Goal: Task Accomplishment & Management: Manage account settings

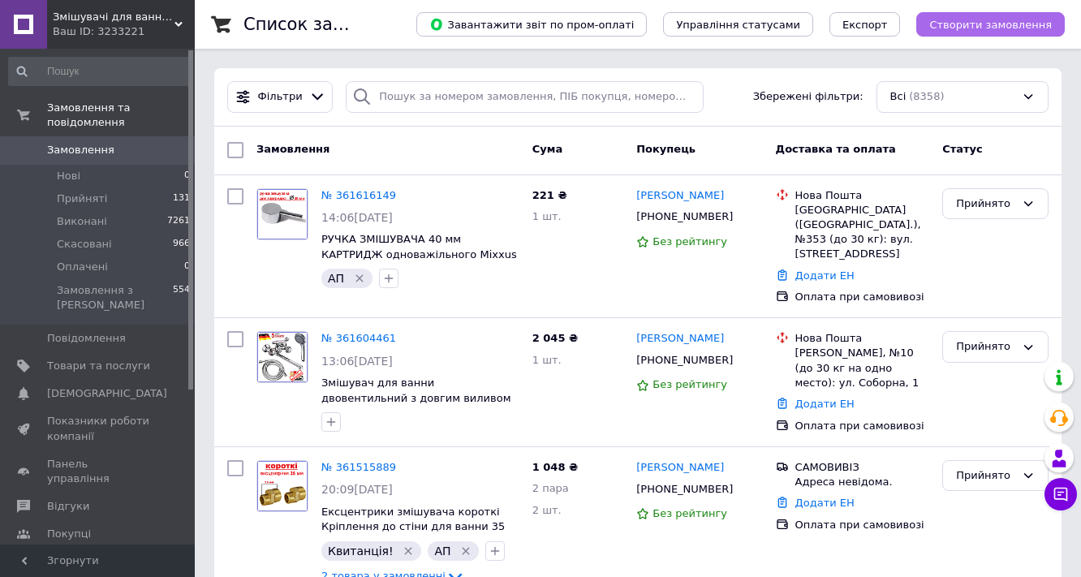
click at [983, 22] on span "Створити замовлення" at bounding box center [991, 25] width 123 height 12
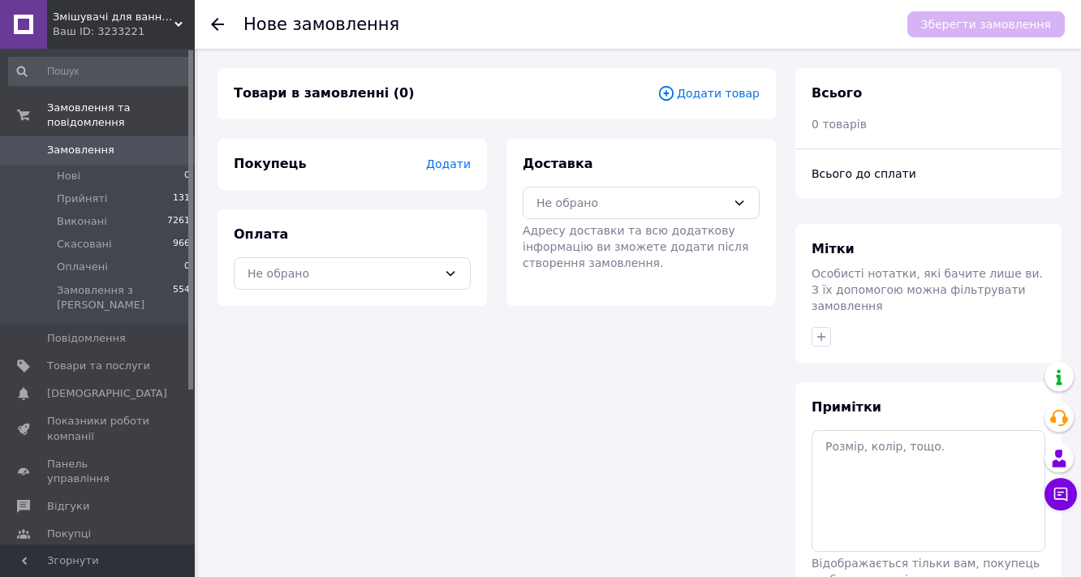
click at [714, 94] on span "Додати товар" at bounding box center [709, 93] width 102 height 18
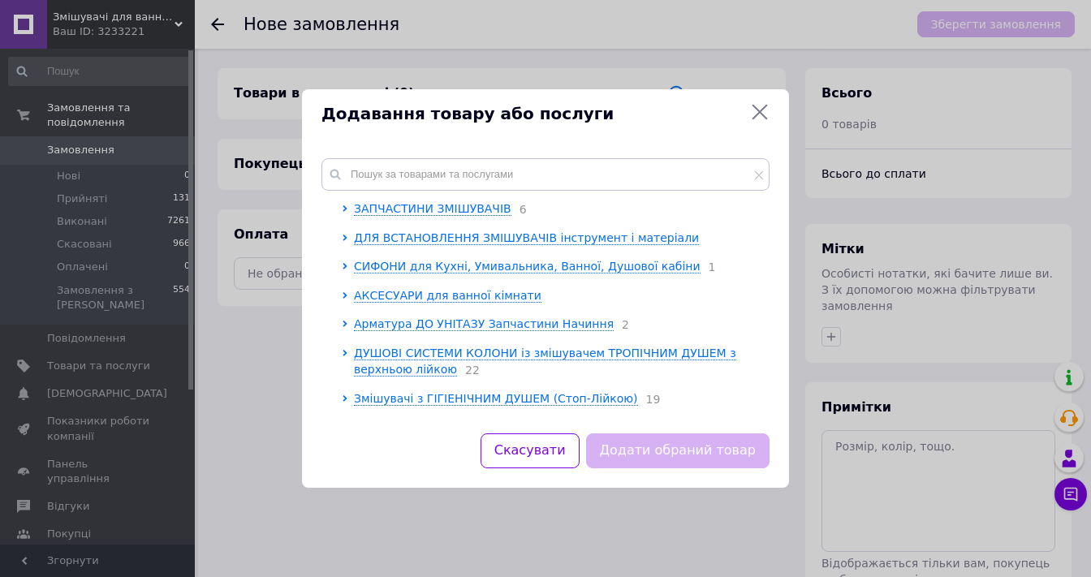
scroll to position [195, 0]
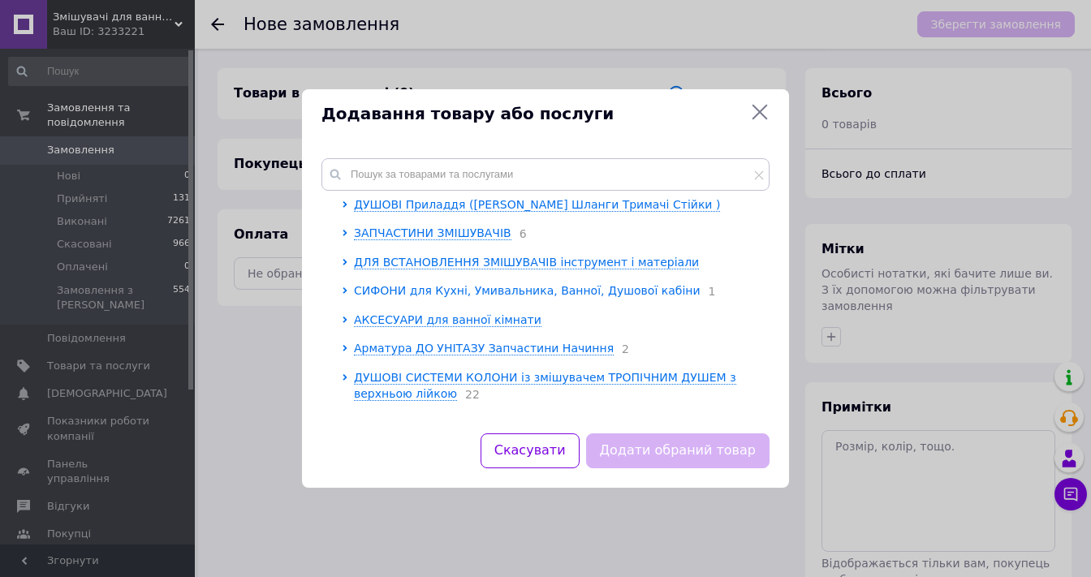
click at [461, 294] on span "СИФОНИ для Кухні, Умивальника, Ванної, Душової кабіни" at bounding box center [527, 290] width 347 height 13
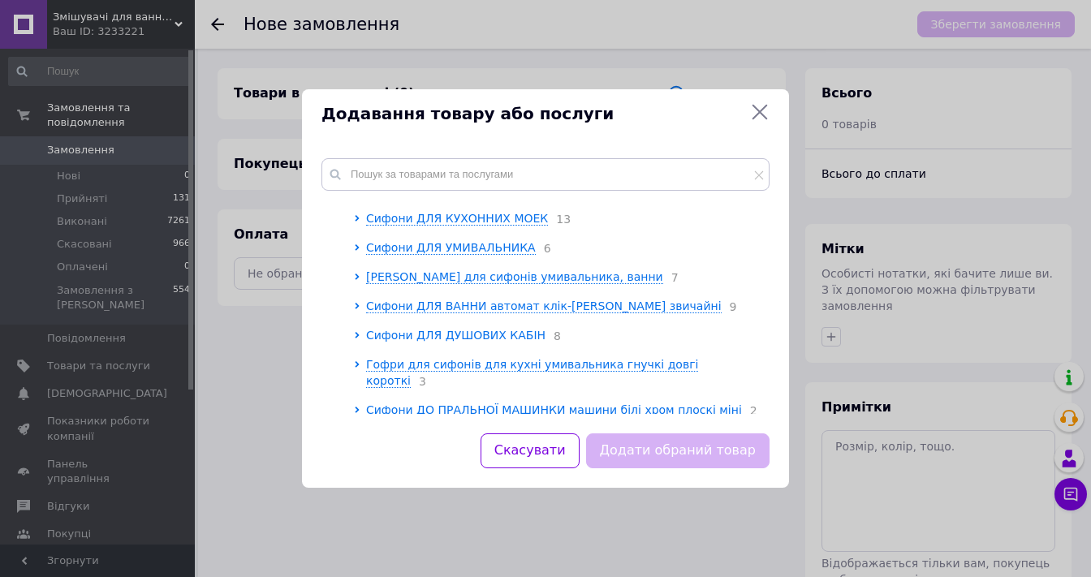
scroll to position [390, 0]
click at [459, 283] on span "[PERSON_NAME] для сифонів умивальника, ванни" at bounding box center [514, 276] width 297 height 13
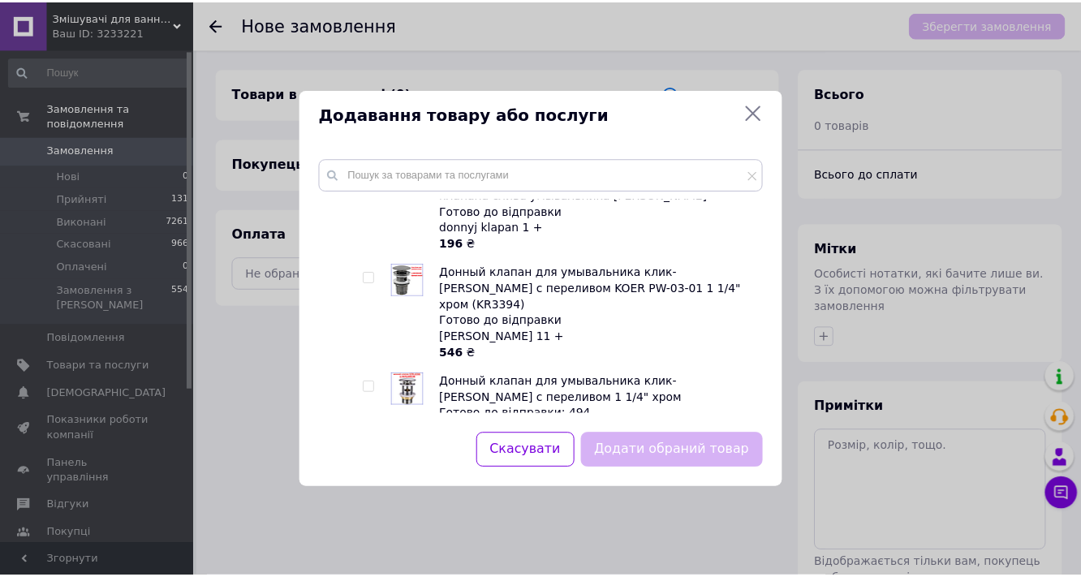
scroll to position [520, 0]
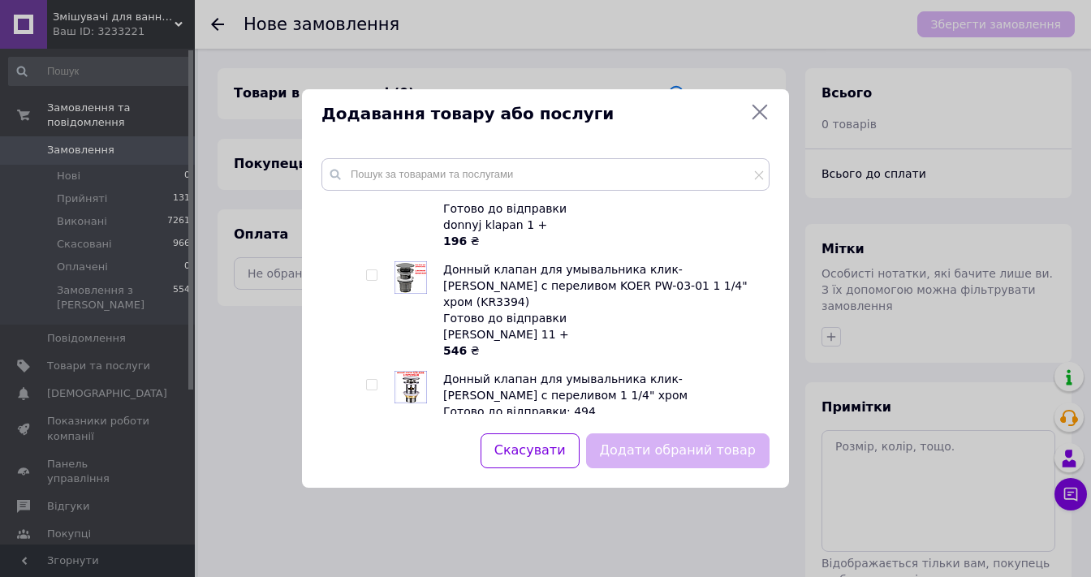
click at [370, 281] on input "checkbox" at bounding box center [371, 275] width 11 height 11
checkbox input "true"
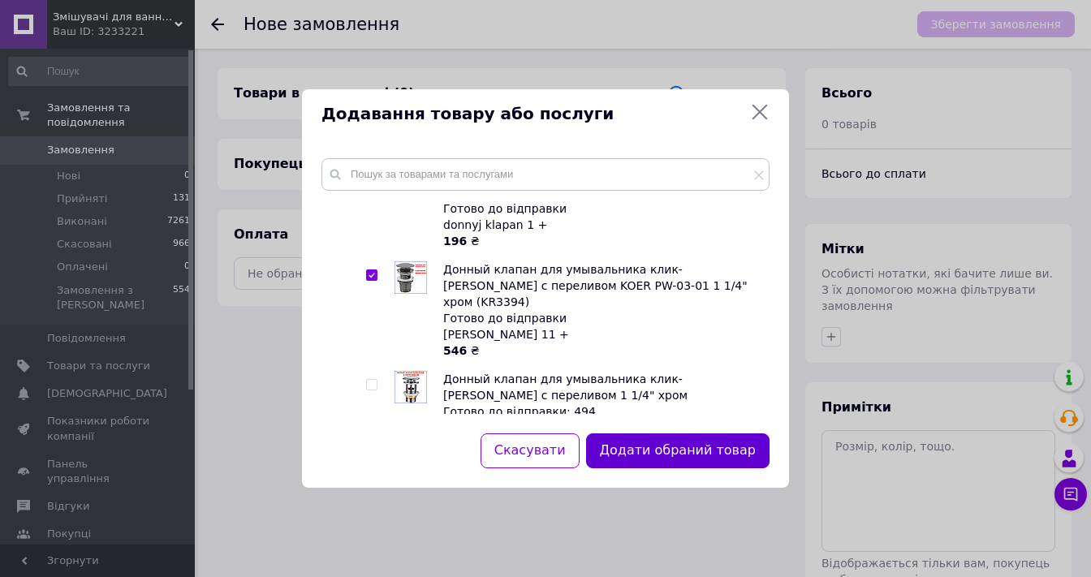
click at [701, 451] on button "Додати обраний товар" at bounding box center [677, 451] width 183 height 35
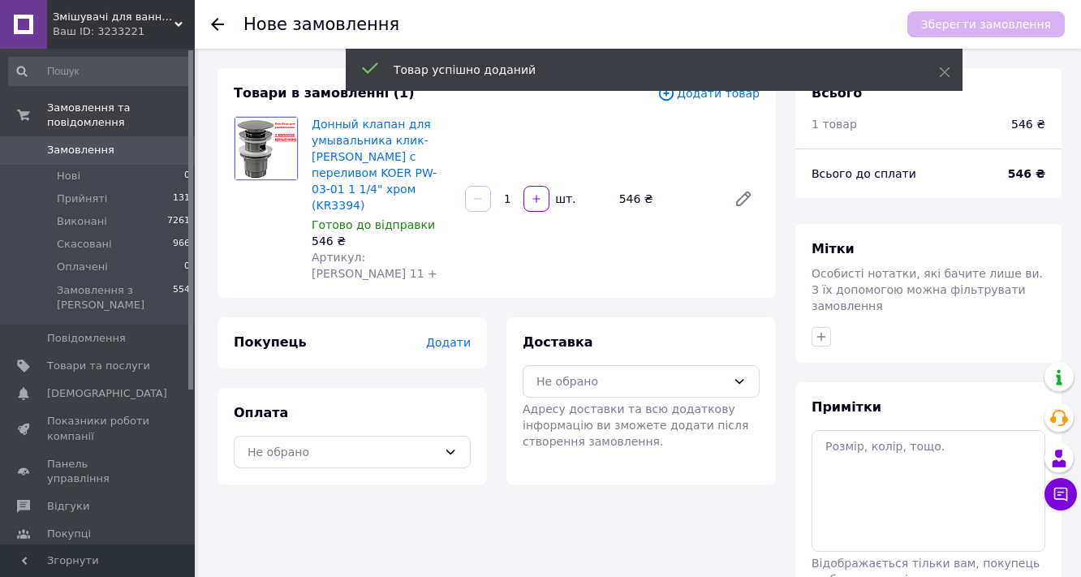
drag, startPoint x: 516, startPoint y: 185, endPoint x: 528, endPoint y: 209, distance: 26.5
click at [491, 201] on div "Донный клапан для умывальника клик-клак с переливом KOER PW-03-01 1 1/4" хром (…" at bounding box center [535, 199] width 461 height 172
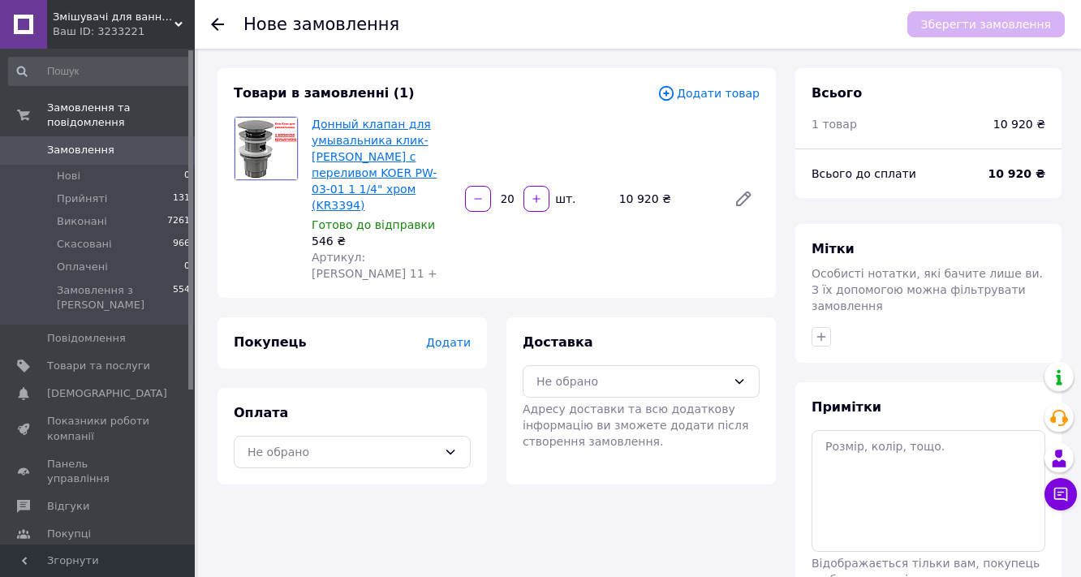
type input "20"
click at [360, 133] on link "Донный клапан для умывальника клик-клак с переливом KOER PW-03-01 1 1/4" хром (…" at bounding box center [374, 165] width 125 height 94
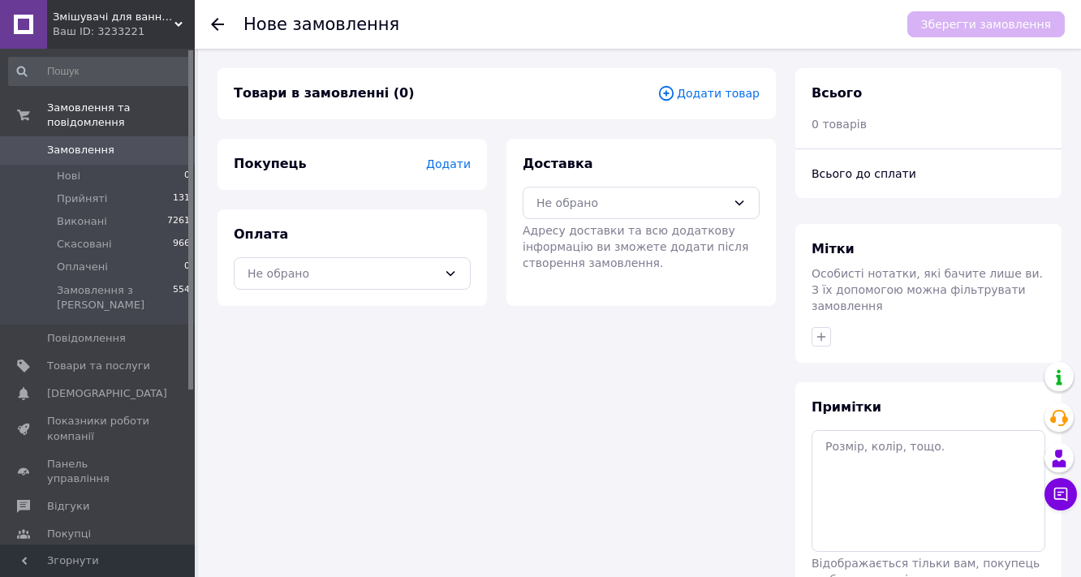
click at [740, 91] on span "Додати товар" at bounding box center [709, 93] width 102 height 18
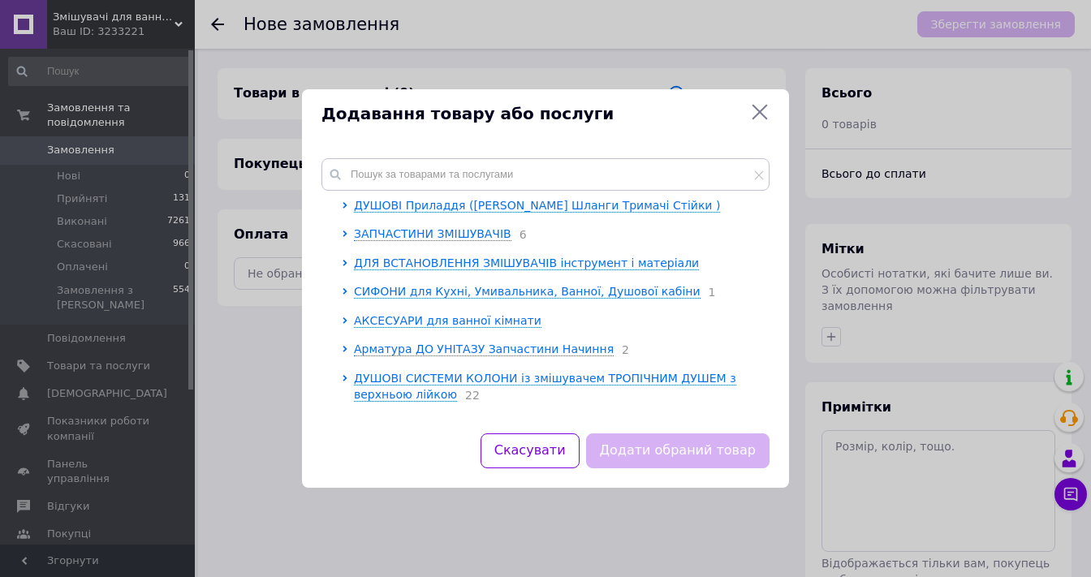
scroll to position [195, 0]
click at [429, 293] on span "СИФОНИ для Кухні, Умивальника, Ванної, Душової кабіни" at bounding box center [527, 290] width 347 height 13
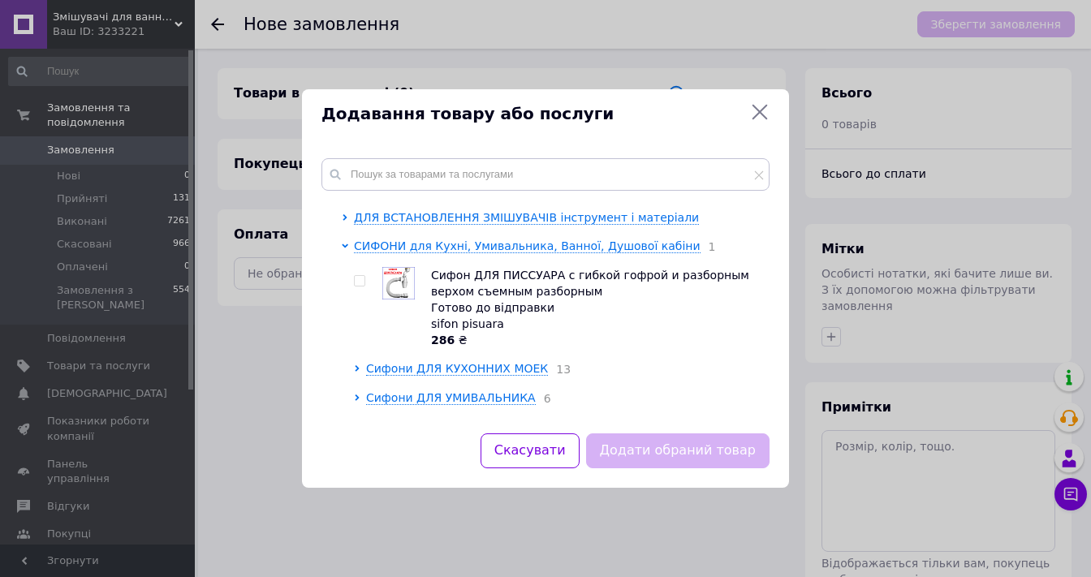
scroll to position [390, 0]
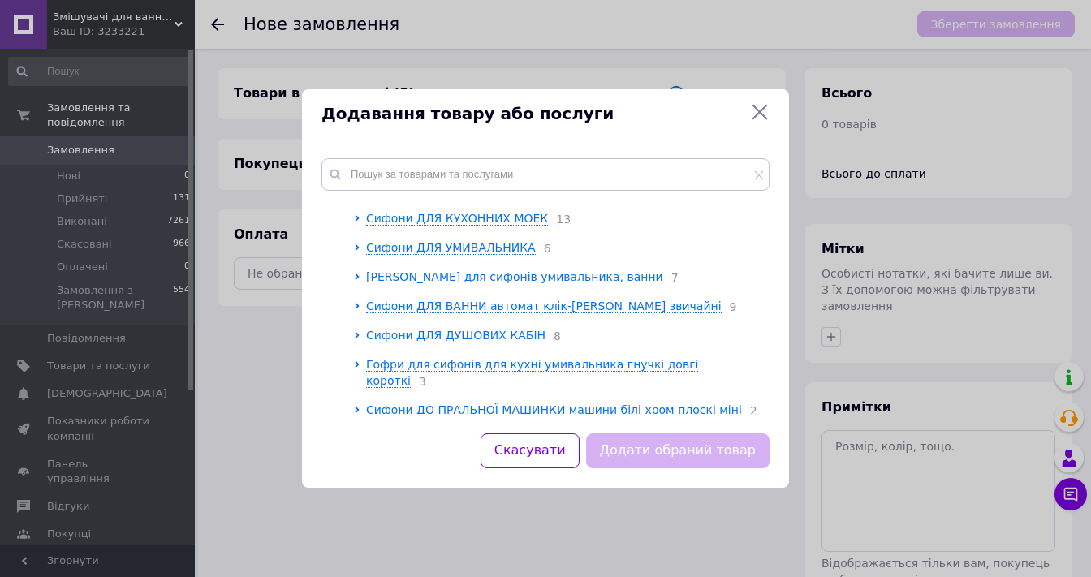
click at [417, 282] on span "Донні Клапани для сифонів умивальника, ванни" at bounding box center [514, 276] width 297 height 13
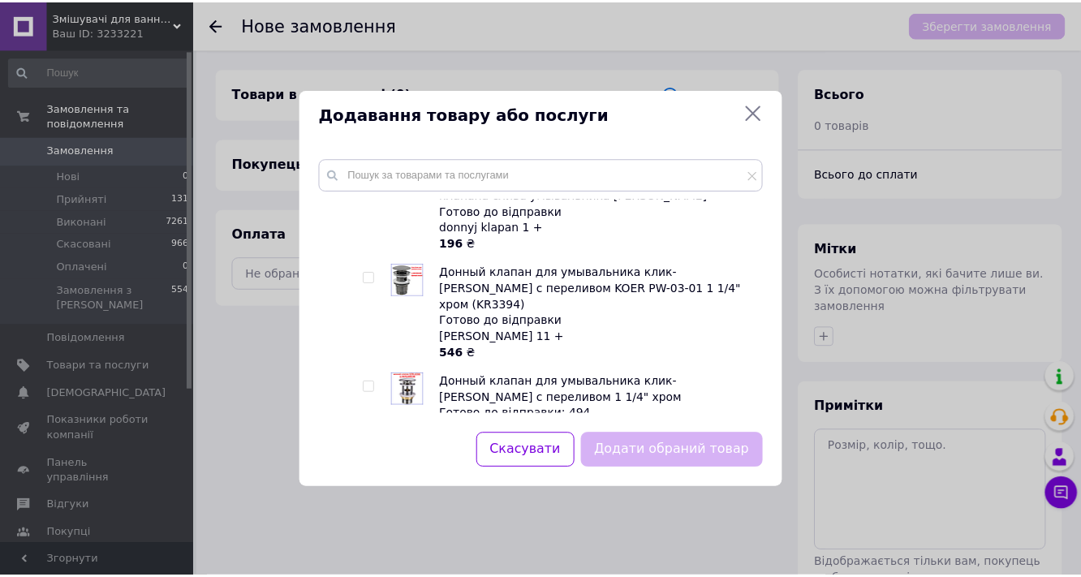
scroll to position [520, 0]
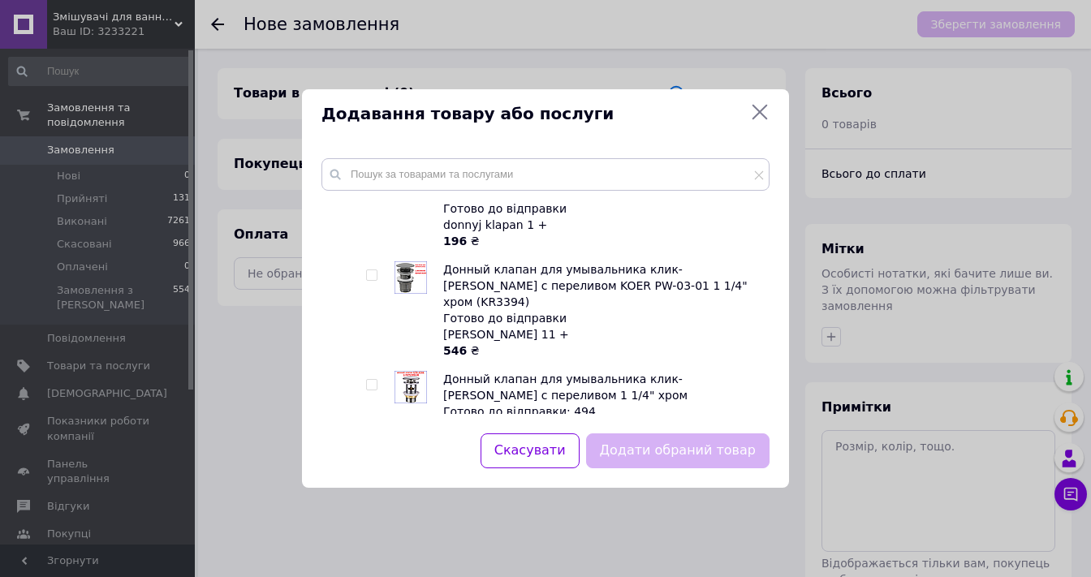
click at [369, 281] on input "checkbox" at bounding box center [371, 275] width 11 height 11
checkbox input "true"
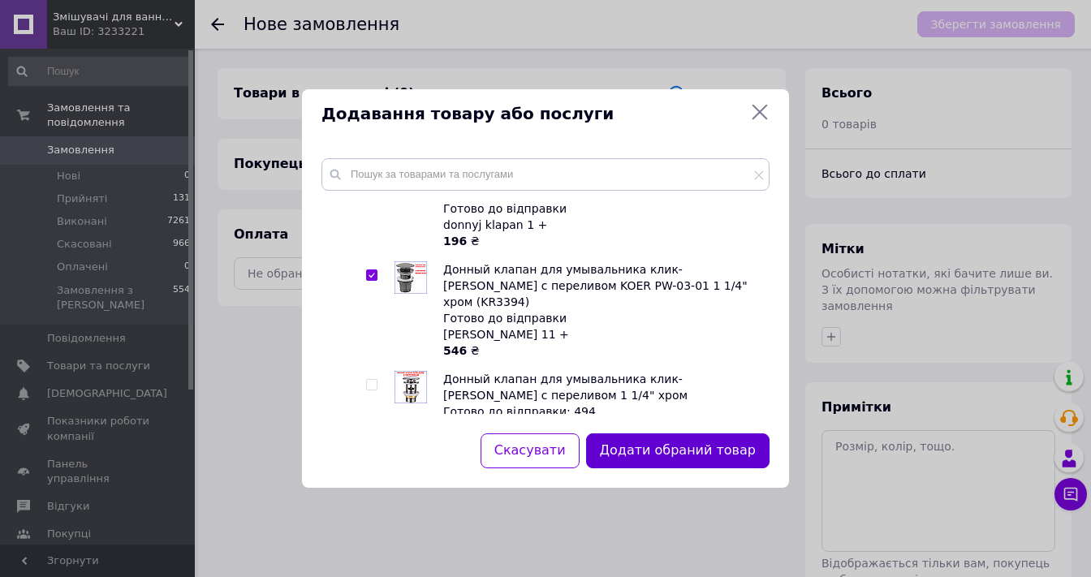
click at [651, 444] on button "Додати обраний товар" at bounding box center [677, 451] width 183 height 35
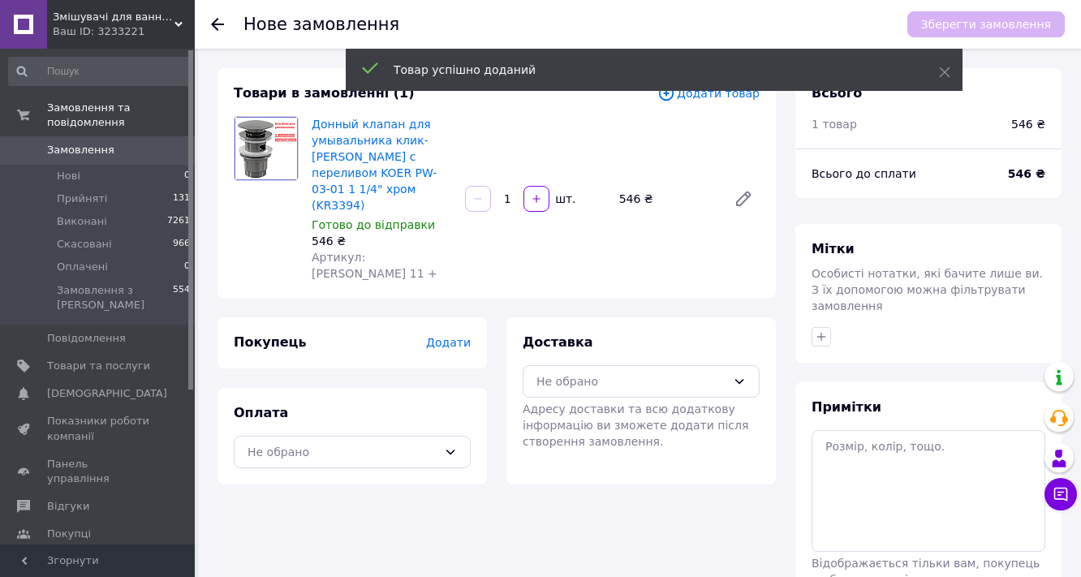
drag, startPoint x: 512, startPoint y: 185, endPoint x: 499, endPoint y: 203, distance: 22.6
click at [499, 201] on div "Донный клапан для умывальника клик-клак с переливом KOER PW-03-01 1 1/4" хром (…" at bounding box center [535, 199] width 461 height 172
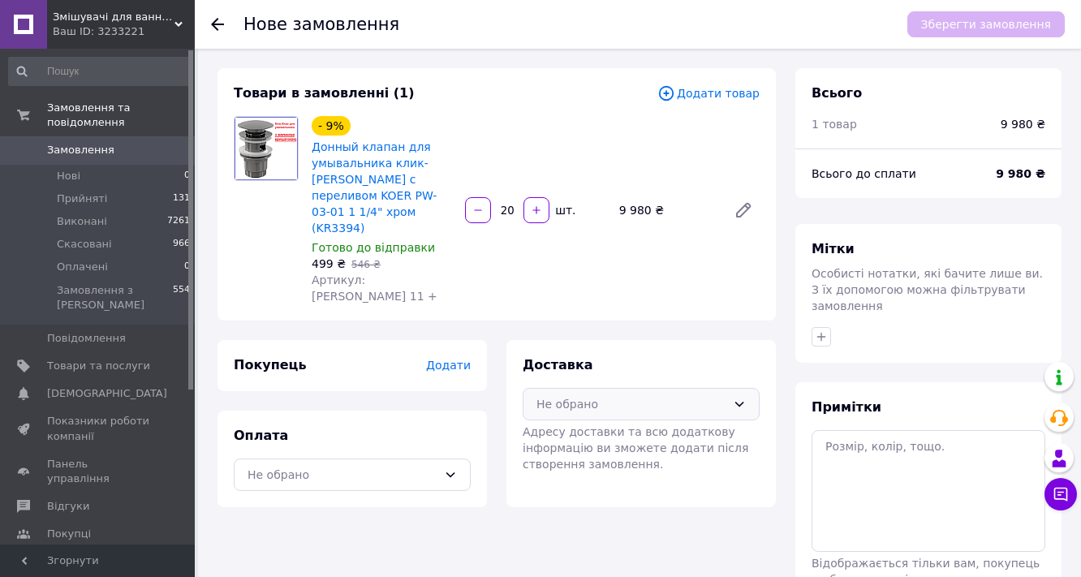
type input "20"
click at [588, 395] on div "Не обрано" at bounding box center [632, 404] width 190 height 18
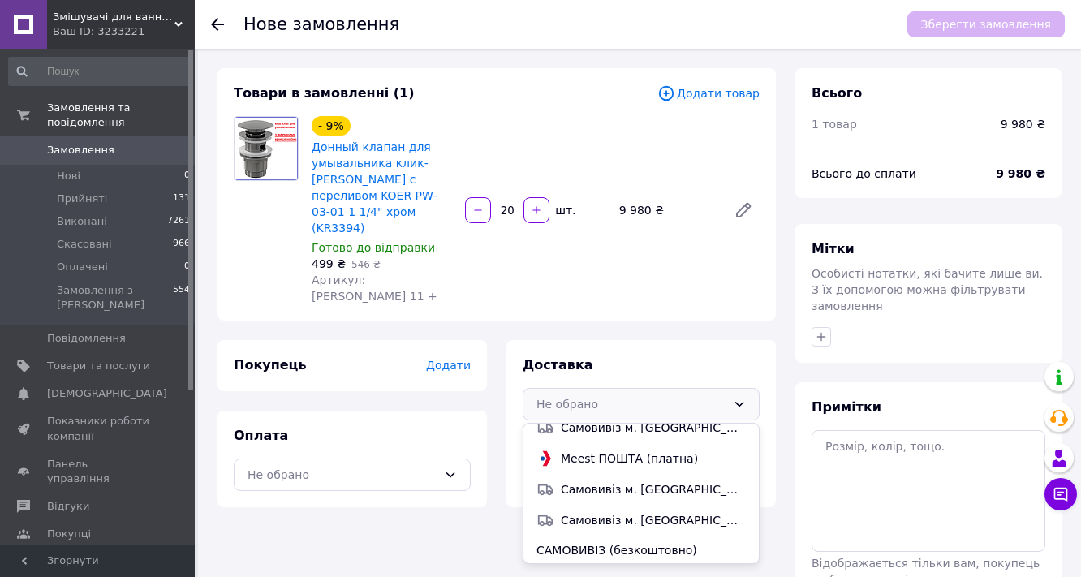
scroll to position [166, 0]
click at [588, 542] on span "САМОВИВІЗ (безкоштовно)" at bounding box center [641, 550] width 209 height 16
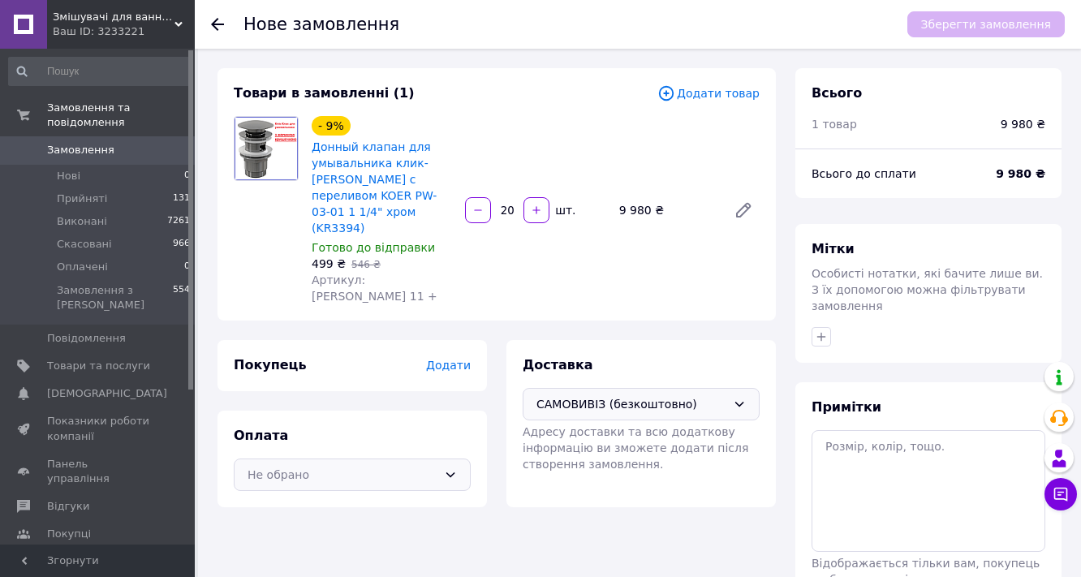
click at [380, 466] on div "Не обрано" at bounding box center [343, 475] width 190 height 18
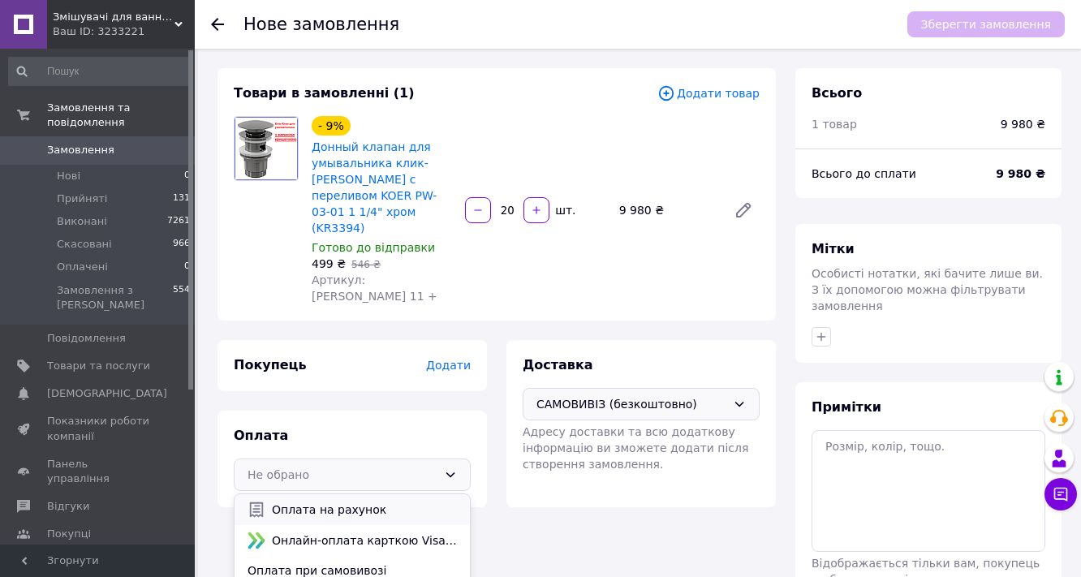
click at [306, 502] on span "Оплата на рахунок" at bounding box center [364, 510] width 185 height 16
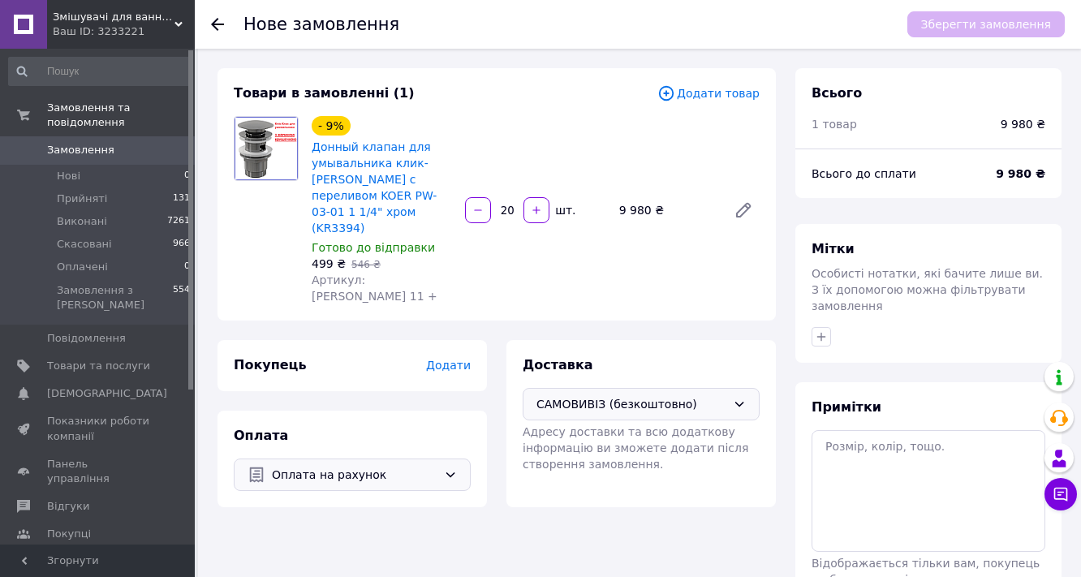
click at [454, 359] on span "Додати" at bounding box center [448, 365] width 45 height 13
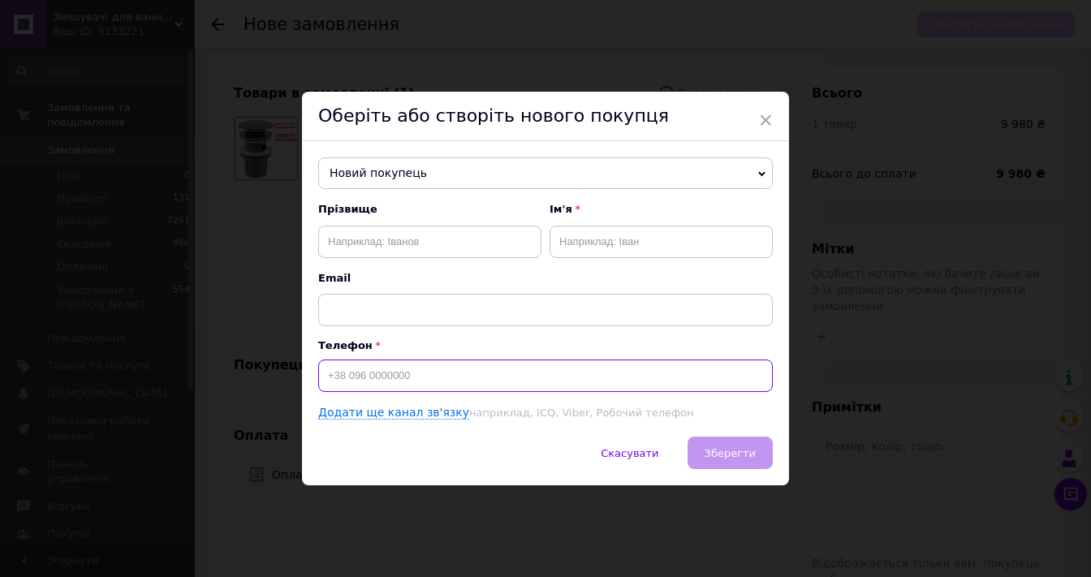
click at [404, 386] on input at bounding box center [545, 376] width 455 height 32
paste input "+380675482033"
type input "+380675482033"
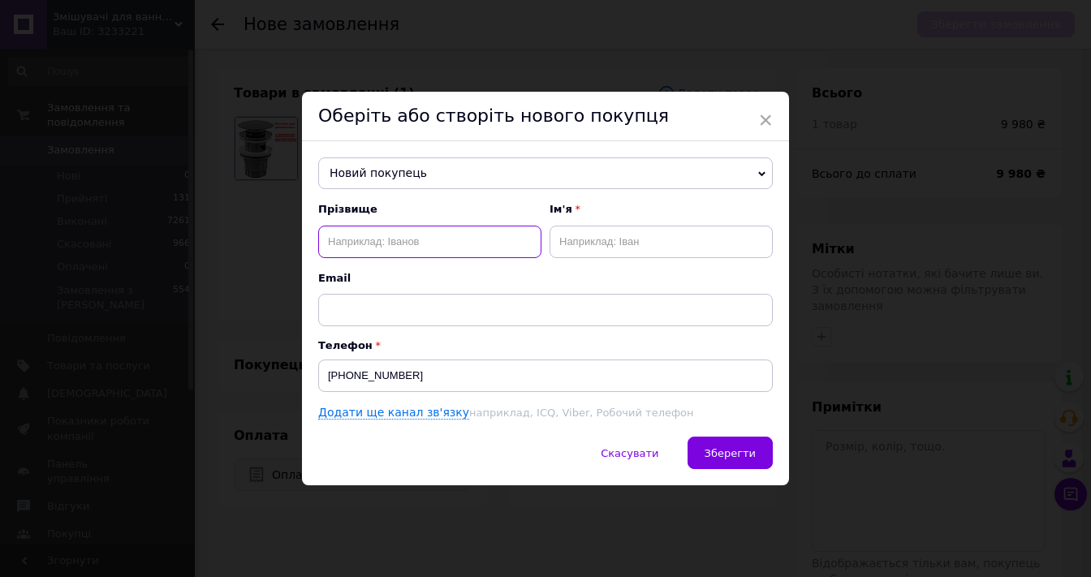
click at [412, 240] on input "text" at bounding box center [429, 242] width 223 height 32
type input "Максим"
click at [742, 457] on span "Зберегти" at bounding box center [730, 453] width 51 height 12
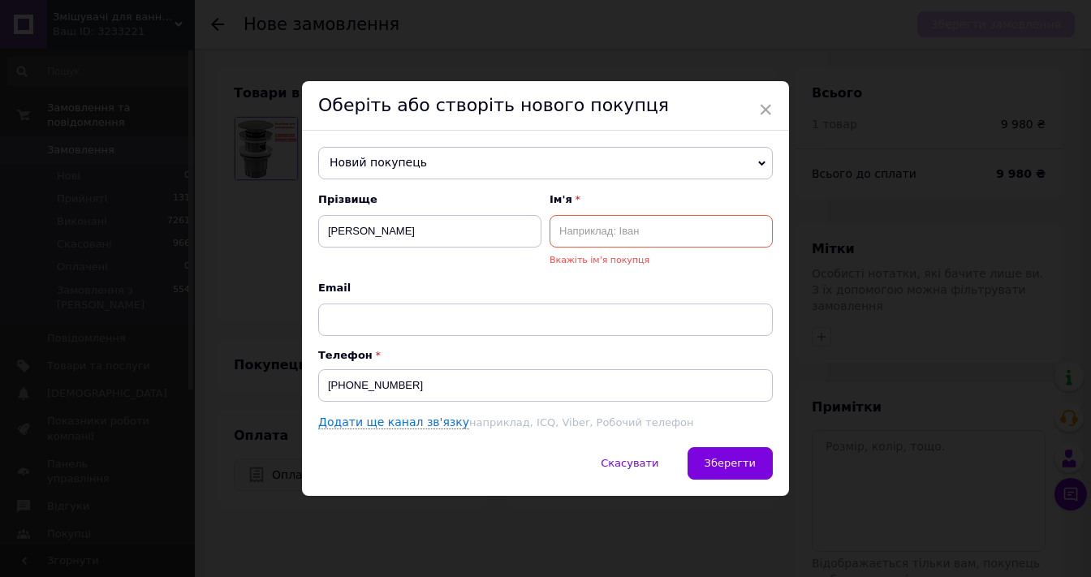
click at [604, 222] on input "text" at bounding box center [661, 231] width 223 height 32
paste input "+380675482033"
type input "+380675482033"
type input "Максим"
click at [721, 450] on button "Зберегти" at bounding box center [730, 463] width 85 height 32
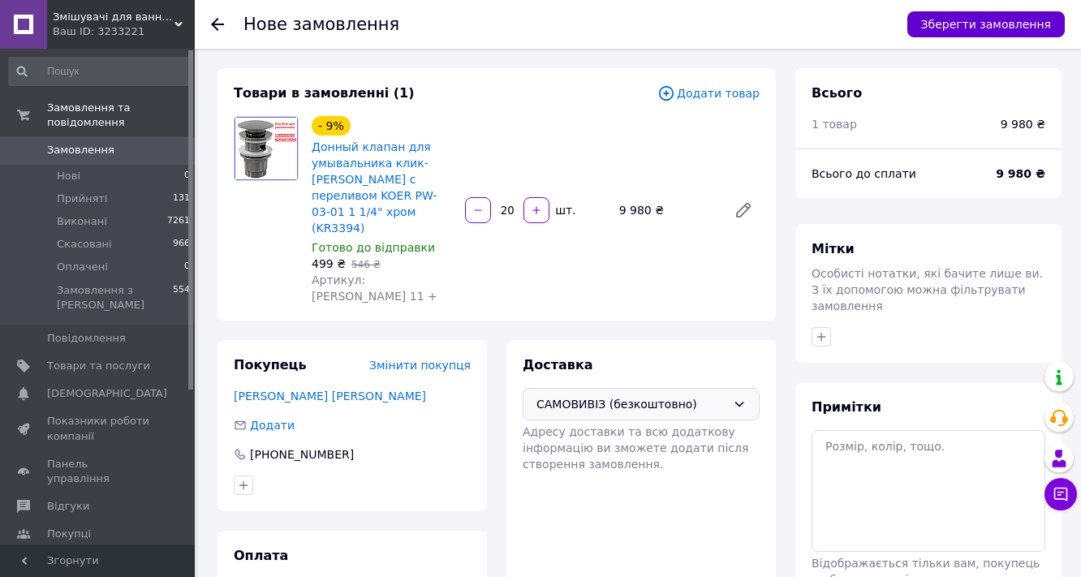
click at [971, 17] on button "Зберегти замовлення" at bounding box center [987, 24] width 158 height 26
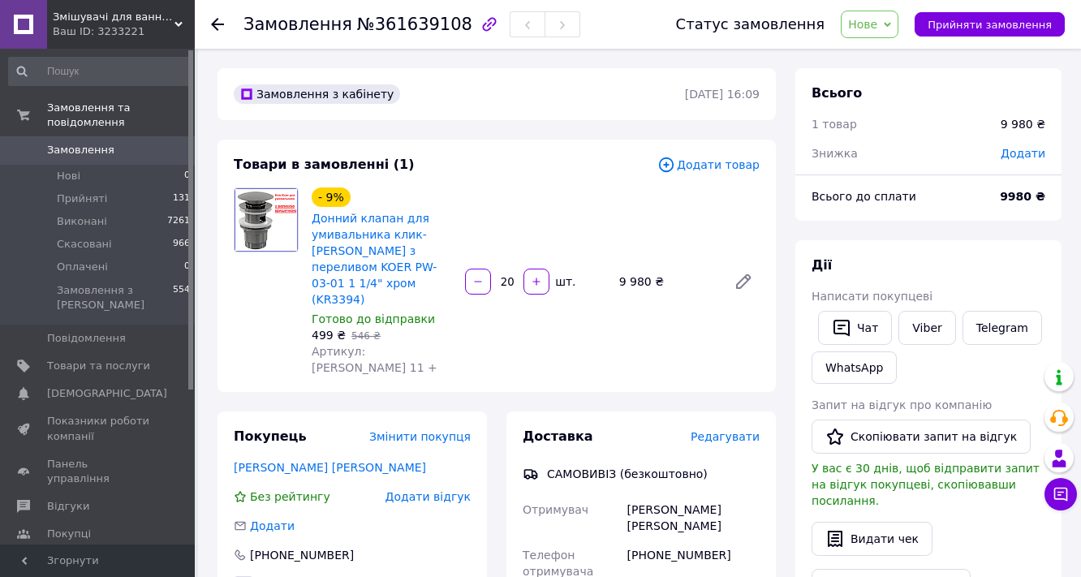
click at [899, 19] on span "Нове" at bounding box center [870, 25] width 58 height 28
click at [901, 52] on li "Прийнято" at bounding box center [879, 57] width 75 height 24
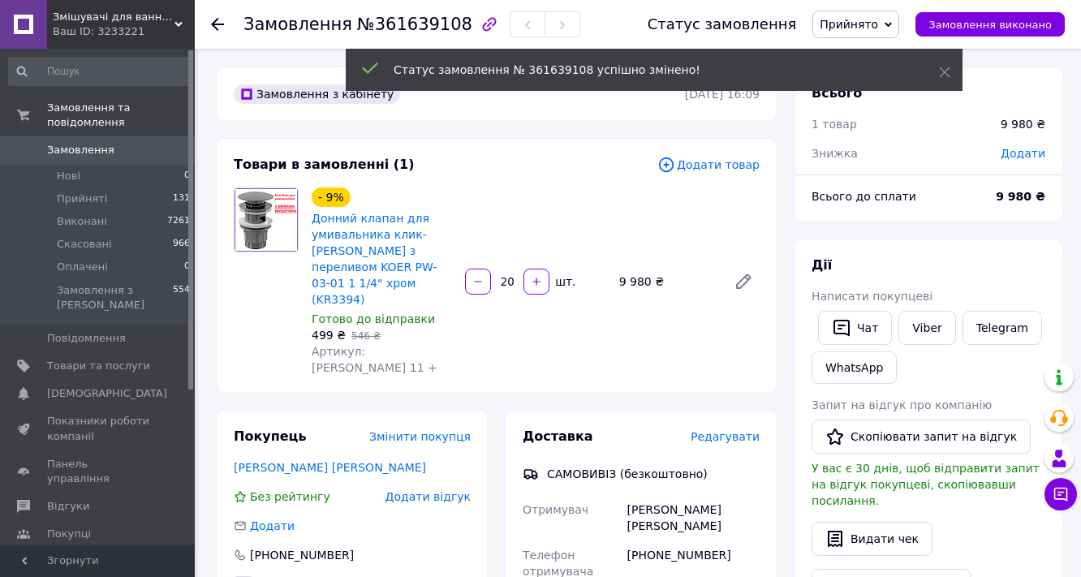
click at [391, 25] on span "№361639108" at bounding box center [414, 24] width 115 height 19
click at [357, 28] on span "№361639108" at bounding box center [414, 24] width 115 height 19
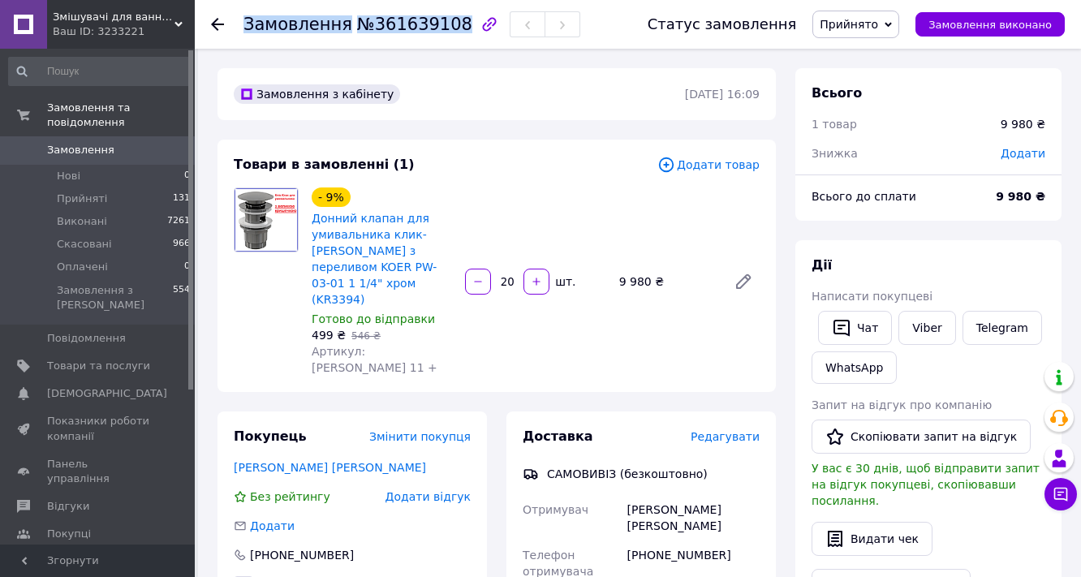
drag, startPoint x: 246, startPoint y: 29, endPoint x: 443, endPoint y: 27, distance: 197.3
click at [443, 27] on h1 "Замовлення №361639108" at bounding box center [358, 24] width 229 height 19
copy h1 "Замовлення №361639108"
click at [562, 187] on div "- 9% Донний клапан для умивальника клик-клак з переливом KOER PW-03-01 1 1/4" х…" at bounding box center [535, 281] width 461 height 195
click at [78, 143] on span "Замовлення" at bounding box center [80, 150] width 67 height 15
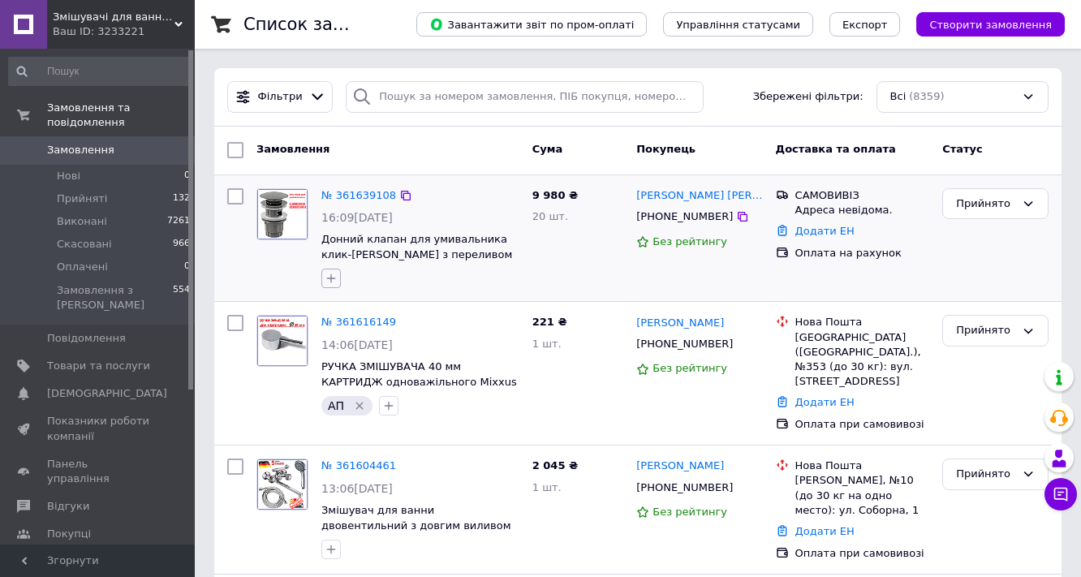
click at [334, 274] on icon "button" at bounding box center [331, 278] width 13 height 13
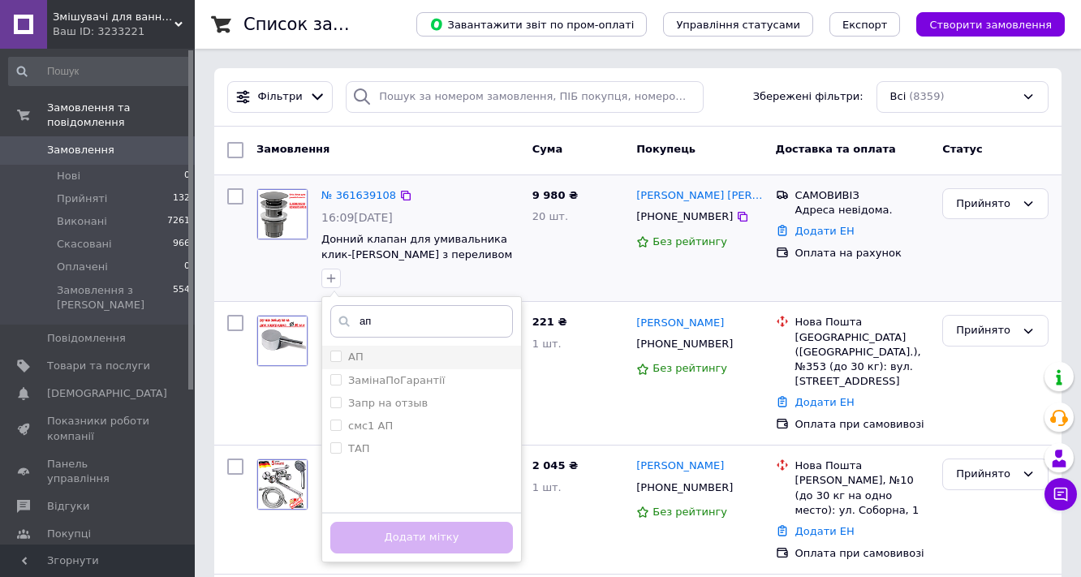
type input "ап"
click at [364, 352] on div "АП" at bounding box center [421, 357] width 183 height 15
checkbox input "true"
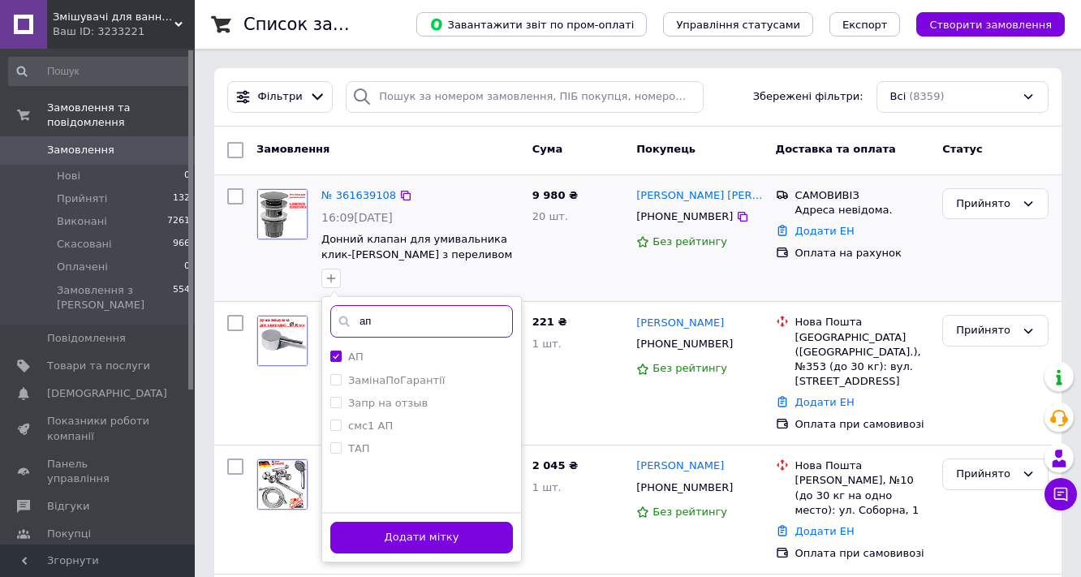
drag, startPoint x: 377, startPoint y: 324, endPoint x: 351, endPoint y: 342, distance: 31.5
click at [351, 342] on div "ап АП ЗамінаПоГарантії Запр на отзыв смс1 АП ТАП Створити мітку ап Додати мітку" at bounding box center [422, 429] width 201 height 266
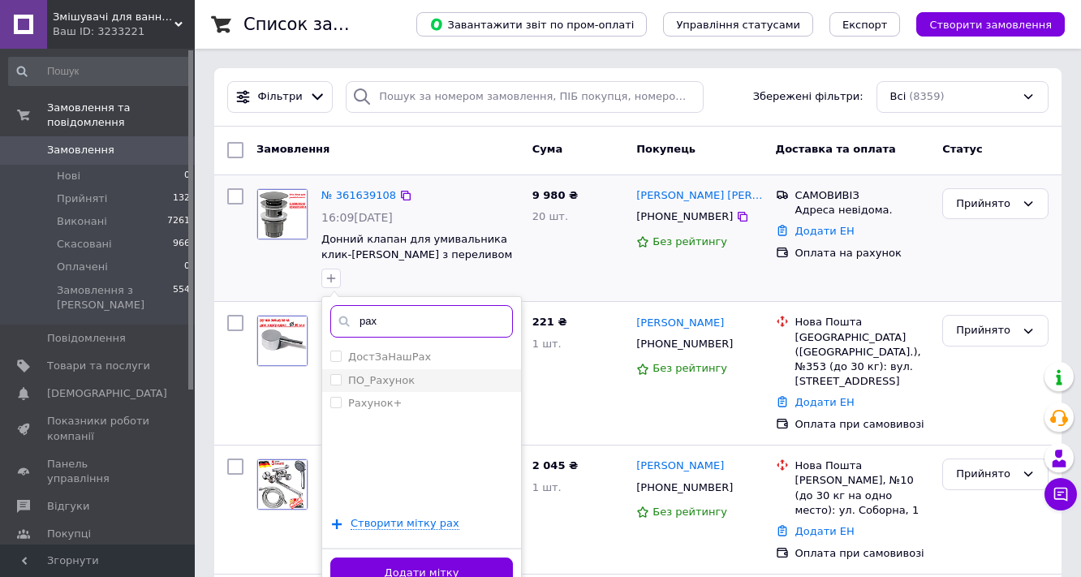
type input "рах"
click at [395, 376] on label "ПО_Рахунок" at bounding box center [381, 380] width 67 height 12
checkbox input "true"
click at [432, 560] on button "Додати мітку" at bounding box center [421, 574] width 183 height 32
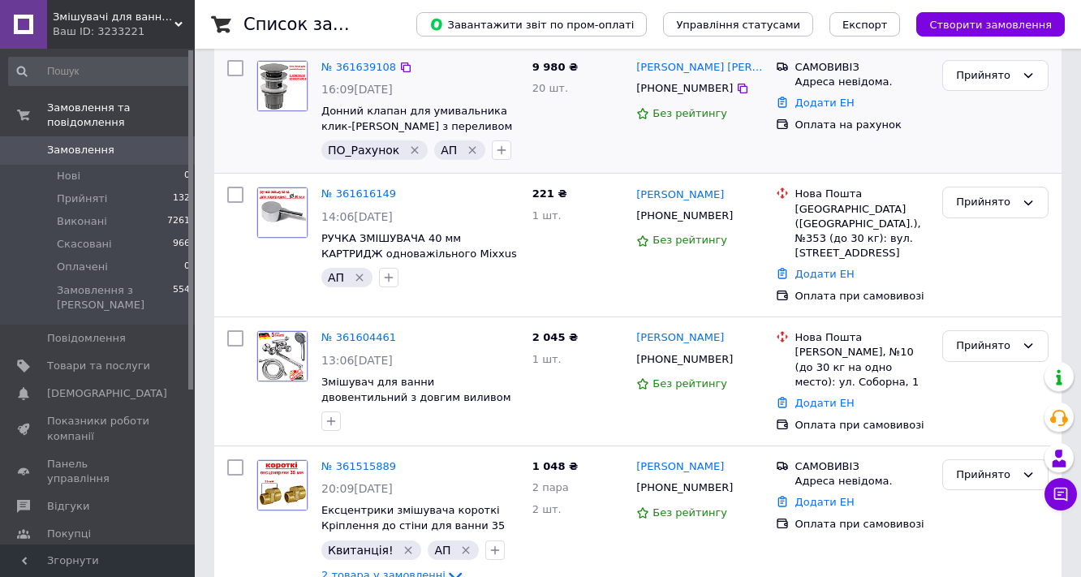
scroll to position [130, 0]
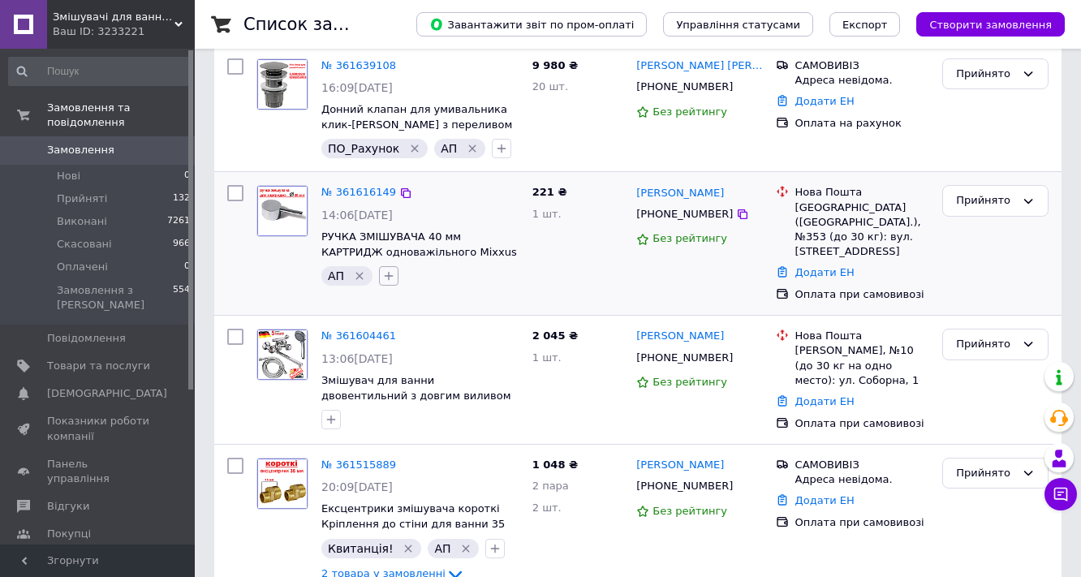
click at [386, 275] on icon "button" at bounding box center [389, 276] width 9 height 9
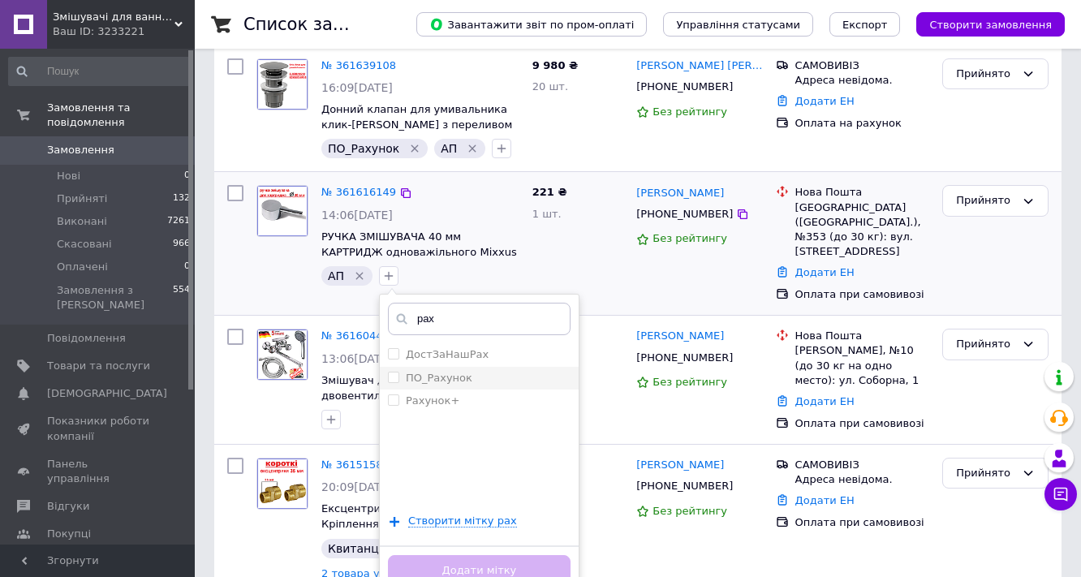
type input "рах"
click at [461, 373] on label "ПО_Рахунок" at bounding box center [439, 378] width 67 height 12
checkbox input "true"
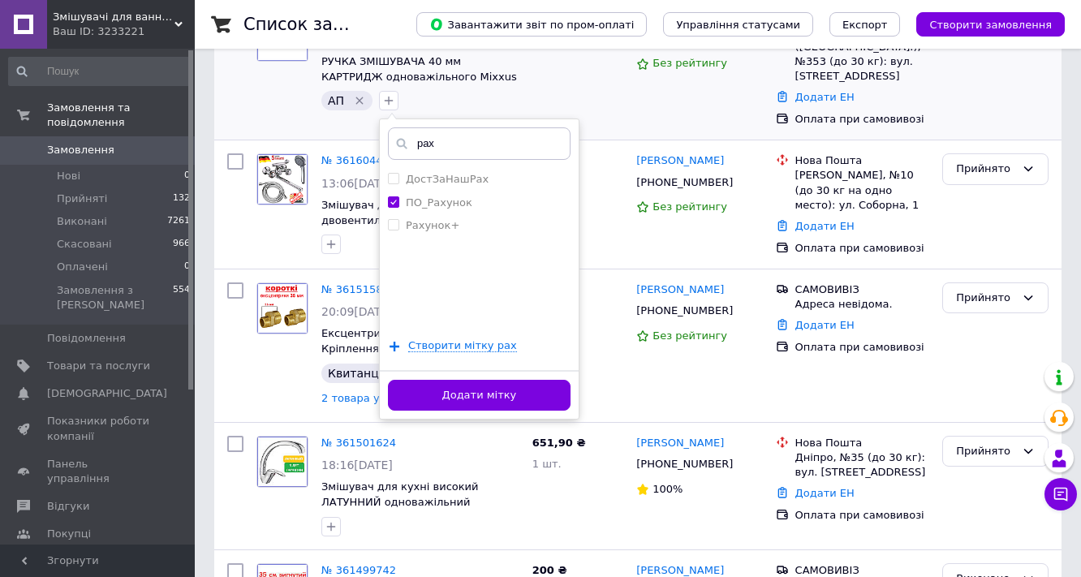
scroll to position [325, 0]
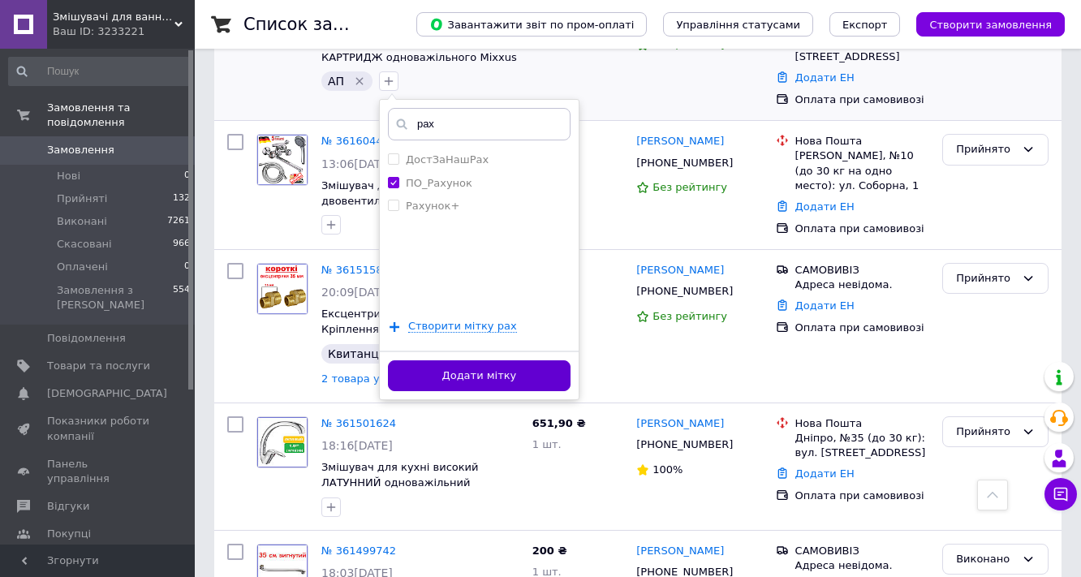
click at [515, 377] on button "Додати мітку" at bounding box center [479, 376] width 183 height 32
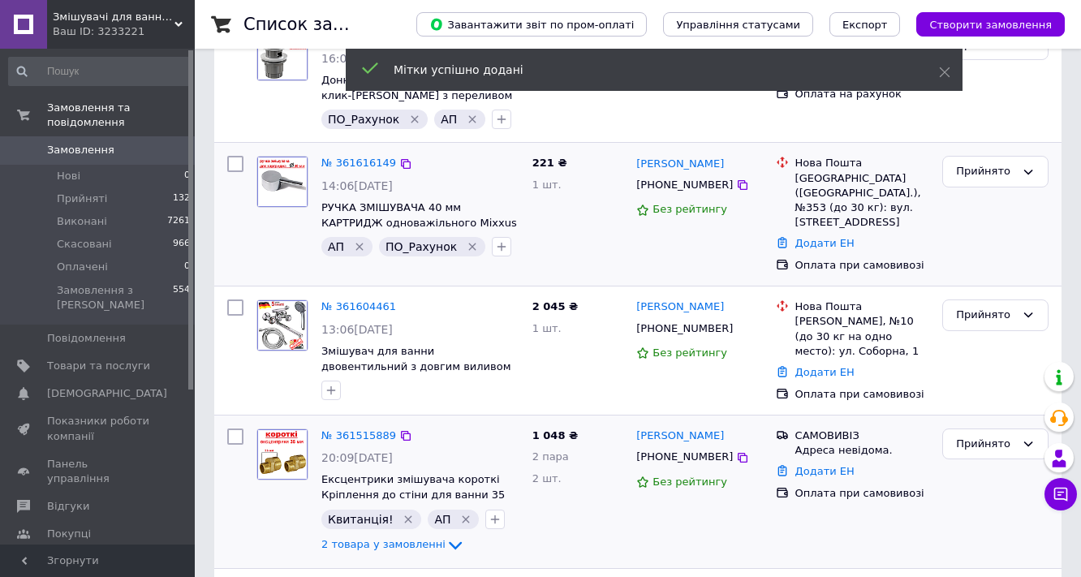
scroll to position [130, 0]
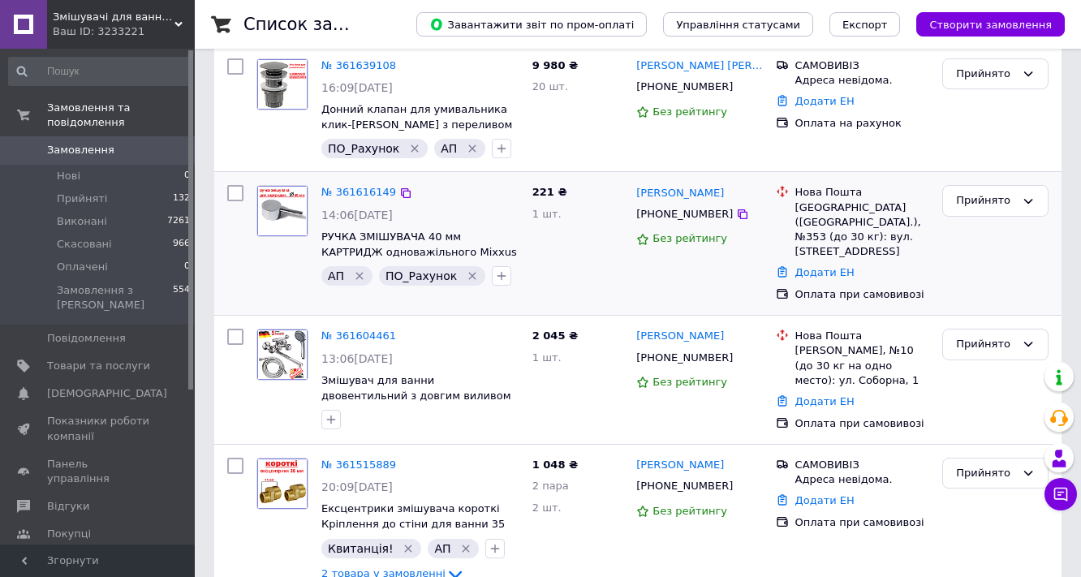
click at [244, 272] on div at bounding box center [235, 244] width 29 height 130
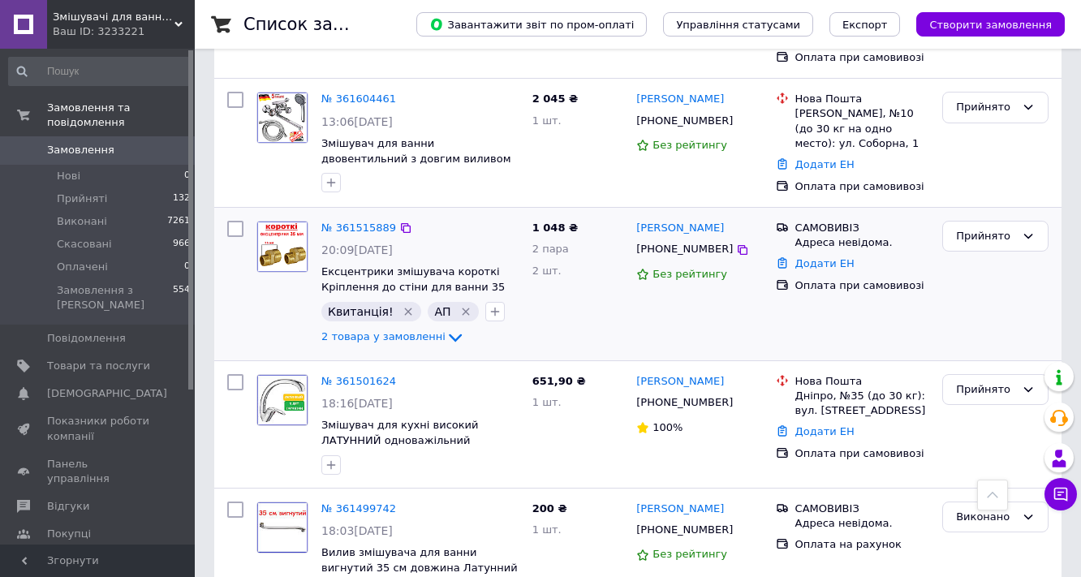
scroll to position [390, 0]
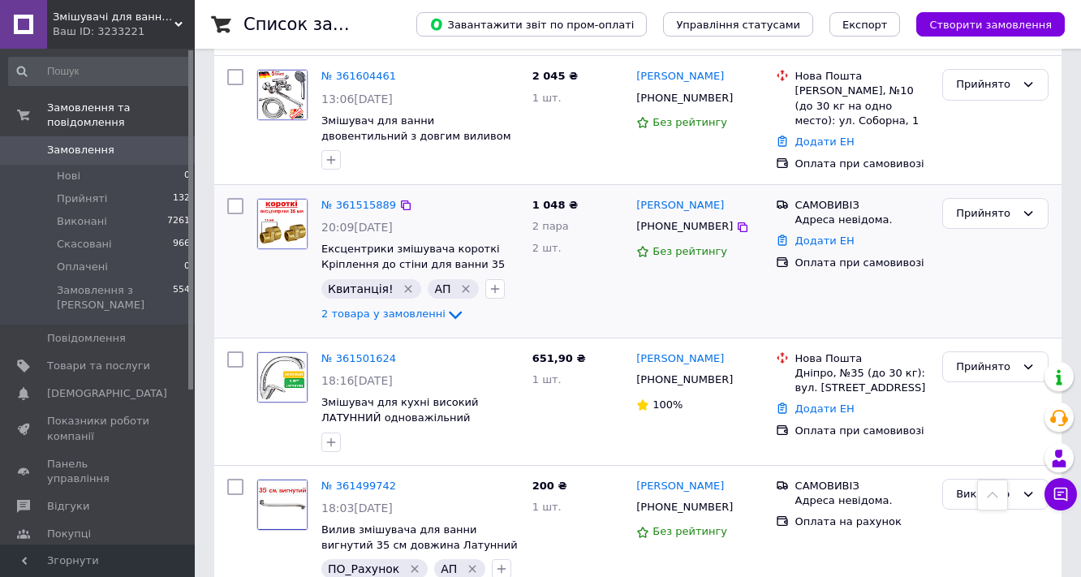
click at [402, 283] on icon "Видалити мітку" at bounding box center [408, 289] width 13 height 13
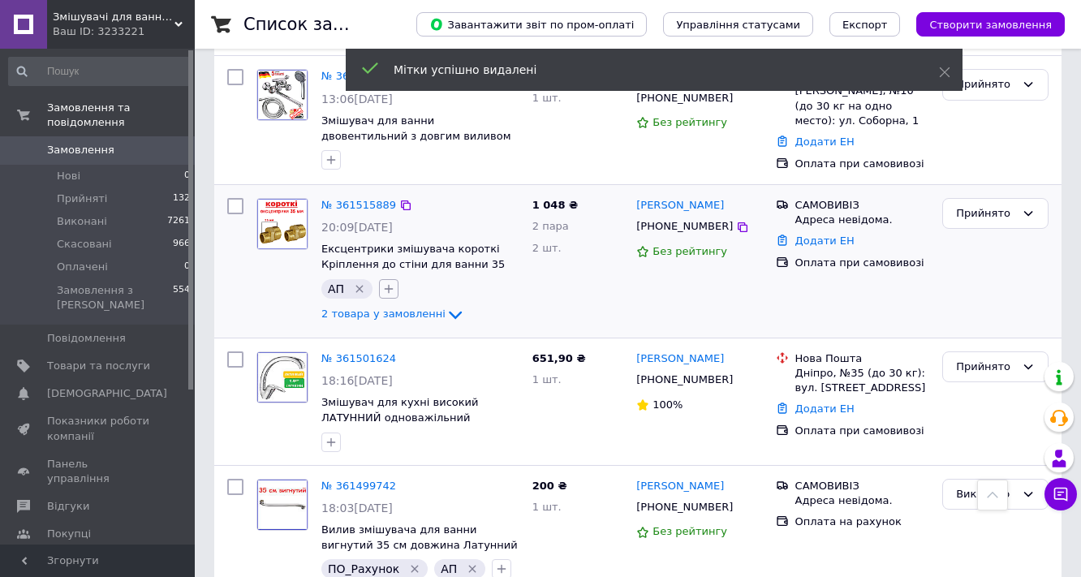
click at [390, 283] on icon "button" at bounding box center [388, 289] width 13 height 13
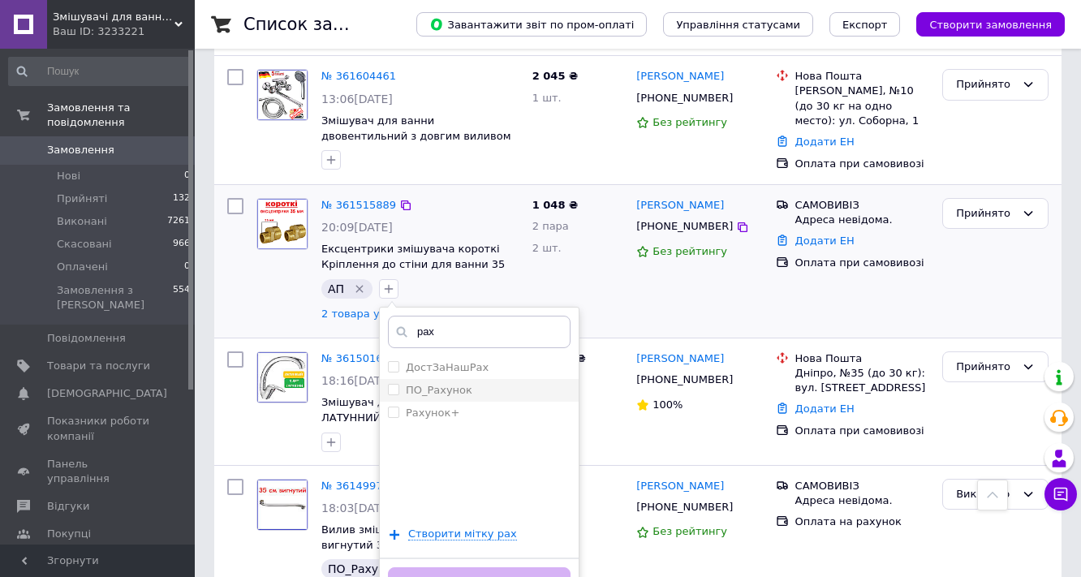
type input "рах"
click at [457, 384] on label "ПО_Рахунок" at bounding box center [439, 390] width 67 height 12
checkbox input "true"
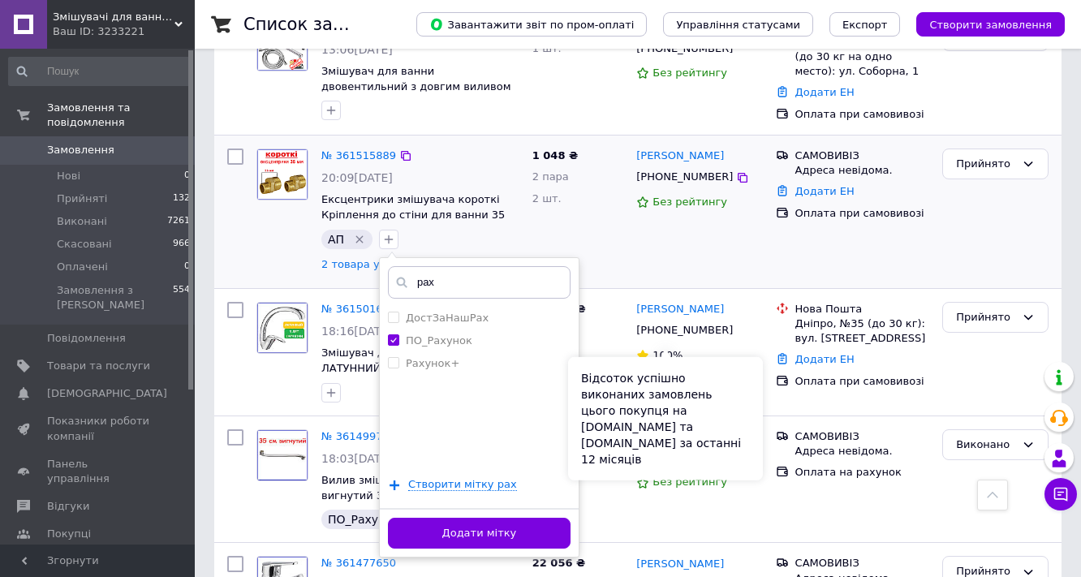
scroll to position [520, 0]
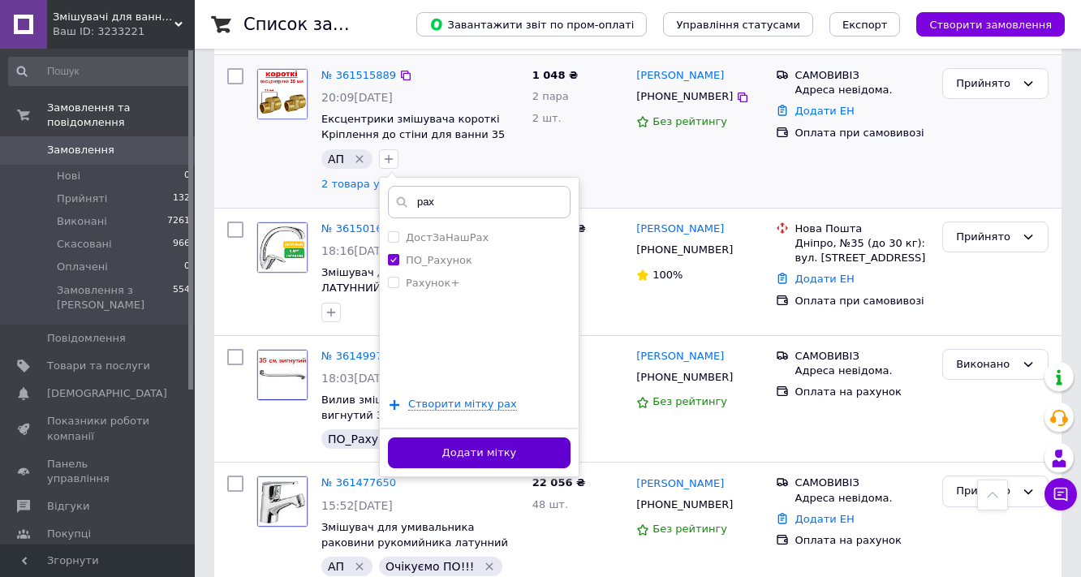
click at [496, 438] on button "Додати мітку" at bounding box center [479, 454] width 183 height 32
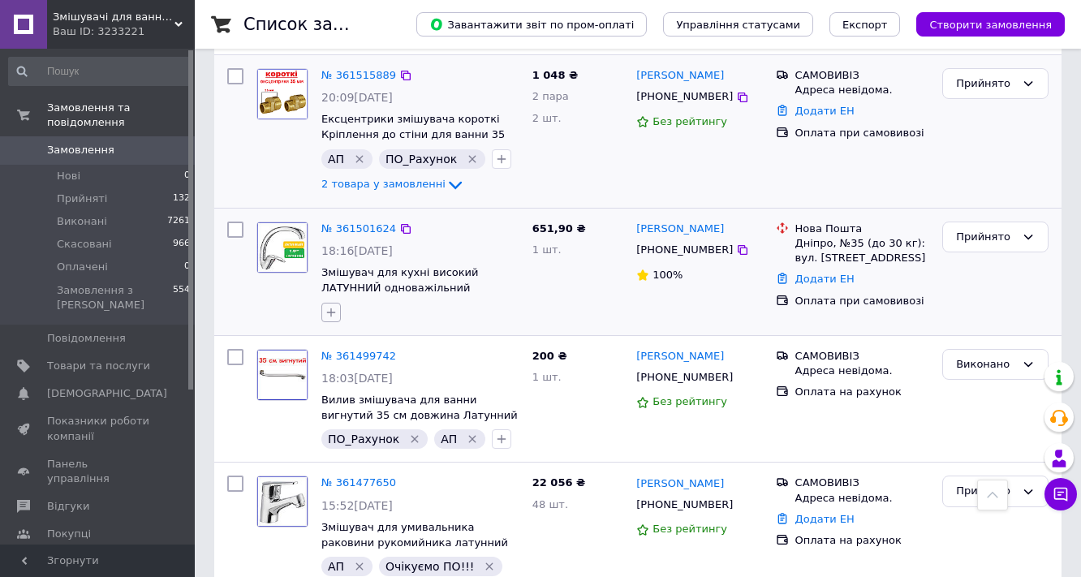
click at [330, 306] on icon "button" at bounding box center [331, 312] width 13 height 13
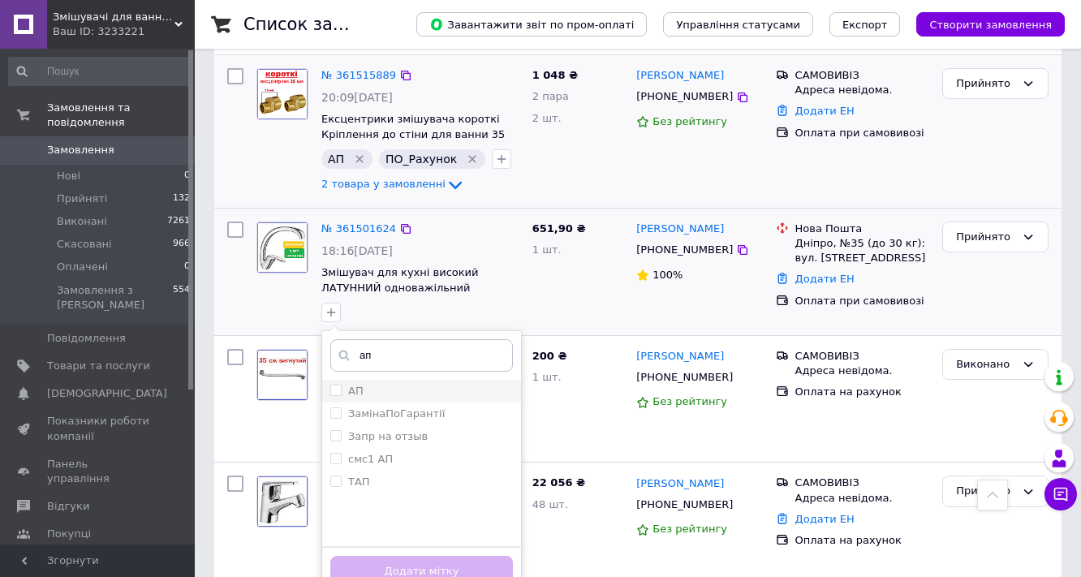
type input "ап"
click at [377, 384] on div "АП" at bounding box center [421, 391] width 183 height 15
checkbox input "true"
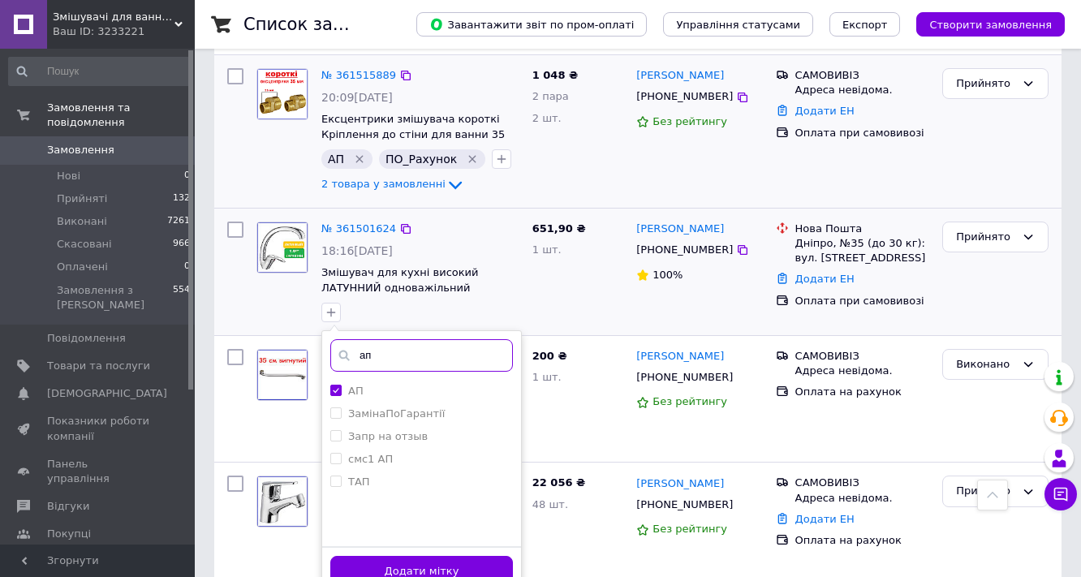
drag, startPoint x: 378, startPoint y: 338, endPoint x: 355, endPoint y: 351, distance: 26.2
click at [355, 351] on input "ап" at bounding box center [421, 355] width 183 height 32
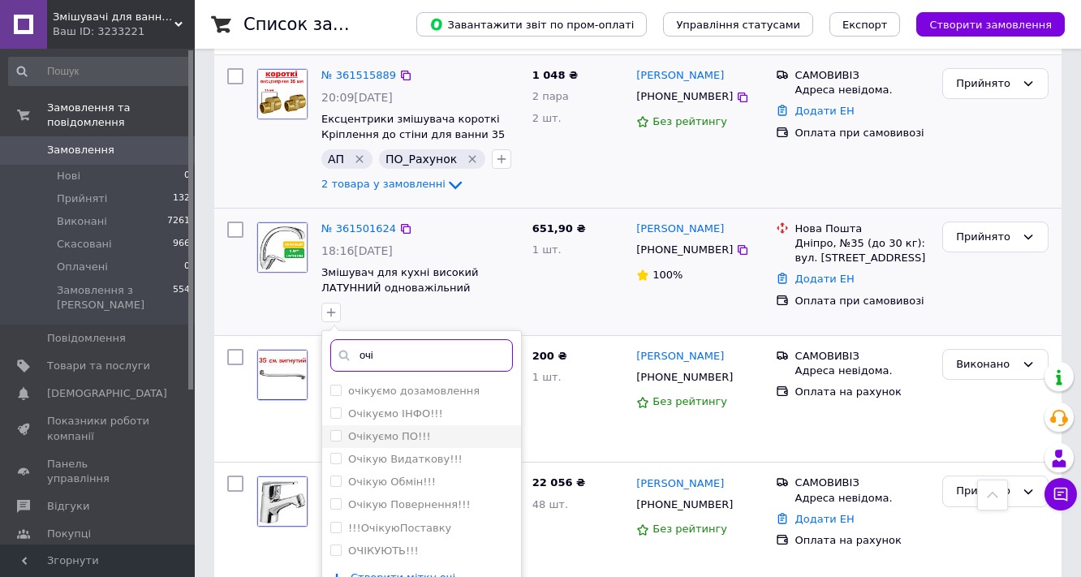
type input "очі"
click at [399, 430] on label "Очікуємо ПО!!!" at bounding box center [389, 436] width 83 height 12
checkbox input "true"
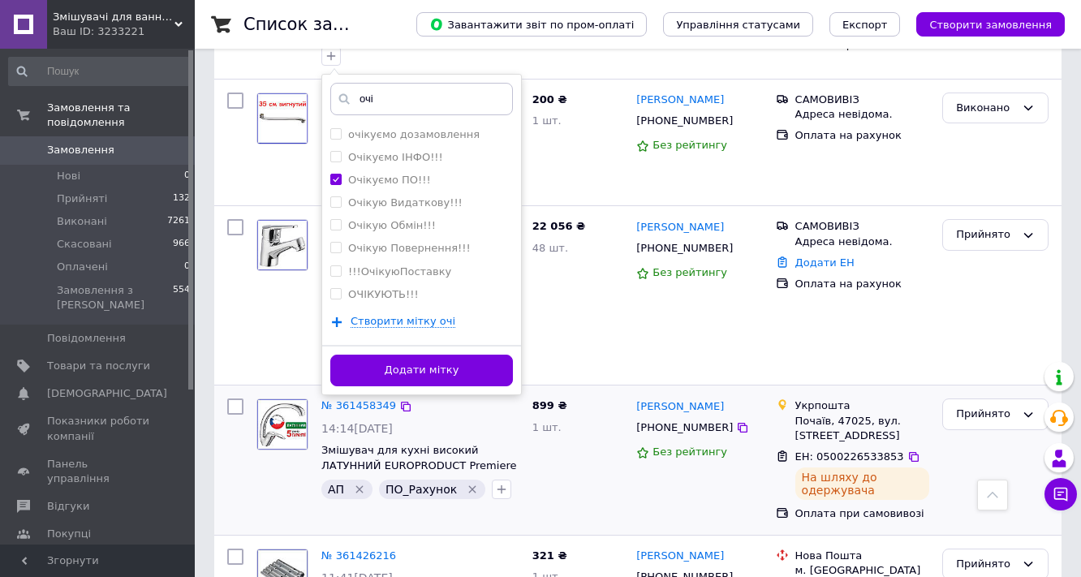
scroll to position [779, 0]
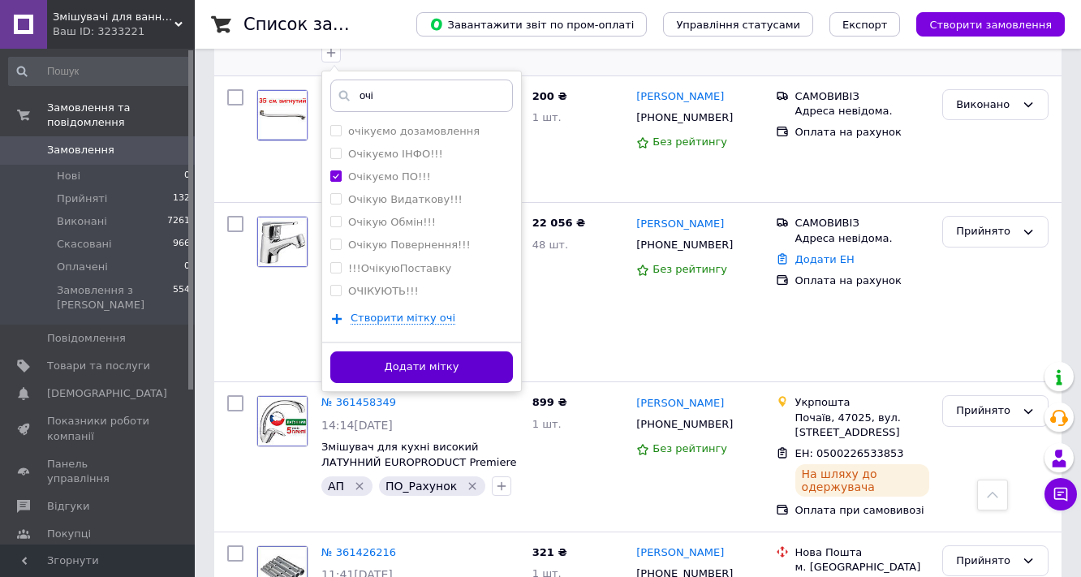
click at [491, 353] on button "Додати мітку" at bounding box center [421, 368] width 183 height 32
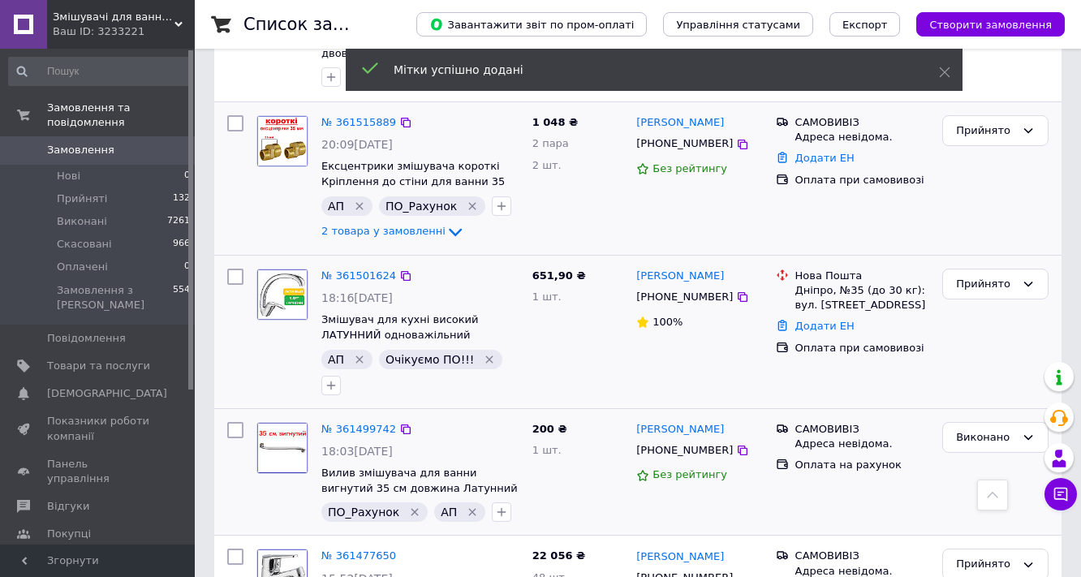
scroll to position [455, 0]
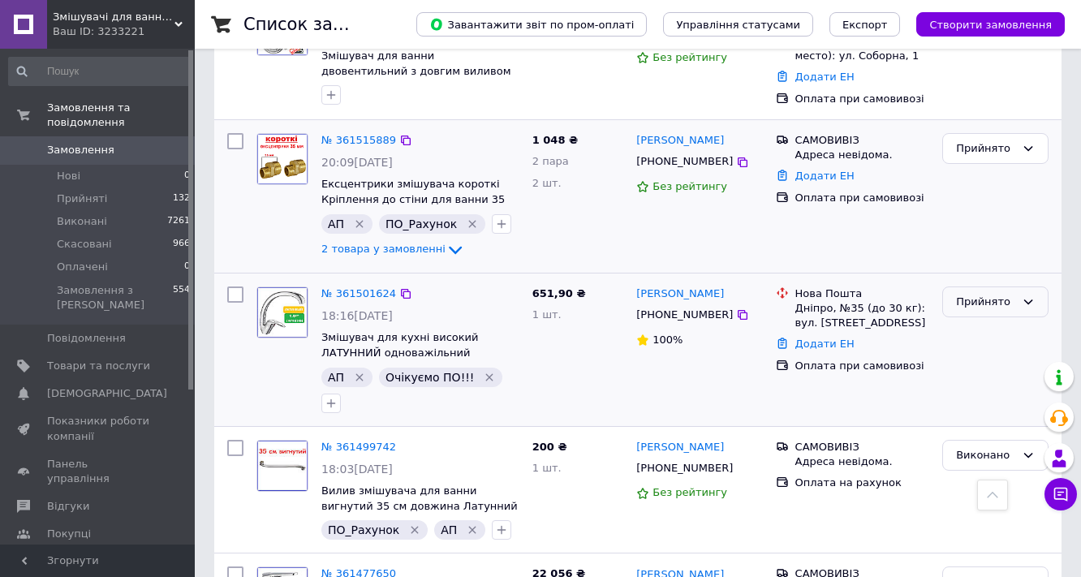
click at [989, 294] on div "Прийнято" at bounding box center [985, 302] width 59 height 17
click at [870, 316] on li "Нова Пошта Дніпро, №35 (до 30 кг): вул. Семафорна, 32Б" at bounding box center [853, 308] width 154 height 51
click at [354, 287] on link "№ 361501624" at bounding box center [359, 293] width 75 height 12
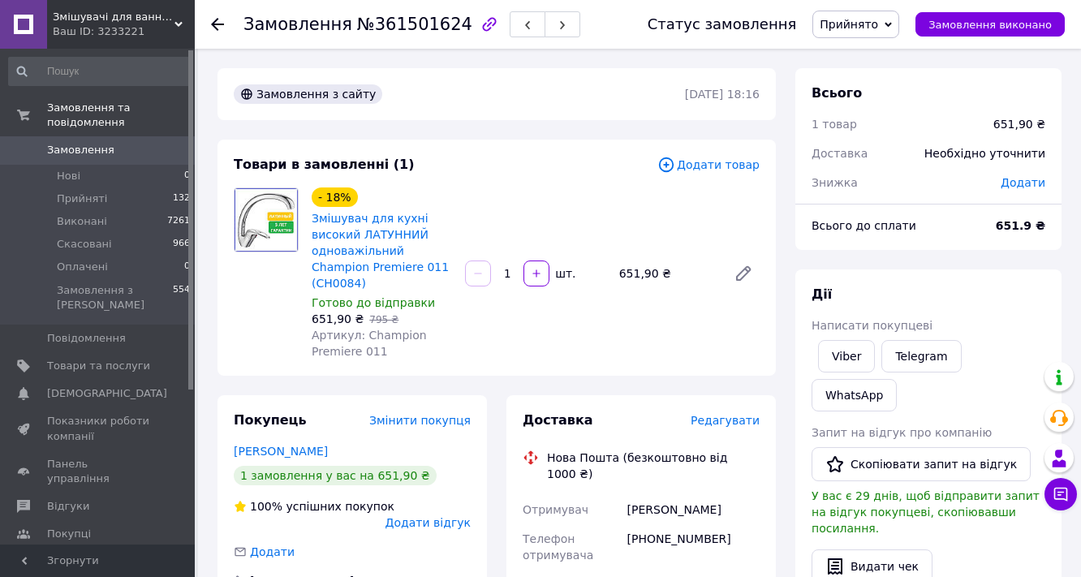
click at [1023, 186] on span "Додати" at bounding box center [1023, 182] width 45 height 13
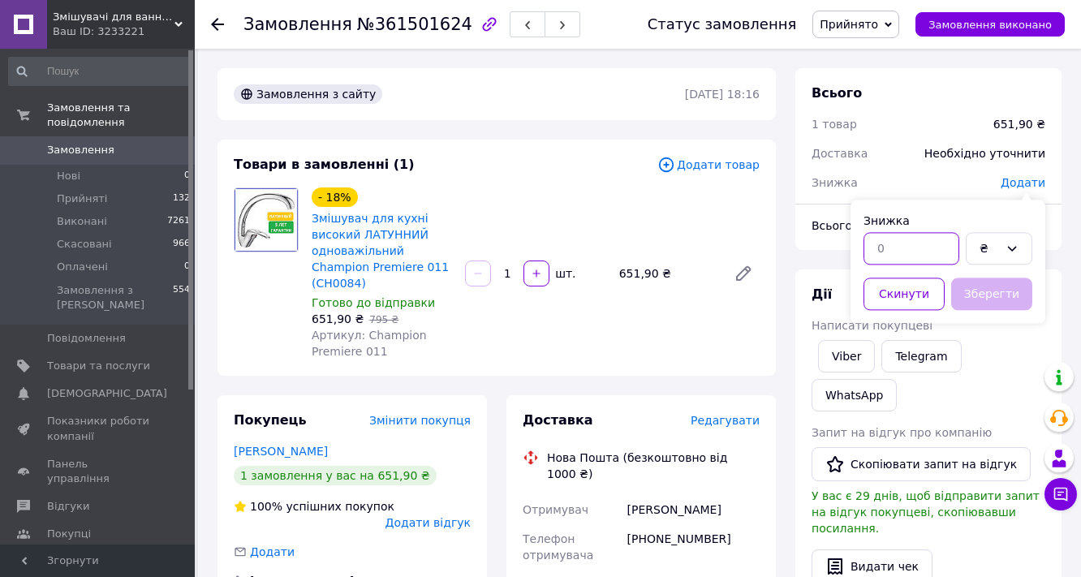
click at [888, 255] on input "text" at bounding box center [912, 248] width 96 height 32
type input "0.90"
click at [994, 291] on button "Зберегти" at bounding box center [992, 294] width 81 height 32
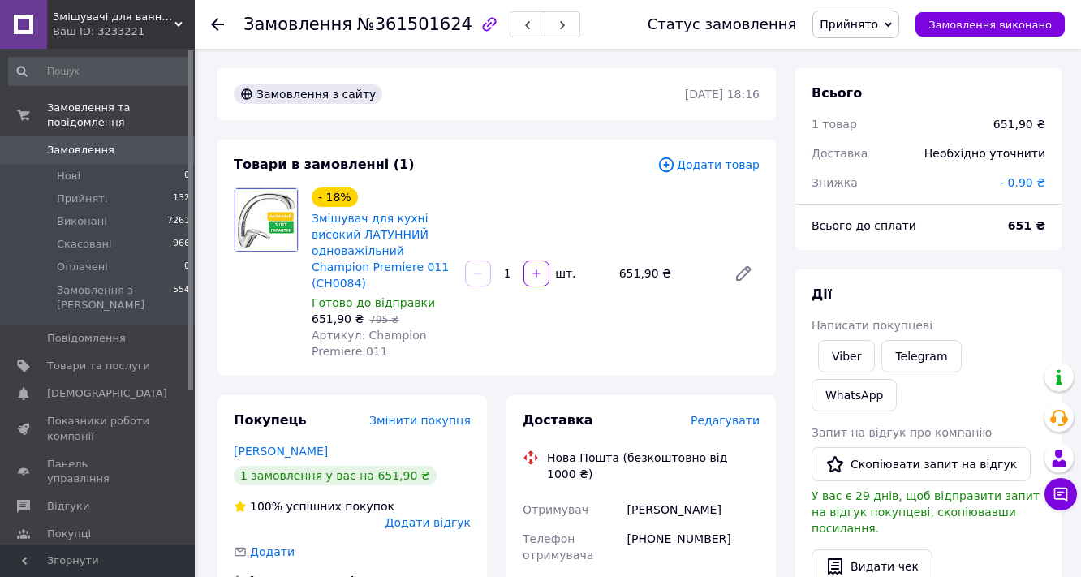
click at [101, 143] on span "Замовлення" at bounding box center [80, 150] width 67 height 15
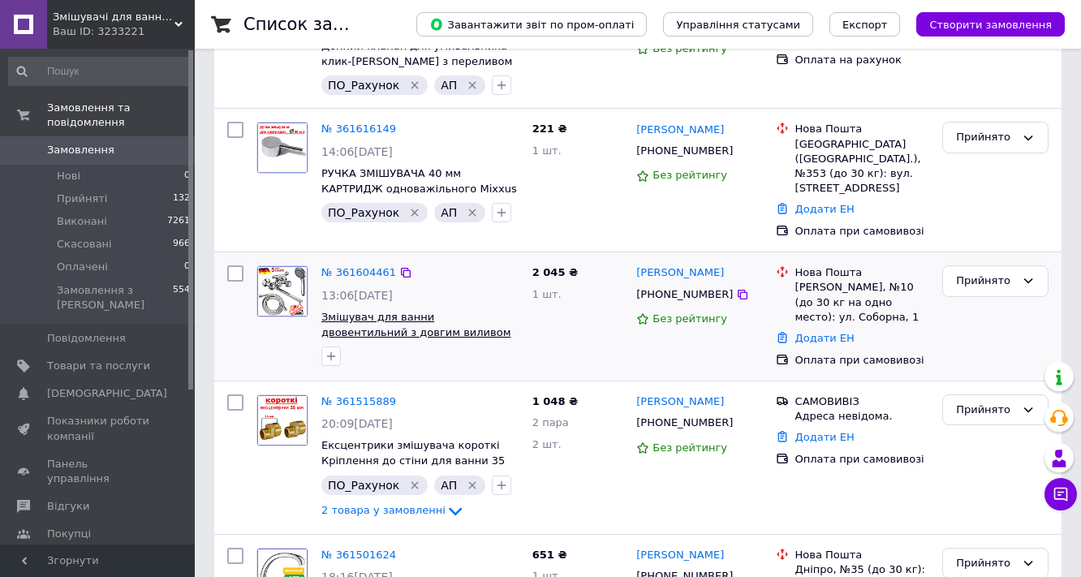
scroll to position [195, 0]
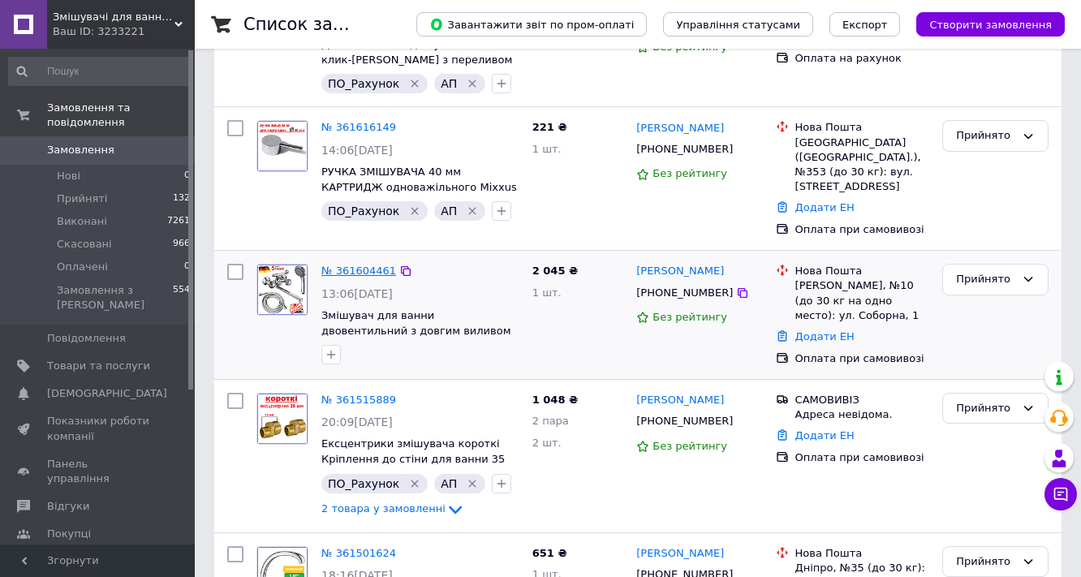
click at [367, 265] on link "№ 361604461" at bounding box center [359, 271] width 75 height 12
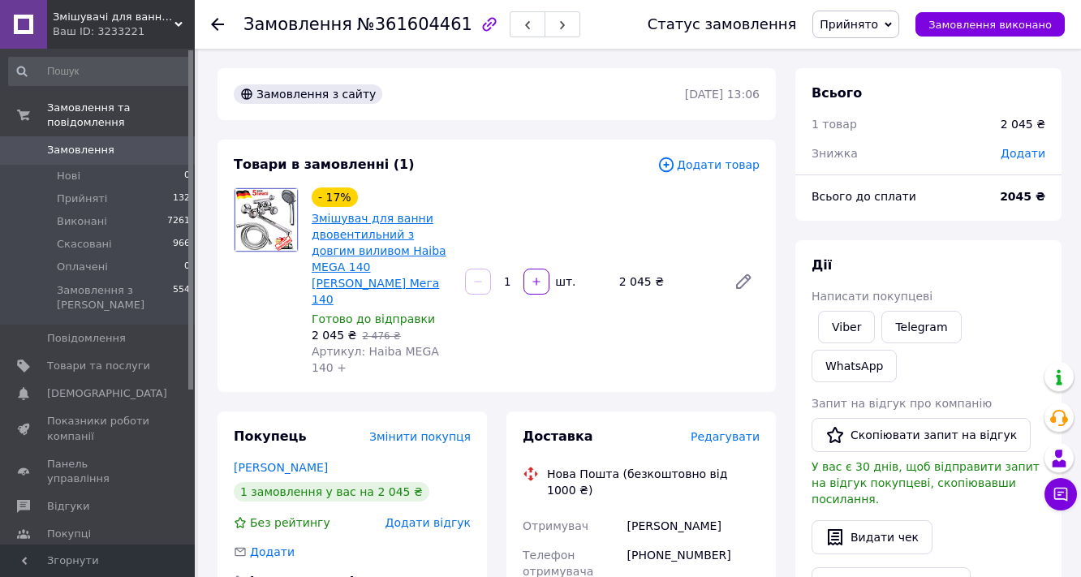
click at [380, 246] on link "Змішувач для ванни двовентильний з довгим виливом Haiba MEGA 140 [PERSON_NAME] …" at bounding box center [379, 259] width 135 height 94
click at [1021, 159] on span "Додати" at bounding box center [1023, 153] width 45 height 13
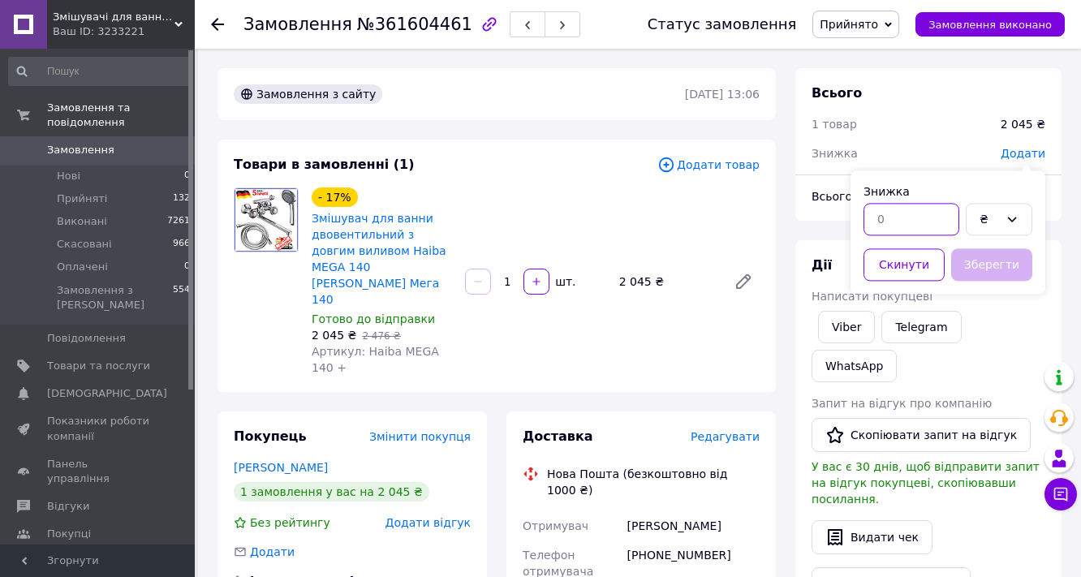
click at [887, 218] on input "text" at bounding box center [912, 219] width 96 height 32
type input "184"
click at [991, 260] on button "Зберегти" at bounding box center [992, 264] width 81 height 32
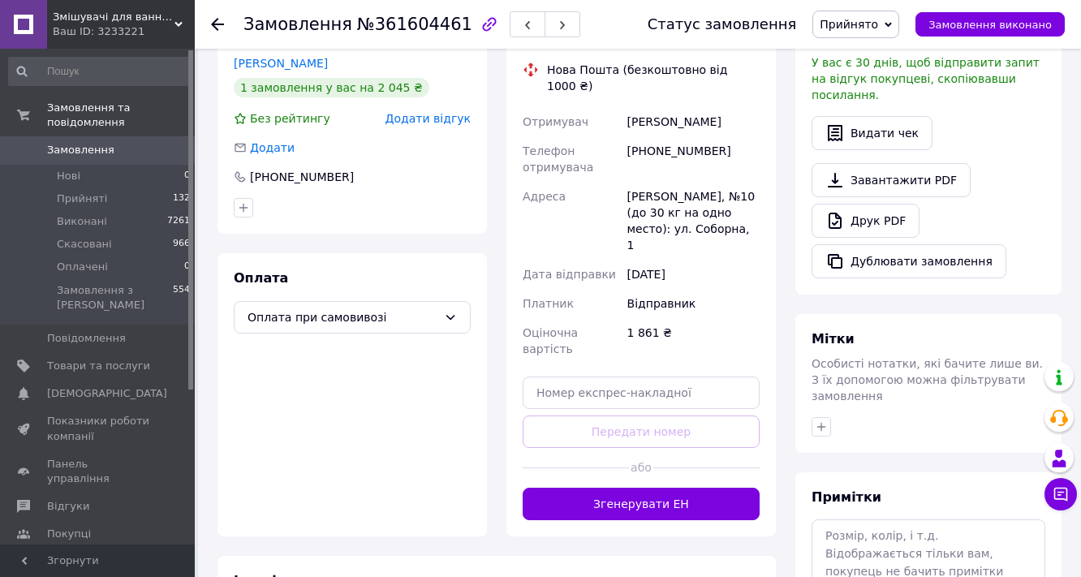
scroll to position [496, 0]
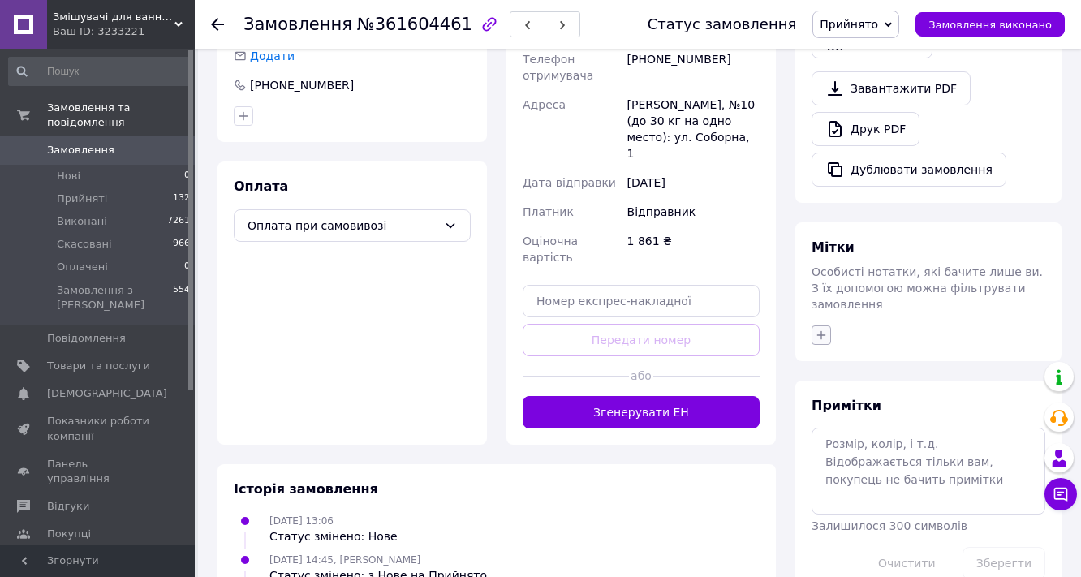
click at [823, 329] on icon "button" at bounding box center [821, 335] width 13 height 13
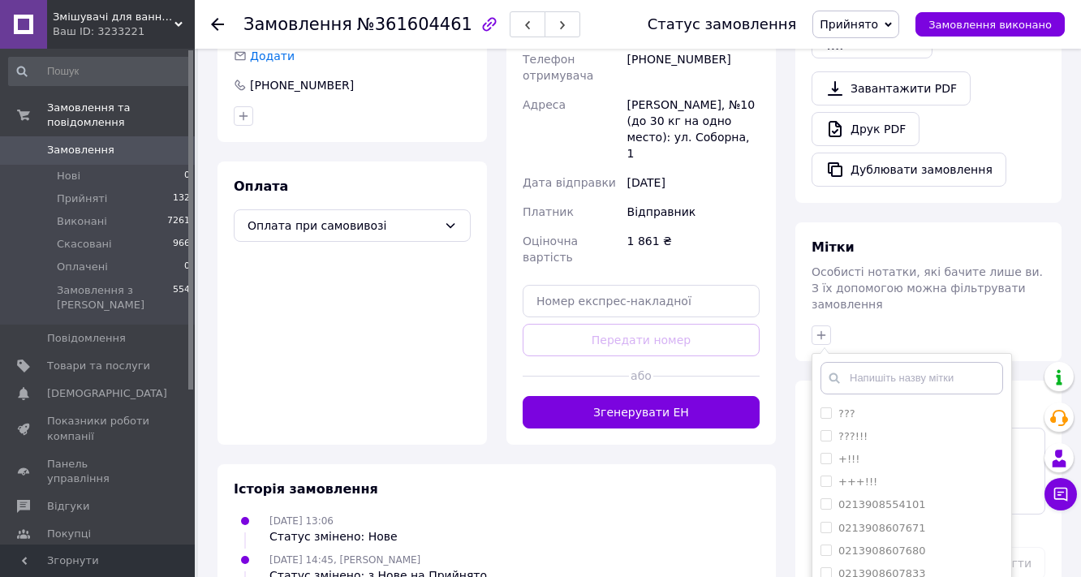
type input "в"
type input "ап"
click at [870, 407] on div "АП" at bounding box center [912, 414] width 183 height 15
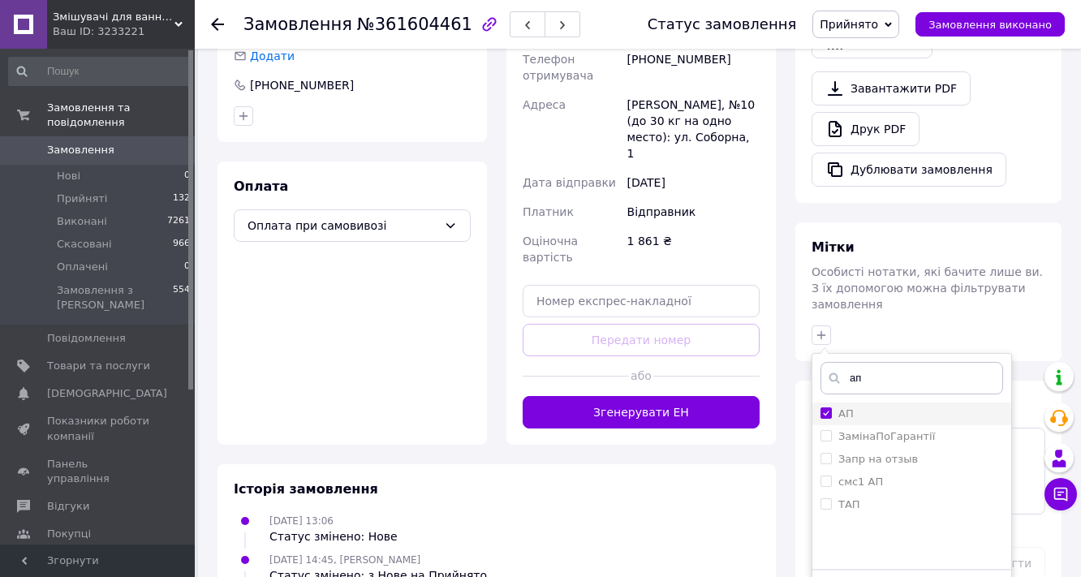
checkbox input "true"
drag, startPoint x: 870, startPoint y: 309, endPoint x: 846, endPoint y: 327, distance: 30.2
click at [846, 353] on div "ап АП ЗамінаПоГарантії Запр на отзыв смс1 АП ТАП Створити мітку ап Додати мітку" at bounding box center [912, 486] width 201 height 266
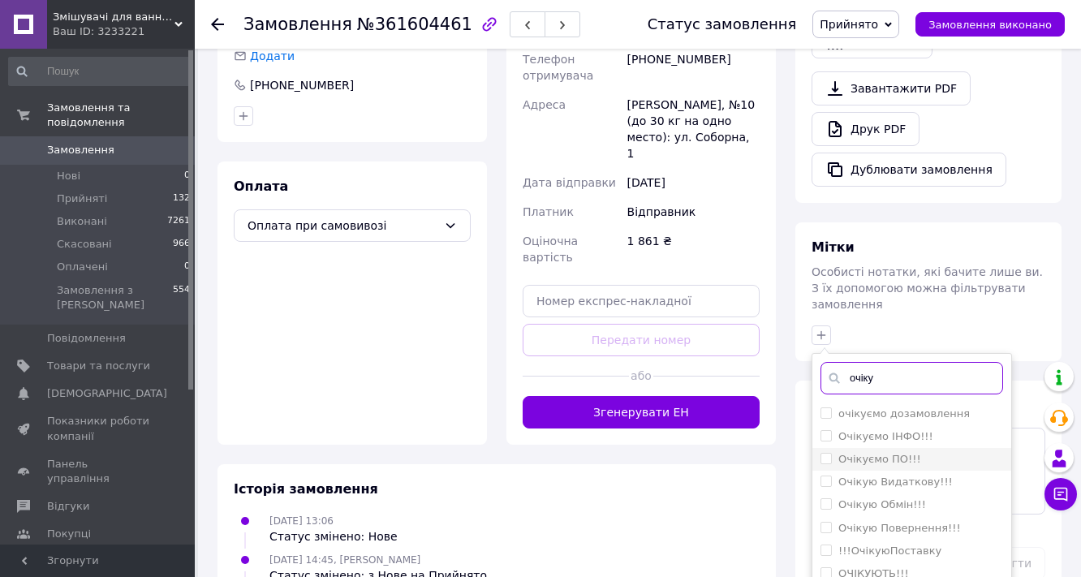
type input "очіку"
click at [900, 453] on label "Очікуємо ПО!!!" at bounding box center [880, 459] width 83 height 12
checkbox input "true"
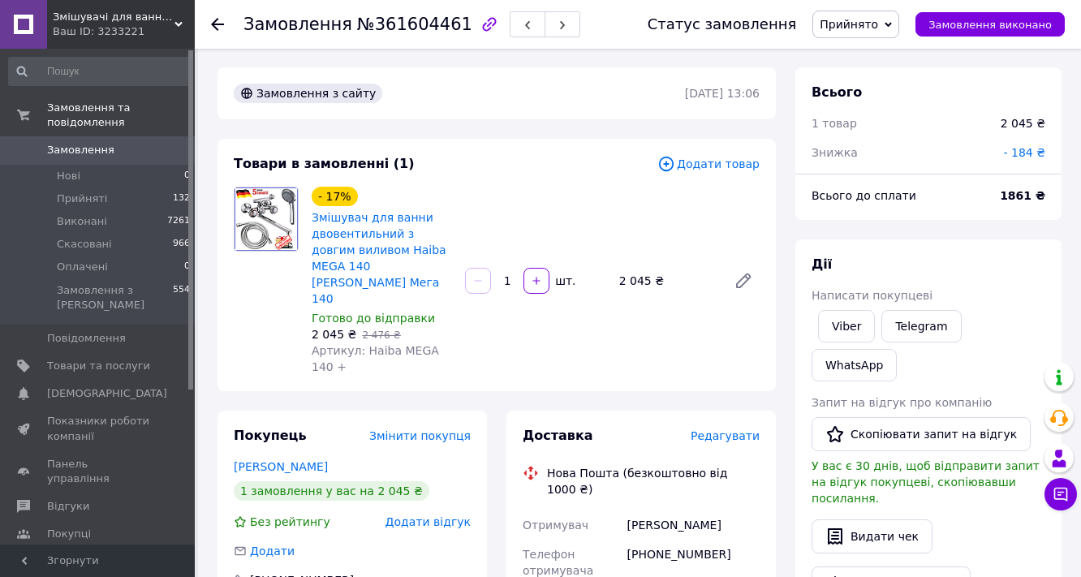
scroll to position [0, 0]
drag, startPoint x: 94, startPoint y: 130, endPoint x: 220, endPoint y: 136, distance: 126.0
click at [95, 143] on span "Замовлення" at bounding box center [80, 150] width 67 height 15
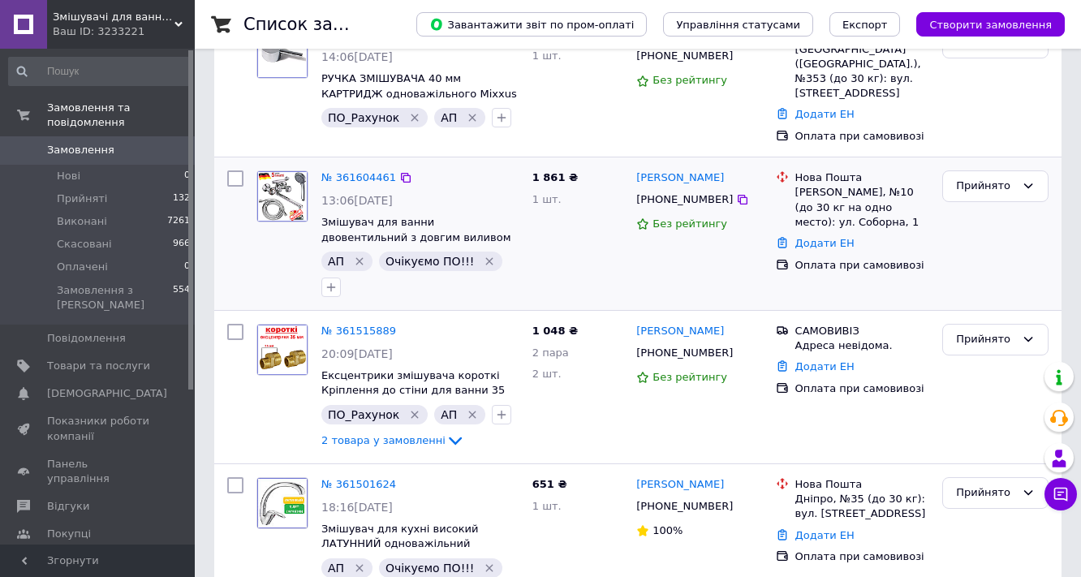
scroll to position [455, 0]
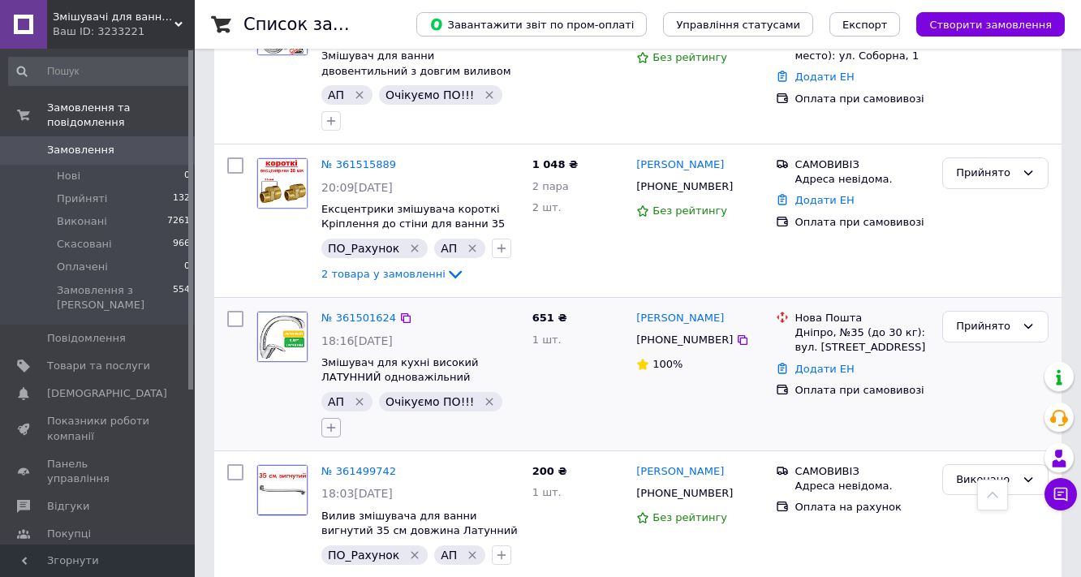
click at [338, 421] on icon "button" at bounding box center [331, 427] width 13 height 13
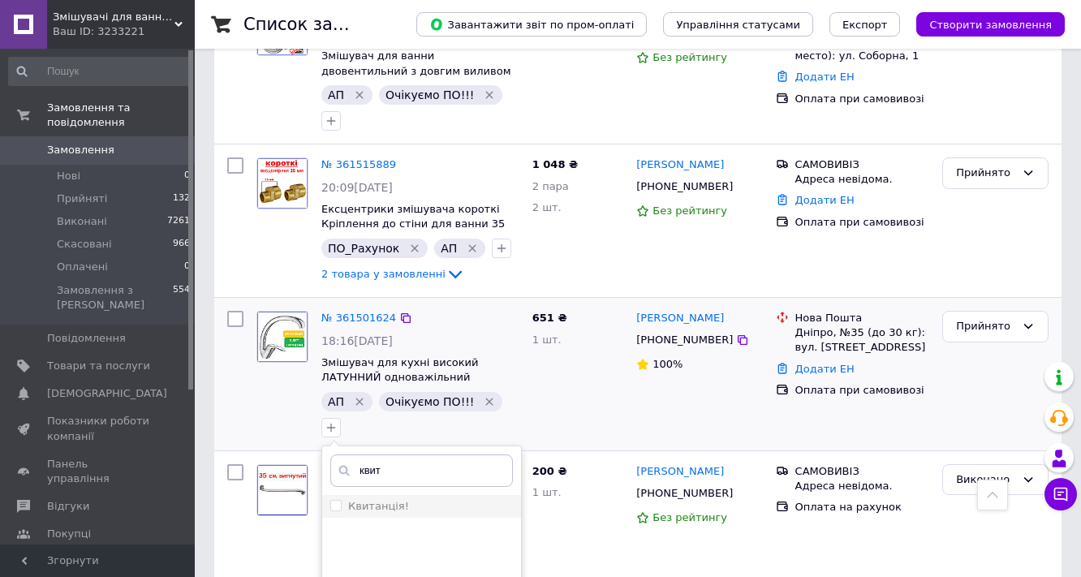
type input "квит"
click at [409, 500] on label "Квитанція!" at bounding box center [378, 506] width 61 height 12
checkbox input "true"
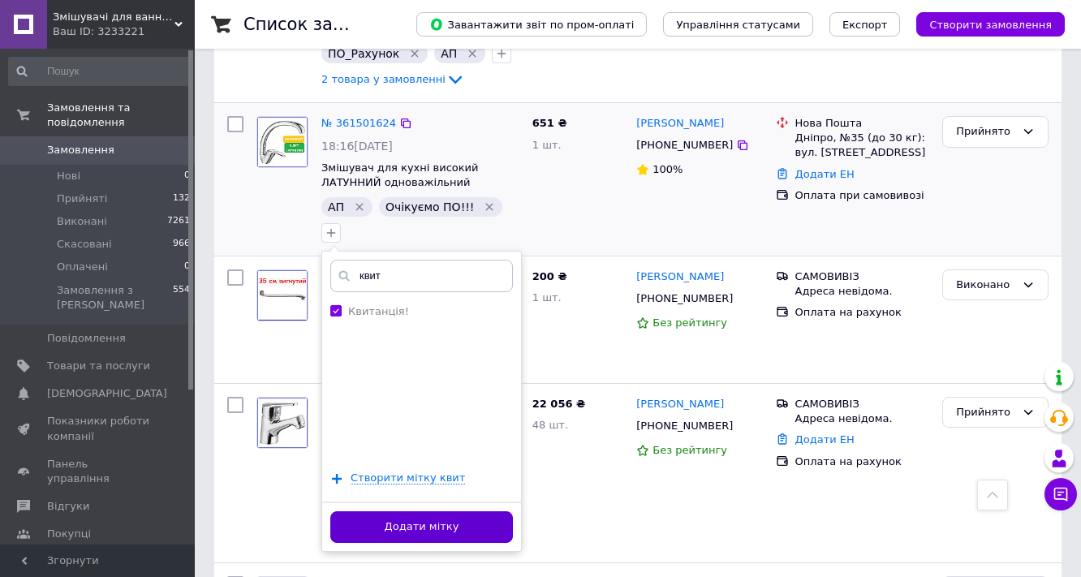
click at [513, 511] on button "Додати мітку" at bounding box center [421, 527] width 183 height 32
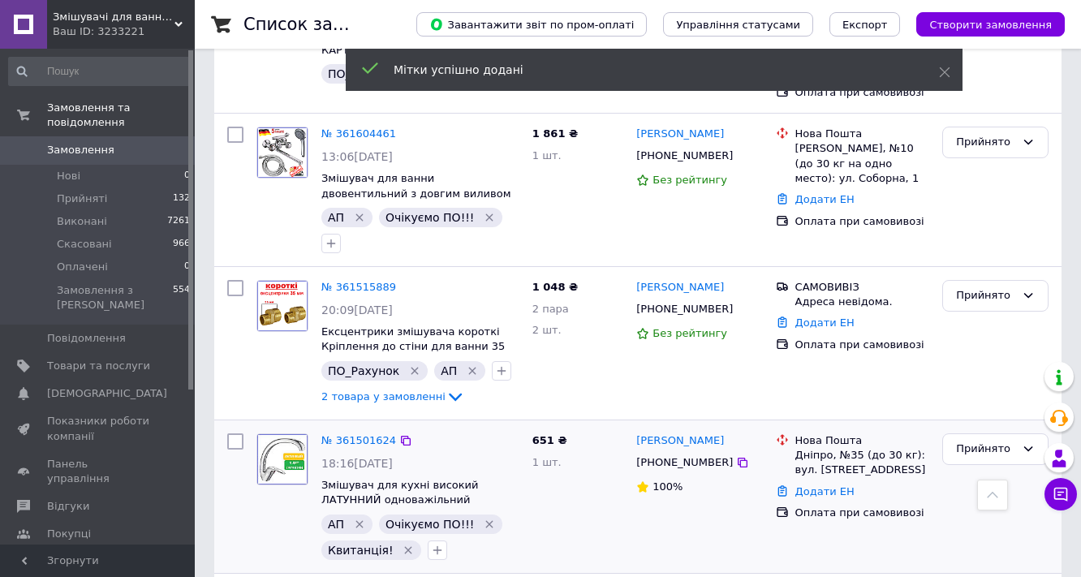
scroll to position [195, 0]
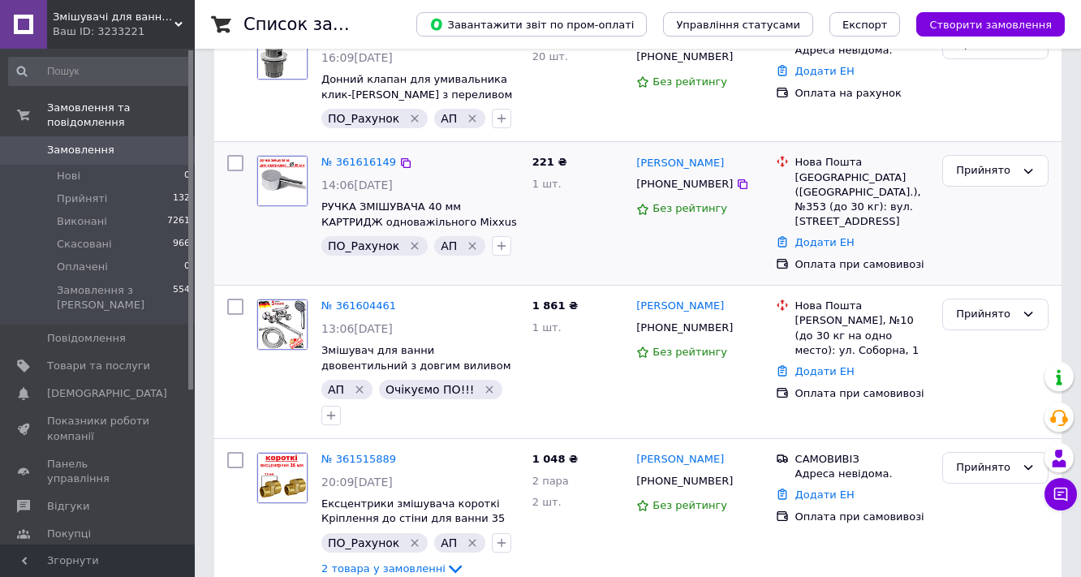
scroll to position [195, 0]
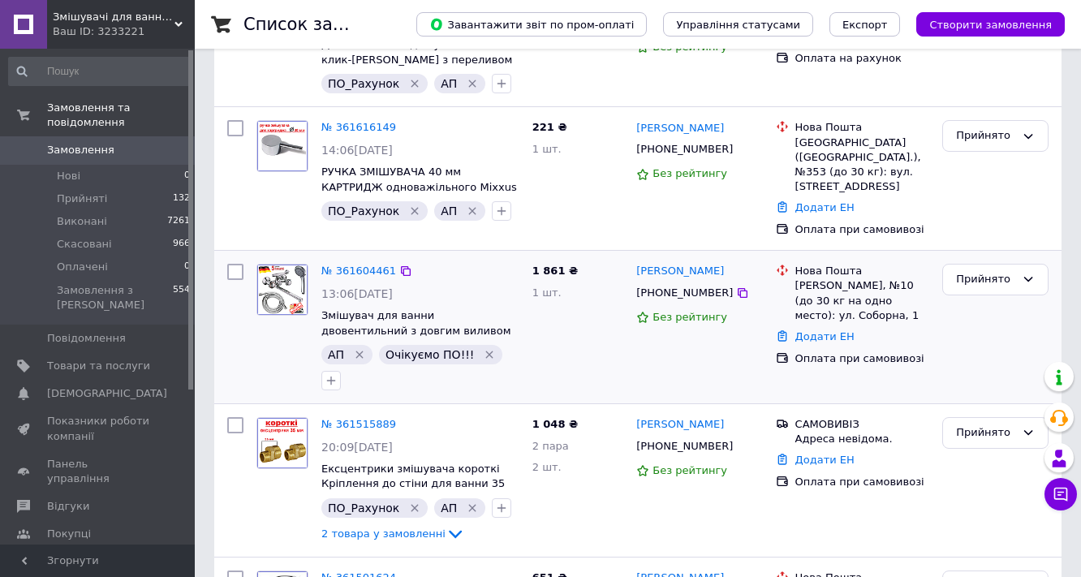
click at [483, 348] on icon "Видалити мітку" at bounding box center [489, 354] width 13 height 13
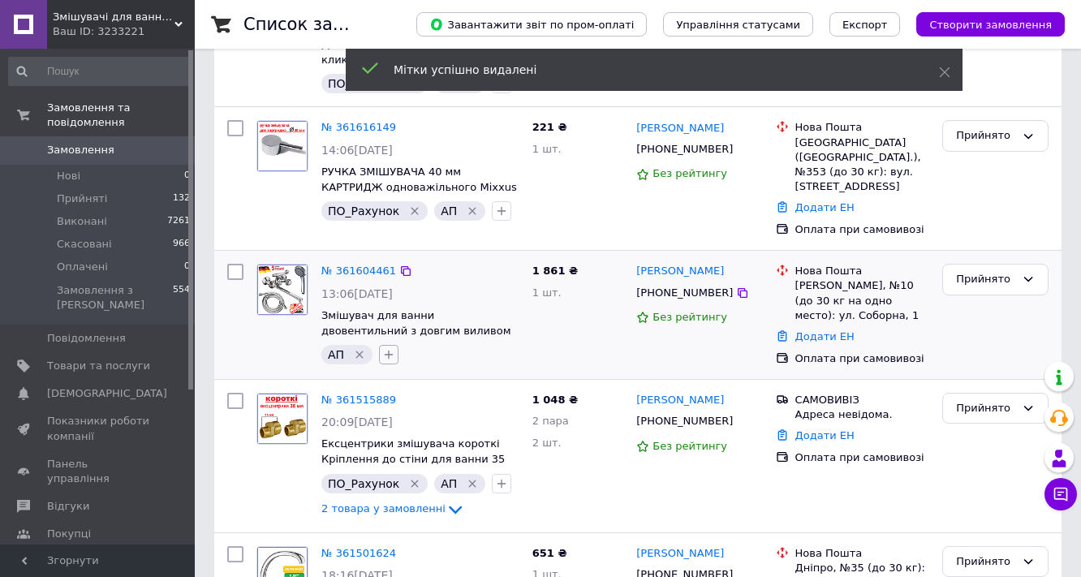
click at [389, 348] on icon "button" at bounding box center [388, 354] width 13 height 13
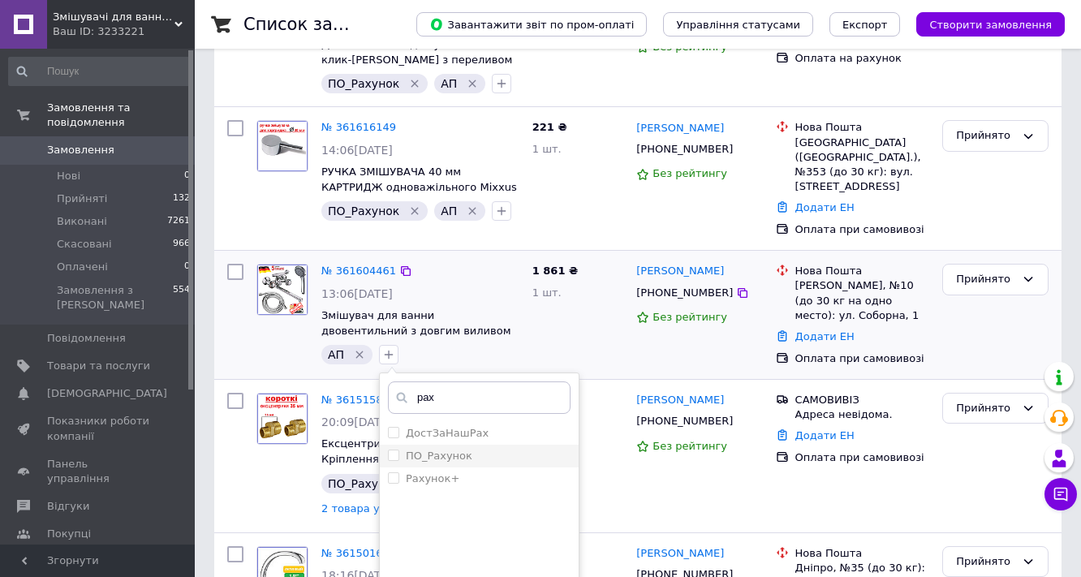
type input "рах"
click at [445, 450] on label "ПО_Рахунок" at bounding box center [439, 456] width 67 height 12
checkbox input "true"
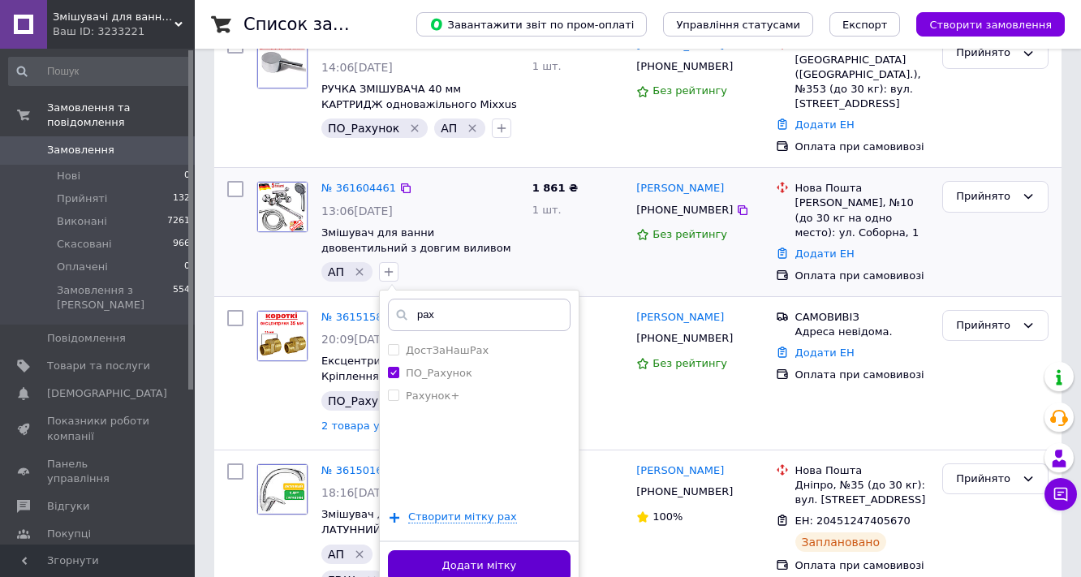
scroll to position [390, 0]
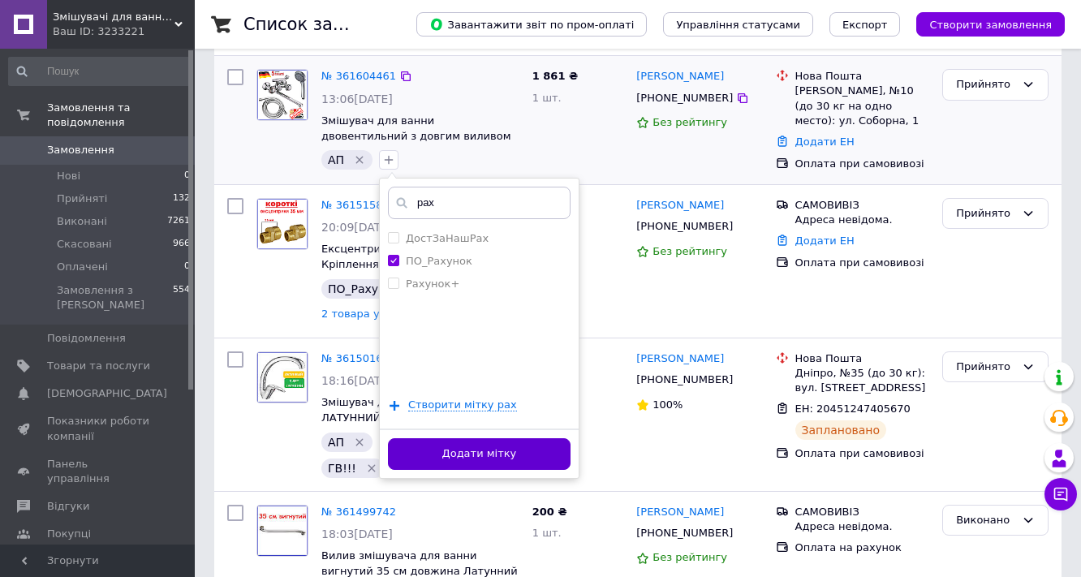
click at [547, 438] on button "Додати мітку" at bounding box center [479, 454] width 183 height 32
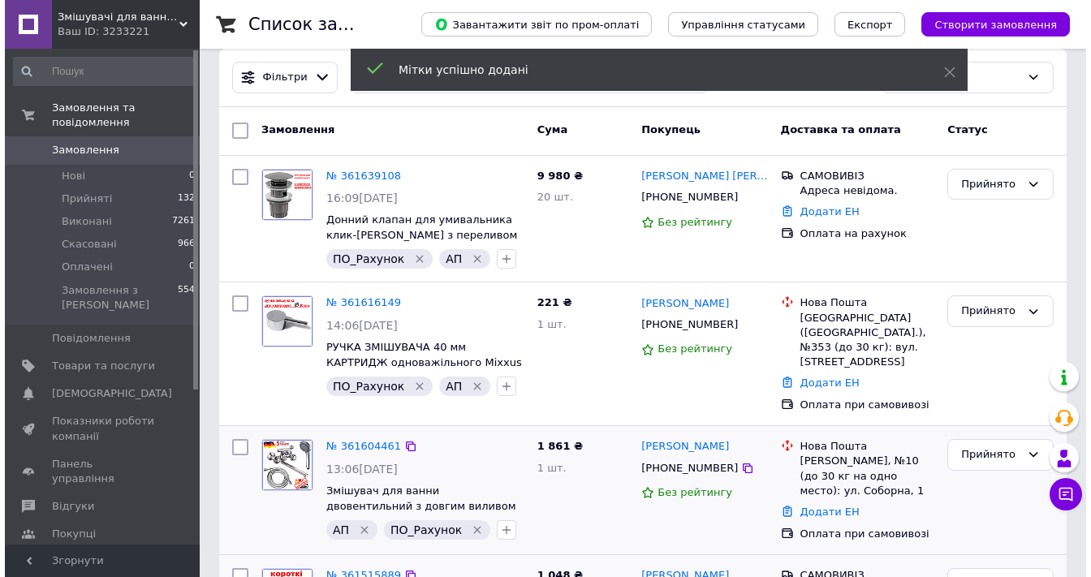
scroll to position [0, 0]
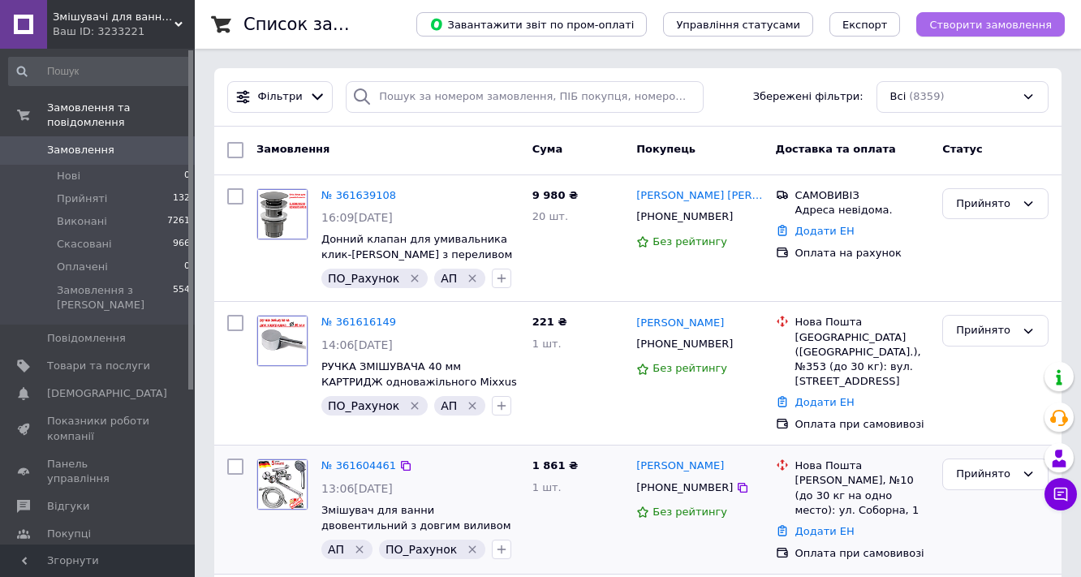
click at [988, 23] on span "Створити замовлення" at bounding box center [991, 25] width 123 height 12
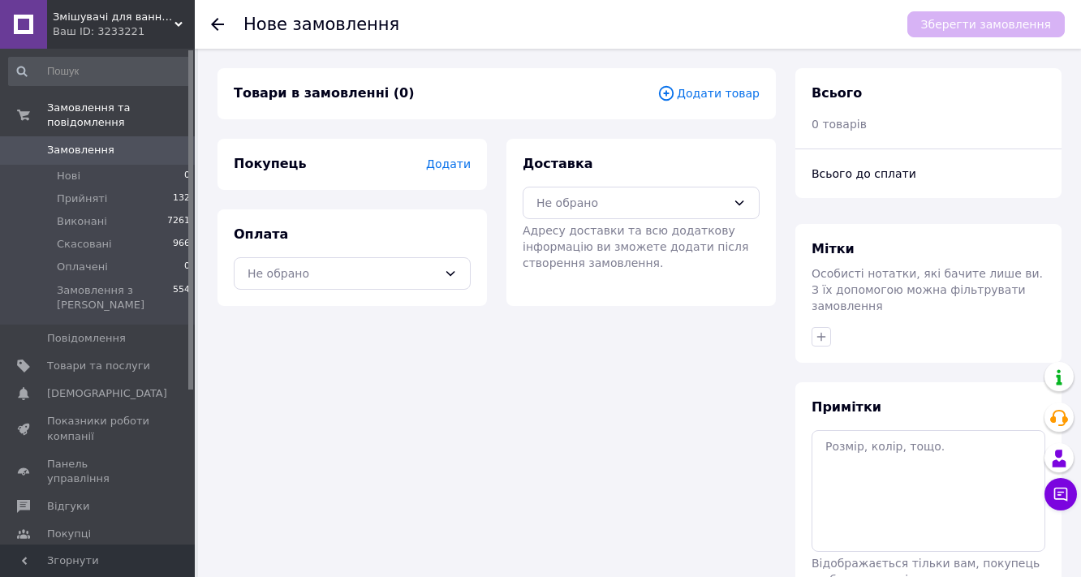
click at [709, 95] on span "Додати товар" at bounding box center [709, 93] width 102 height 18
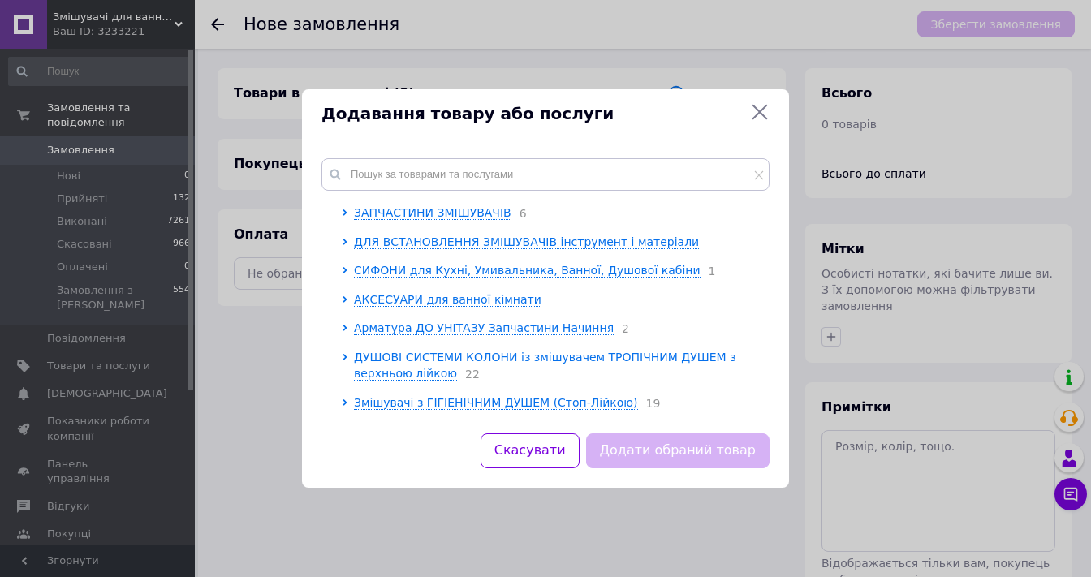
scroll to position [195, 0]
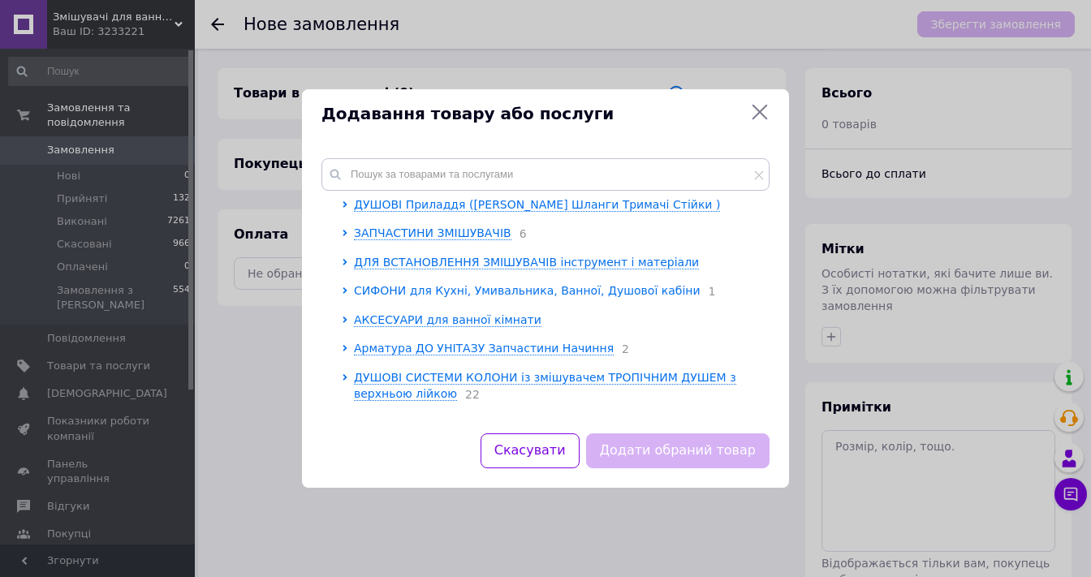
click at [438, 294] on span "СИФОНИ для Кухні, Умивальника, Ванної, Душової кабіни" at bounding box center [527, 290] width 347 height 13
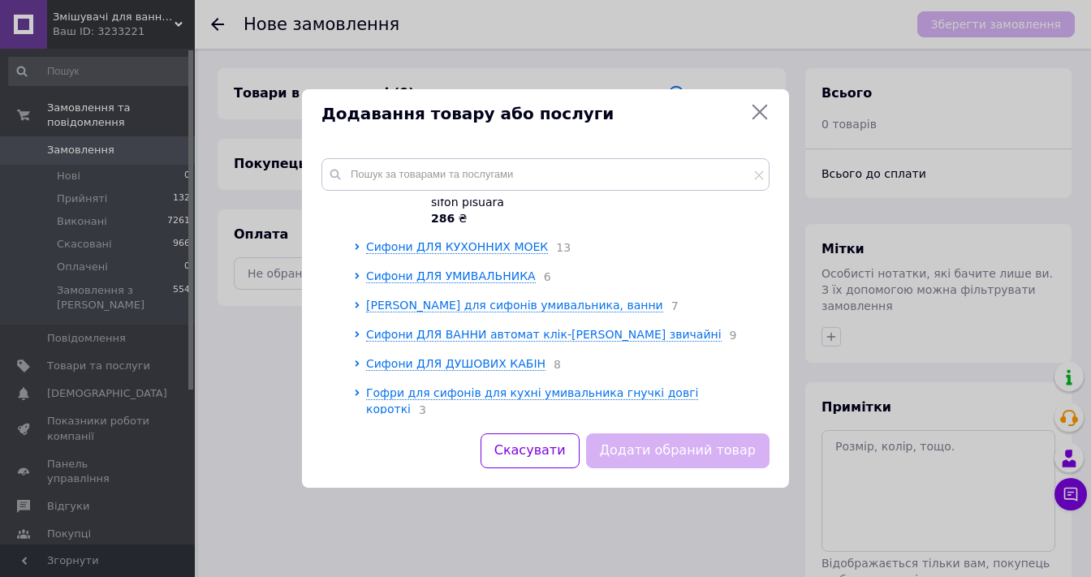
scroll to position [390, 0]
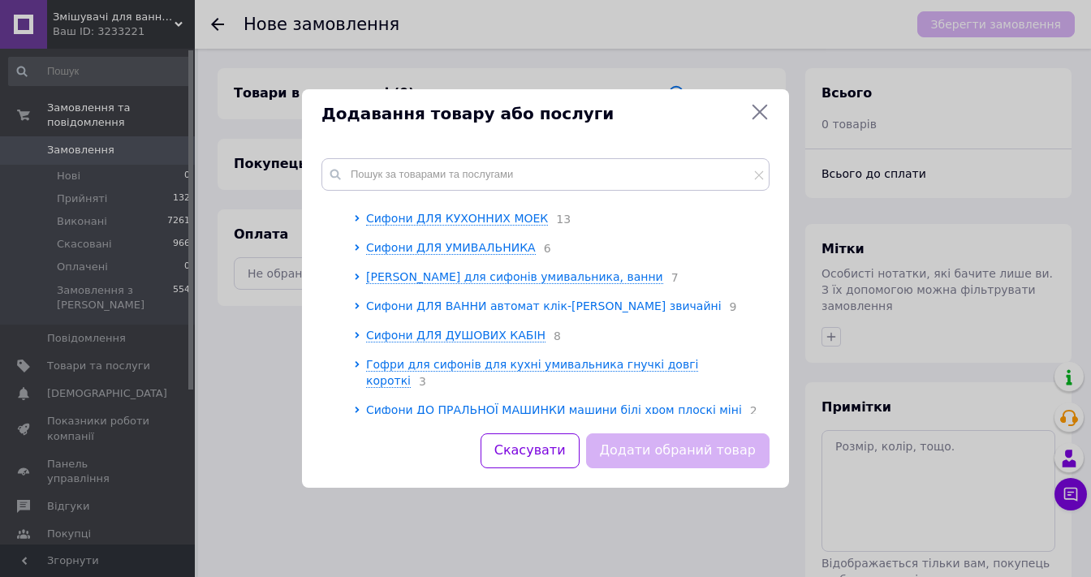
click at [441, 309] on span "Сифони ДЛЯ ВАННИ автомат клік-[PERSON_NAME] звичайні" at bounding box center [544, 306] width 356 height 13
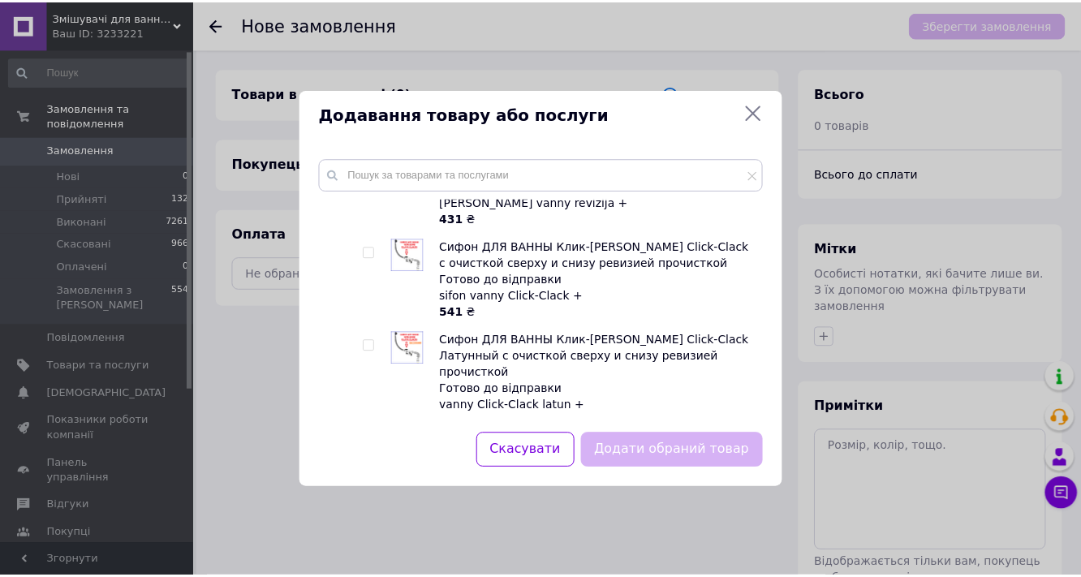
scroll to position [650, 0]
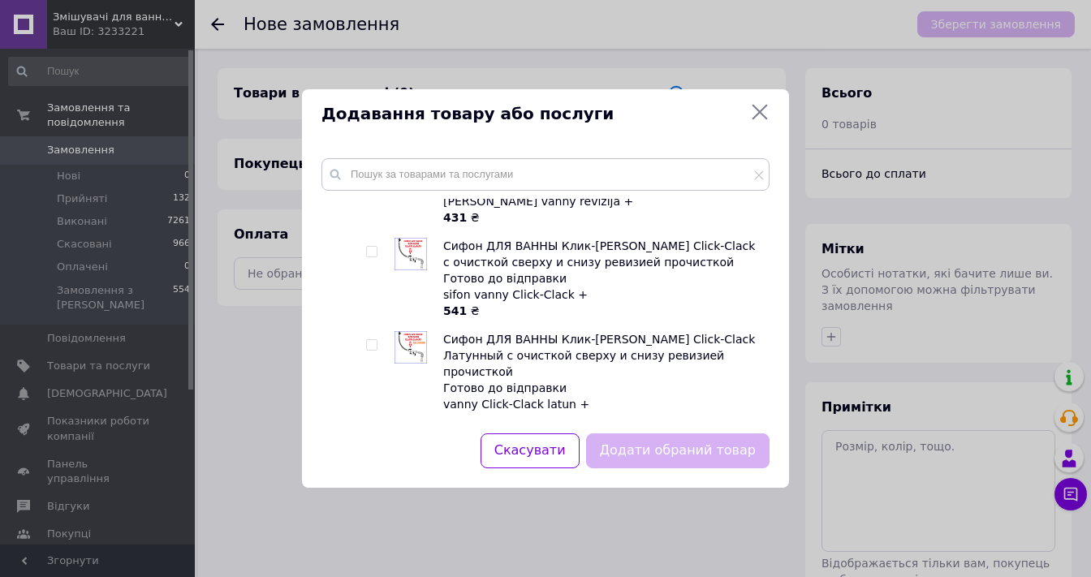
click at [368, 340] on input "checkbox" at bounding box center [371, 345] width 11 height 11
checkbox input "true"
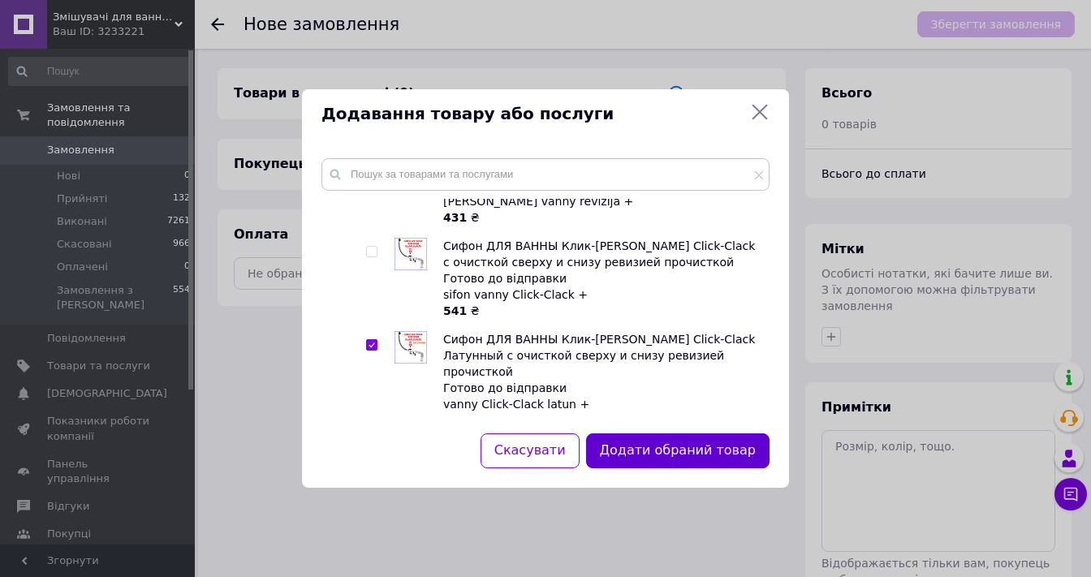
click at [639, 454] on button "Додати обраний товар" at bounding box center [677, 451] width 183 height 35
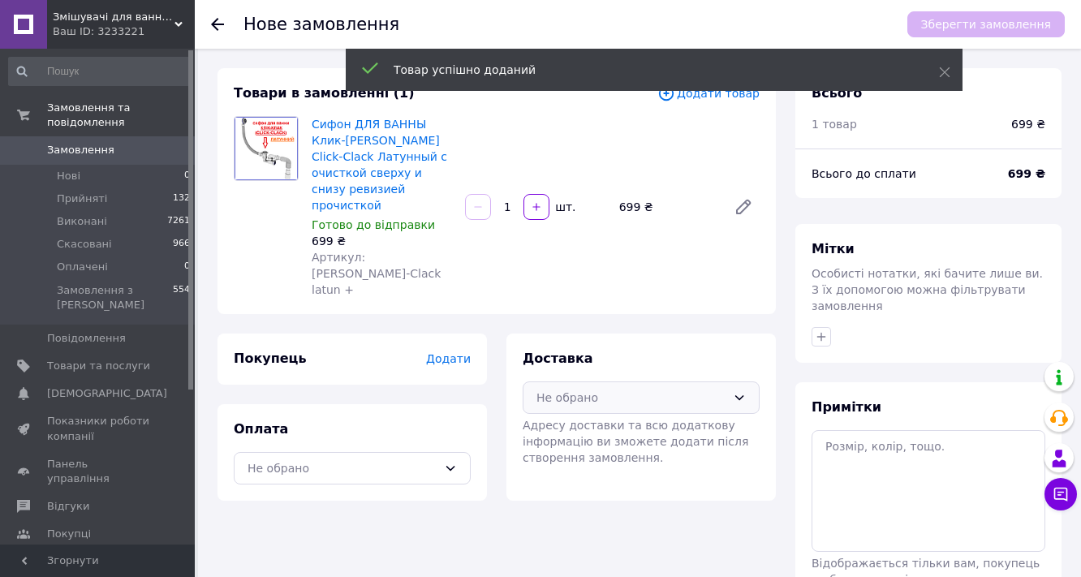
click at [662, 389] on div "Не обрано" at bounding box center [632, 398] width 190 height 18
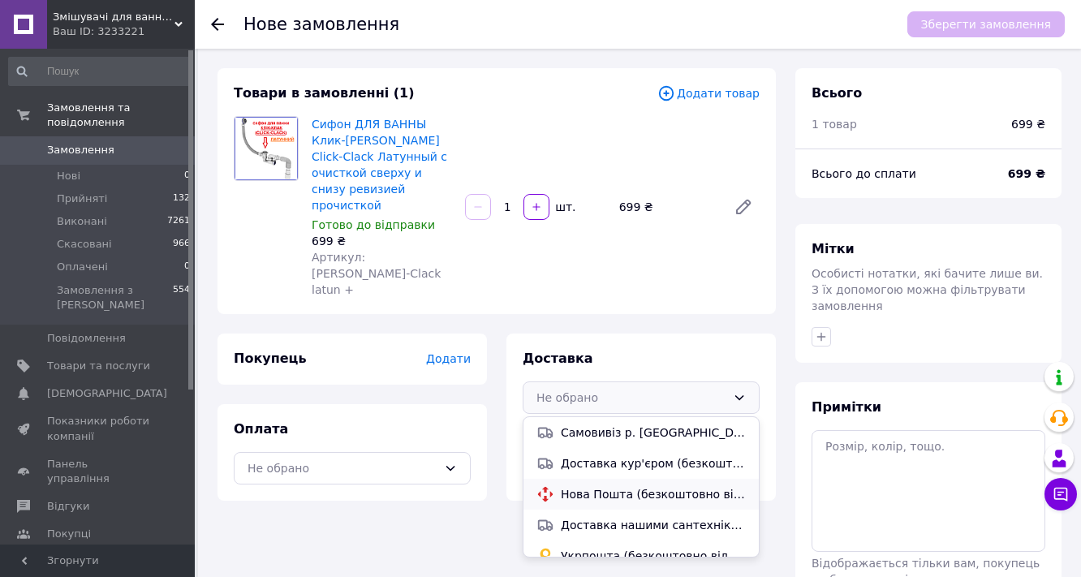
click at [580, 486] on span "Нова Пошта (безкоштовно від 1000 ₴)" at bounding box center [653, 494] width 185 height 16
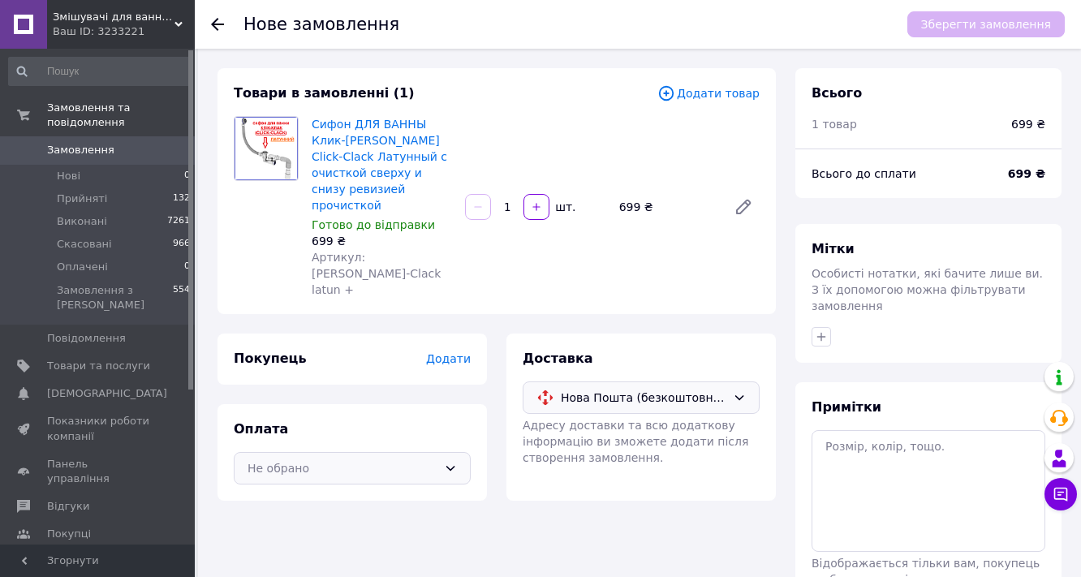
click at [441, 452] on div "Не обрано" at bounding box center [352, 468] width 237 height 32
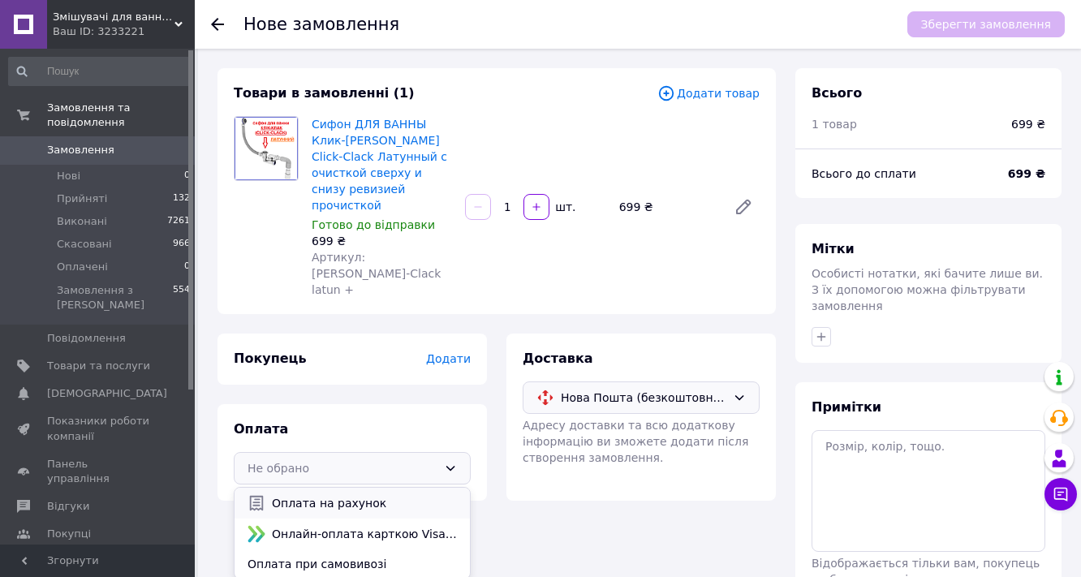
click at [312, 495] on span "Оплата на рахунок" at bounding box center [364, 503] width 185 height 16
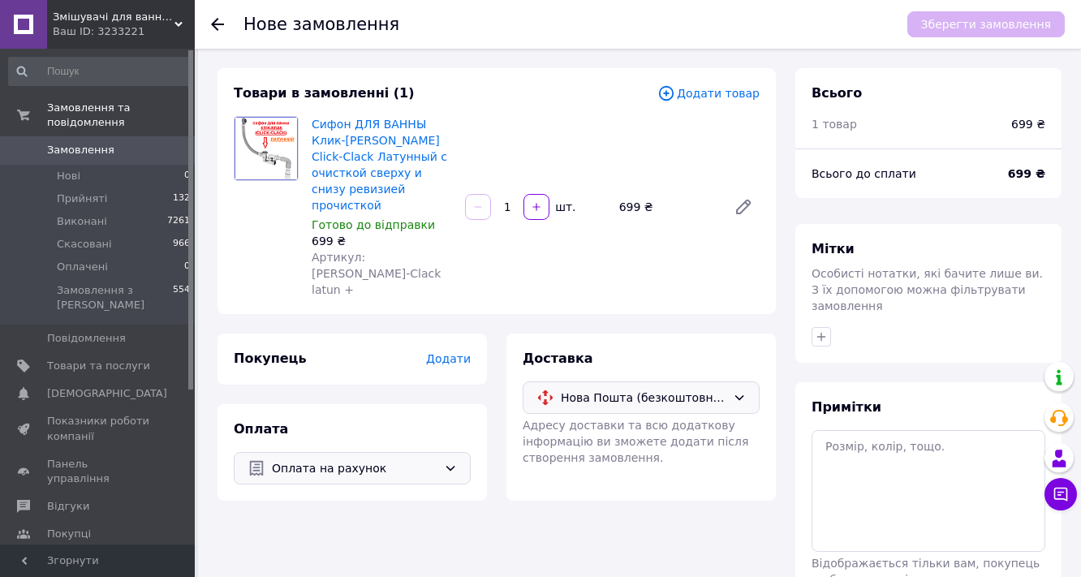
click at [446, 352] on span "Додати" at bounding box center [448, 358] width 45 height 13
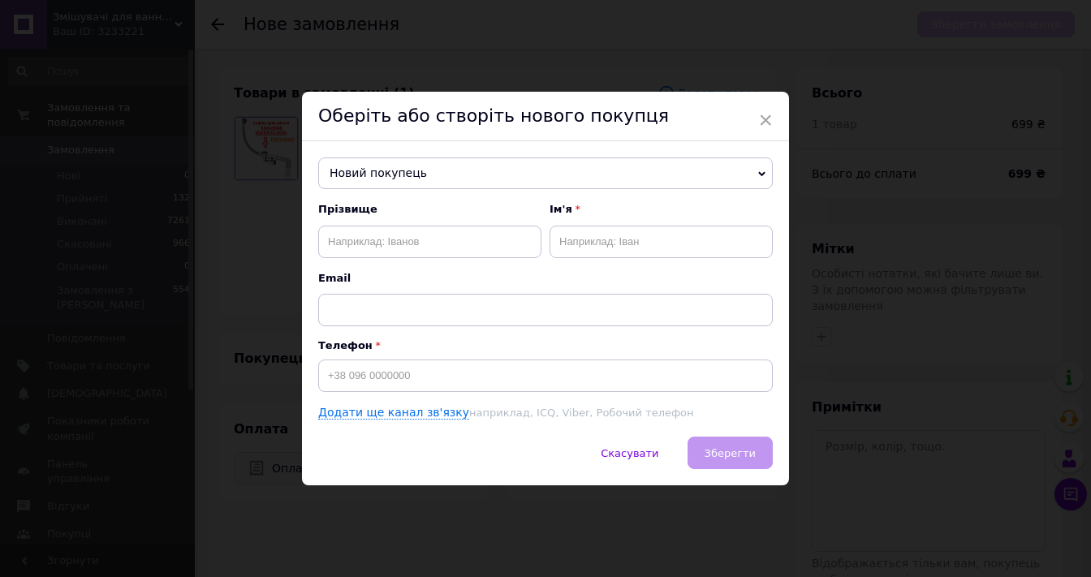
click at [417, 168] on span "Новий покупець" at bounding box center [545, 174] width 455 height 32
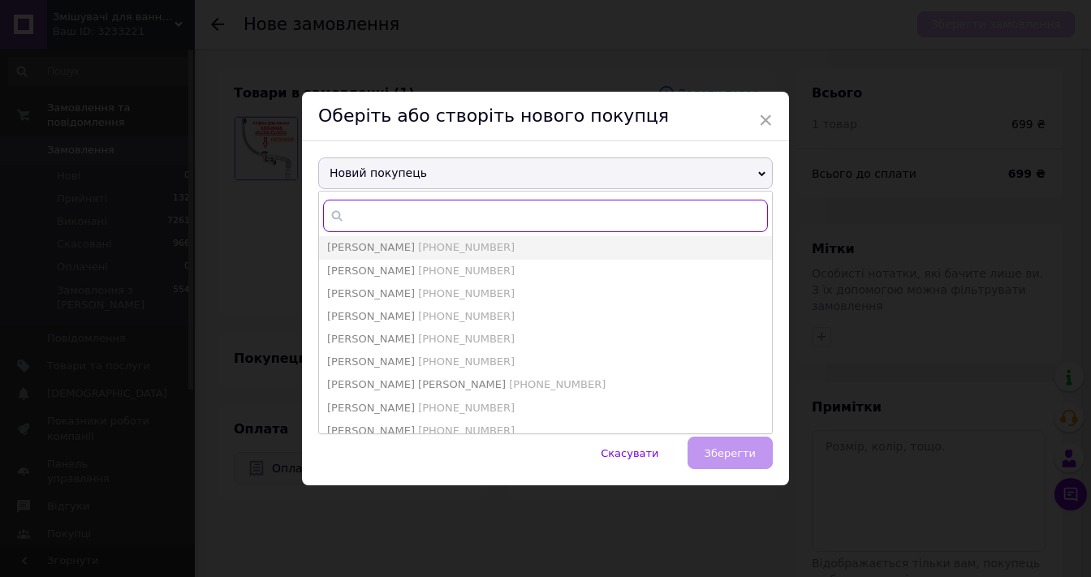
click at [391, 214] on input "text" at bounding box center [545, 216] width 445 height 32
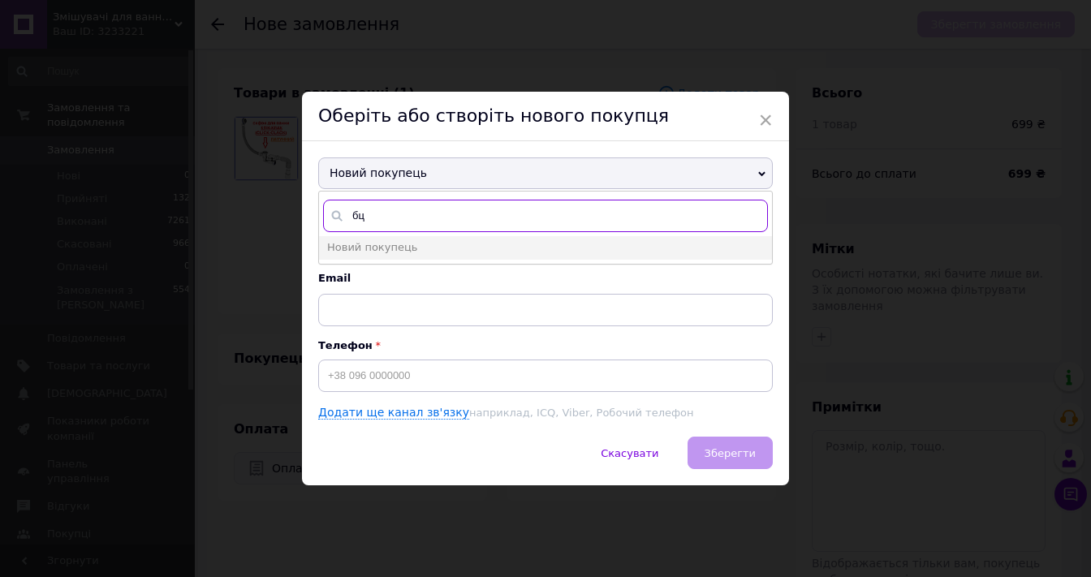
type input "б"
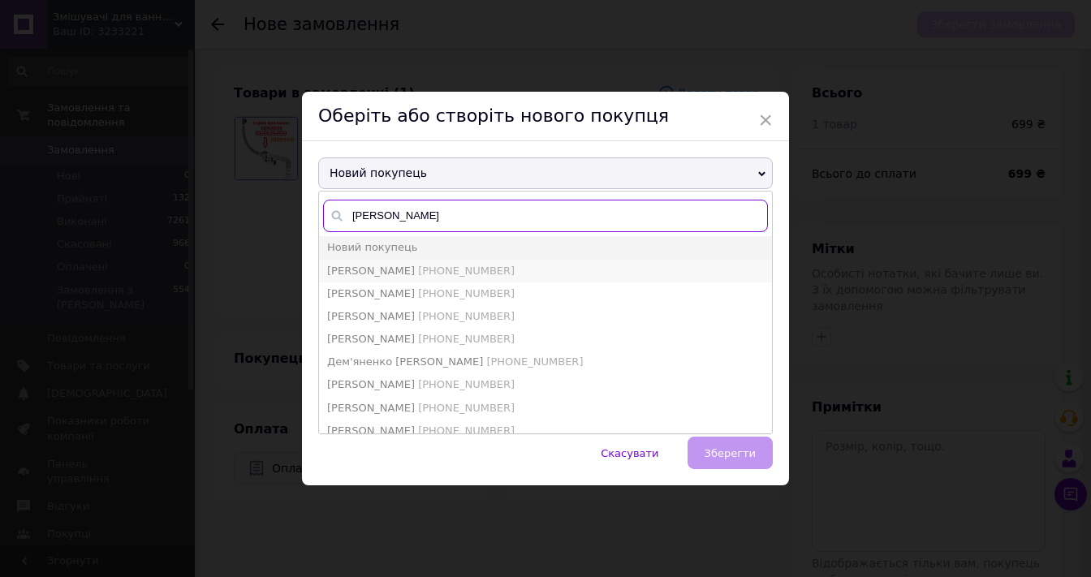
type input "[PERSON_NAME]"
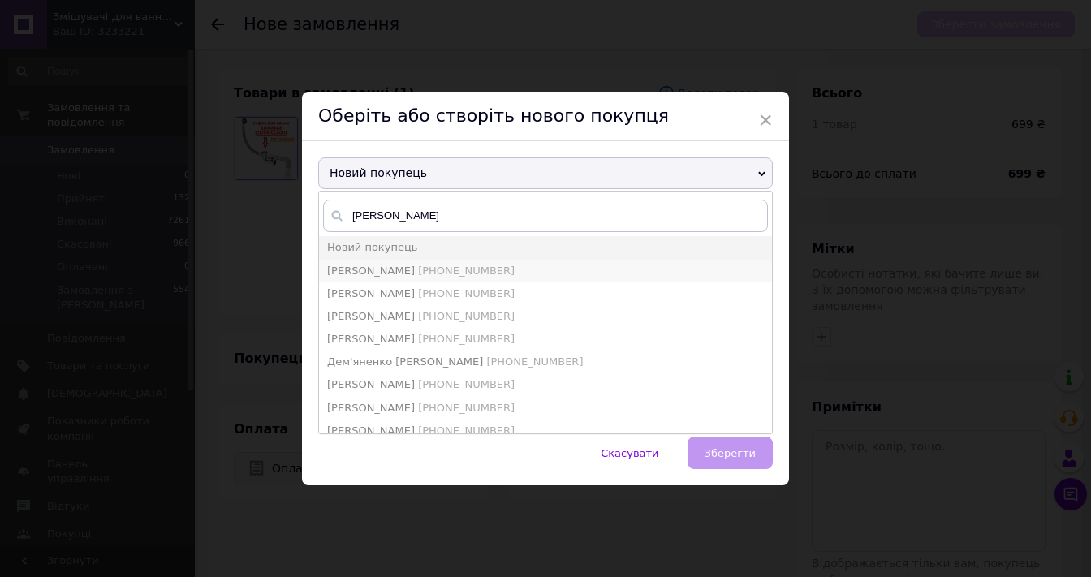
click at [415, 268] on span "[PERSON_NAME]" at bounding box center [371, 271] width 88 height 12
type input "[PERSON_NAME]"
type input "[PHONE_NUMBER]"
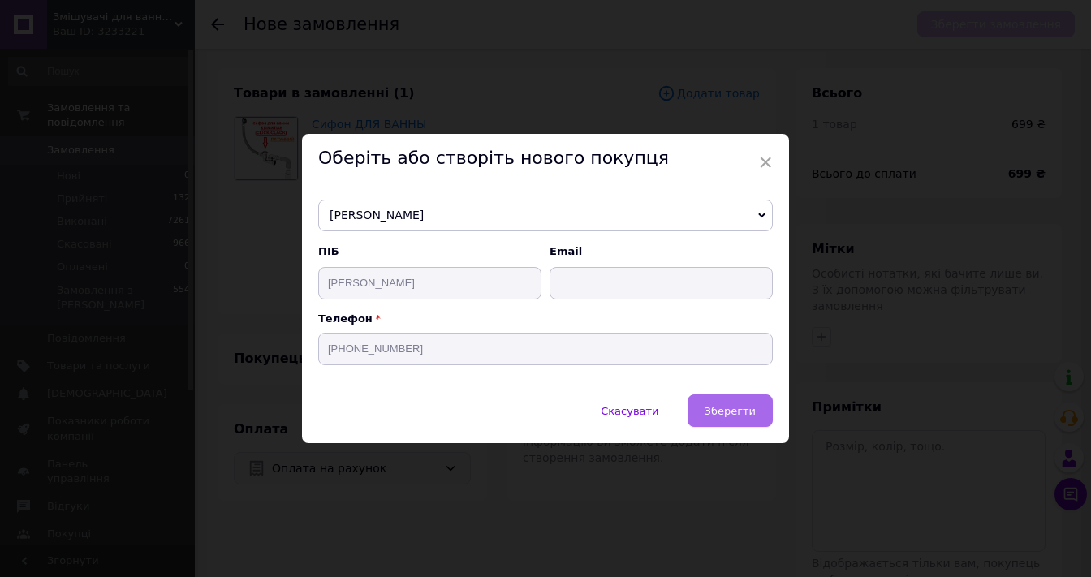
click at [740, 407] on span "Зберегти" at bounding box center [730, 411] width 51 height 12
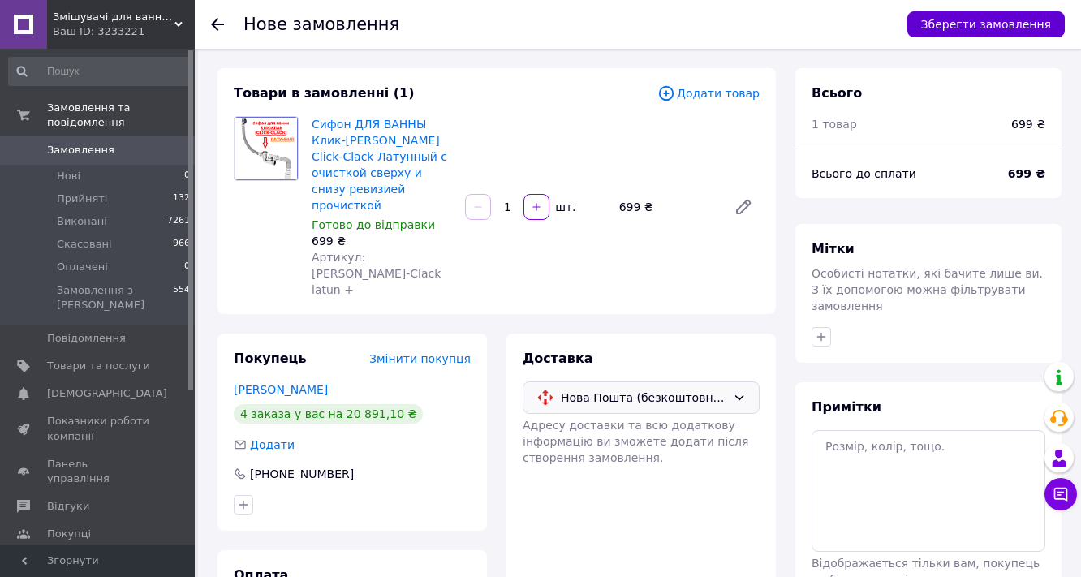
click at [990, 22] on button "Зберегти замовлення" at bounding box center [987, 24] width 158 height 26
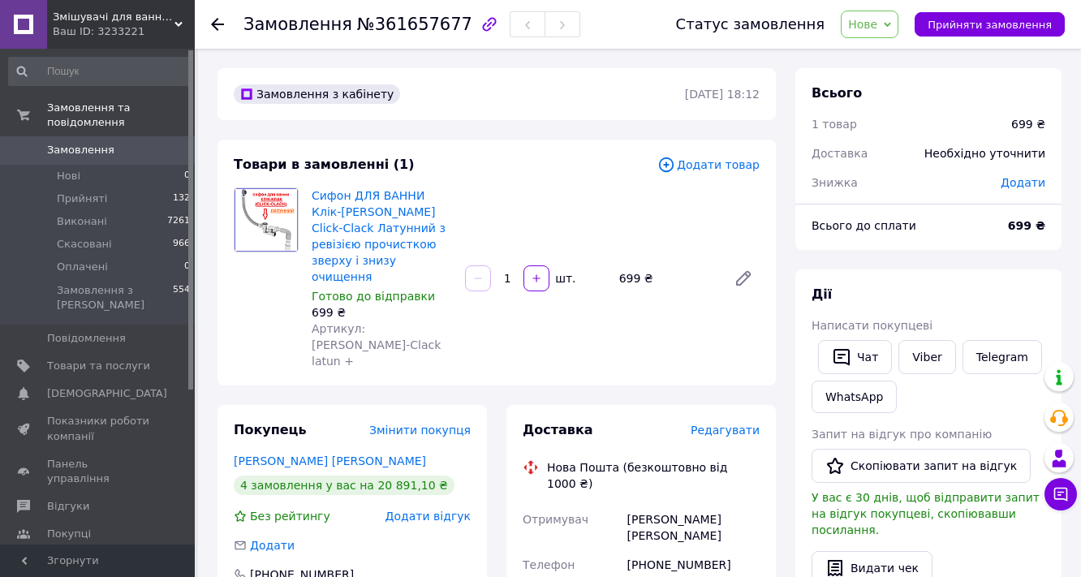
click at [891, 24] on icon at bounding box center [887, 24] width 7 height 7
click at [896, 50] on li "Прийнято" at bounding box center [879, 57] width 75 height 24
click at [1039, 188] on span "Додати" at bounding box center [1023, 182] width 45 height 13
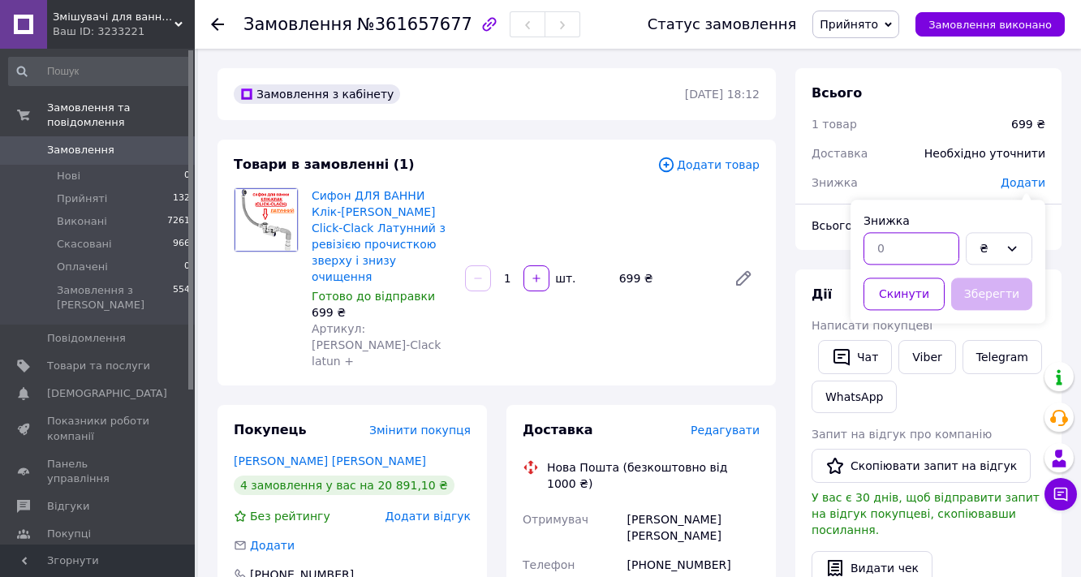
click at [900, 240] on input "text" at bounding box center [912, 248] width 96 height 32
type input "200"
click at [987, 300] on button "Зберегти" at bounding box center [992, 294] width 81 height 32
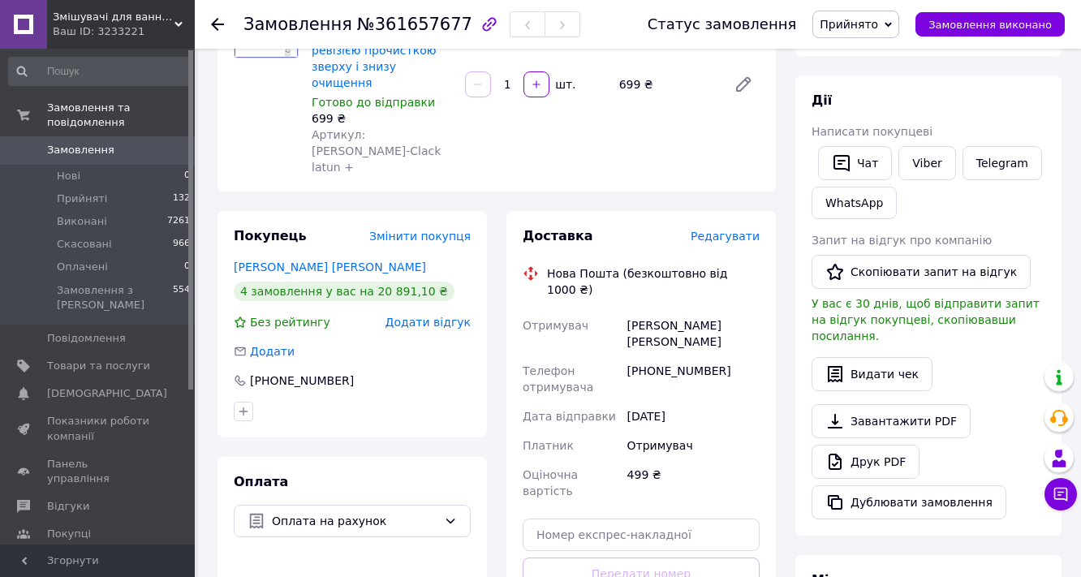
scroll to position [195, 0]
click at [346, 260] on link "[PERSON_NAME] [PERSON_NAME]" at bounding box center [330, 266] width 192 height 13
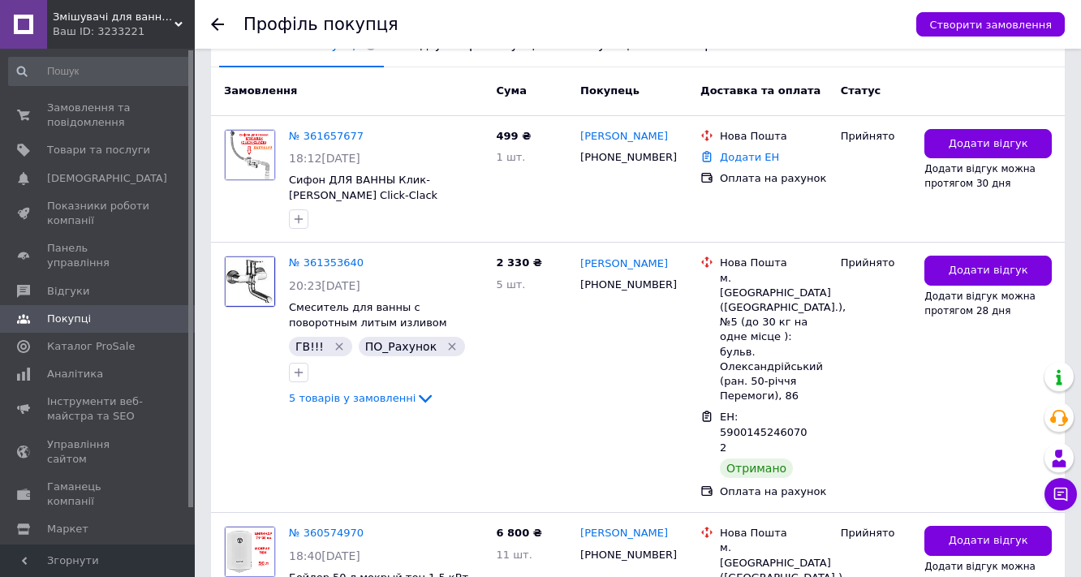
scroll to position [455, 0]
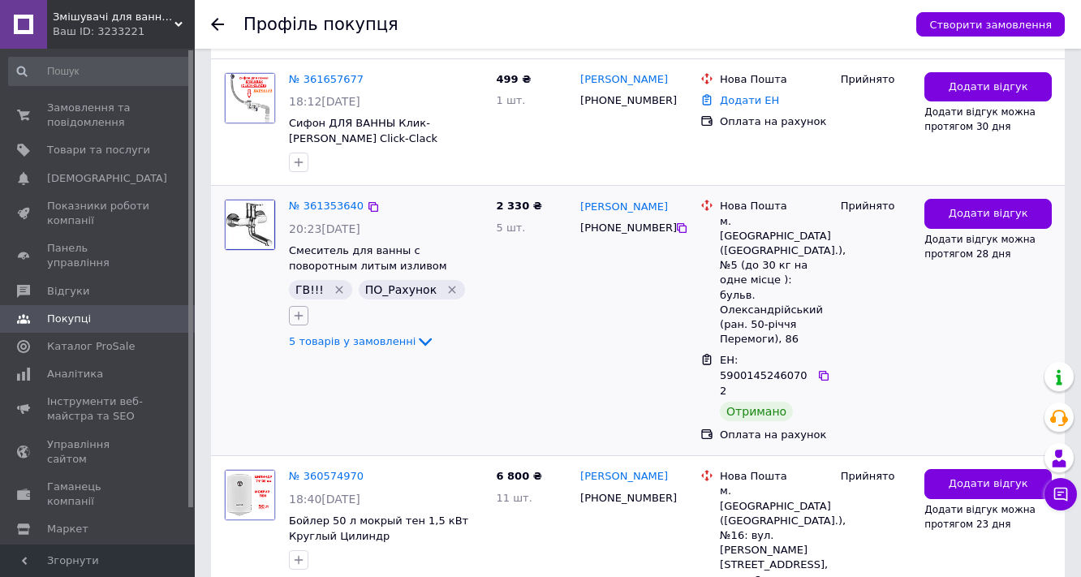
click at [305, 309] on icon "button" at bounding box center [298, 315] width 13 height 13
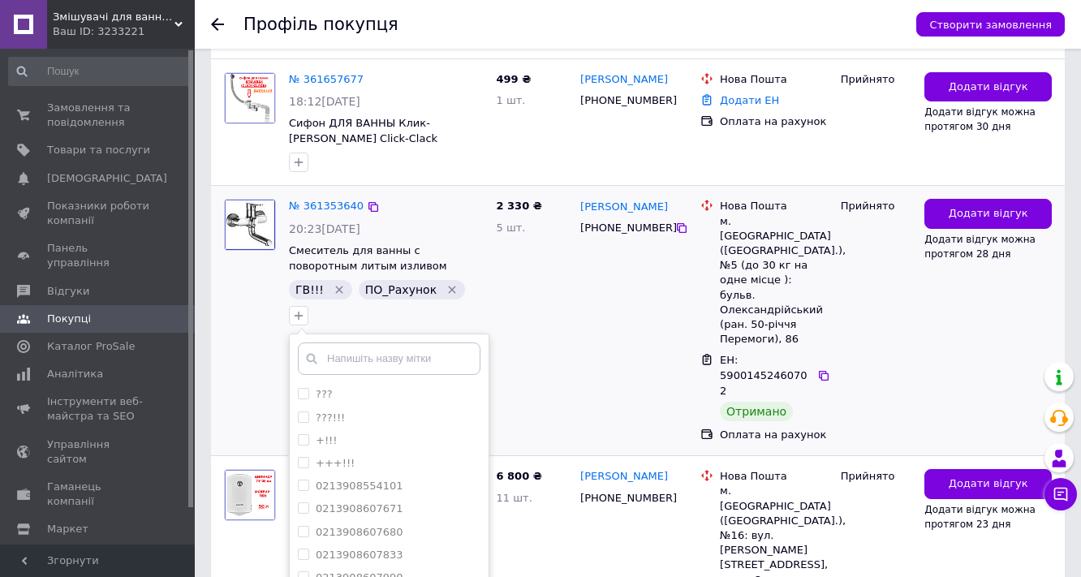
click at [505, 265] on div "2 330 ₴ 5 шт." at bounding box center [532, 320] width 84 height 257
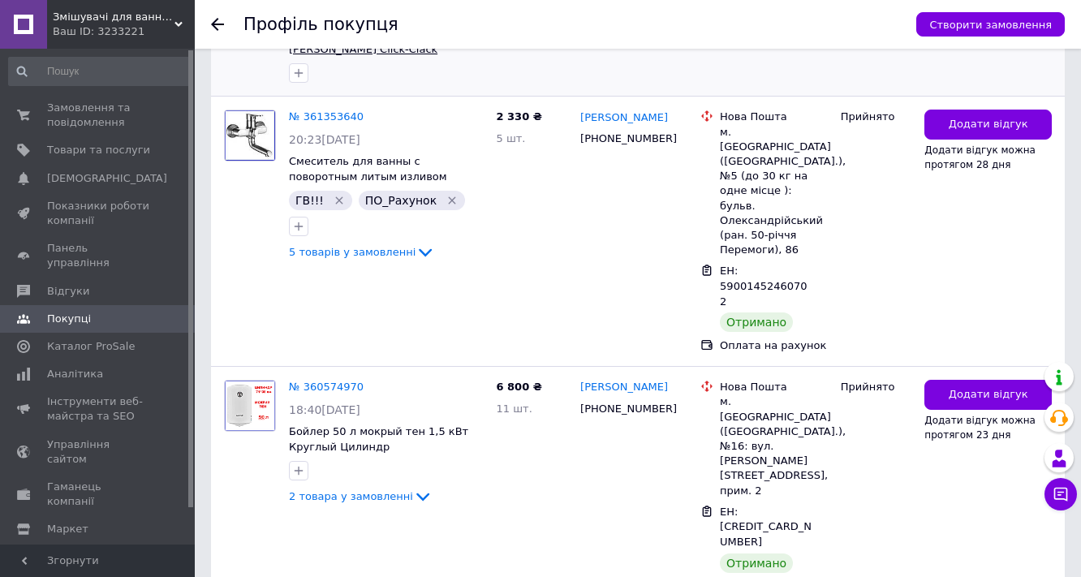
scroll to position [390, 0]
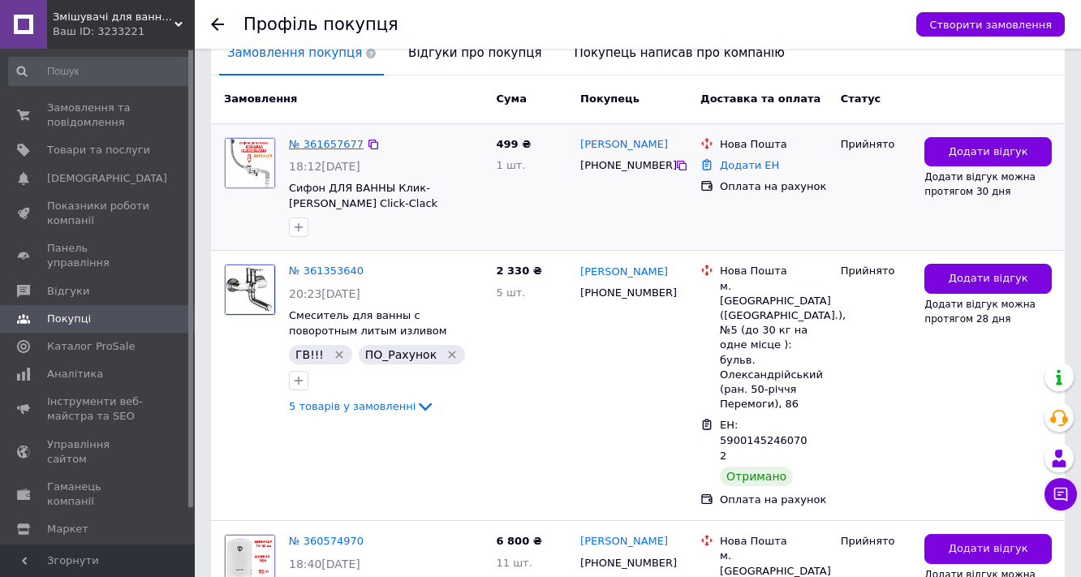
click at [318, 139] on link "№ 361657677" at bounding box center [326, 144] width 75 height 12
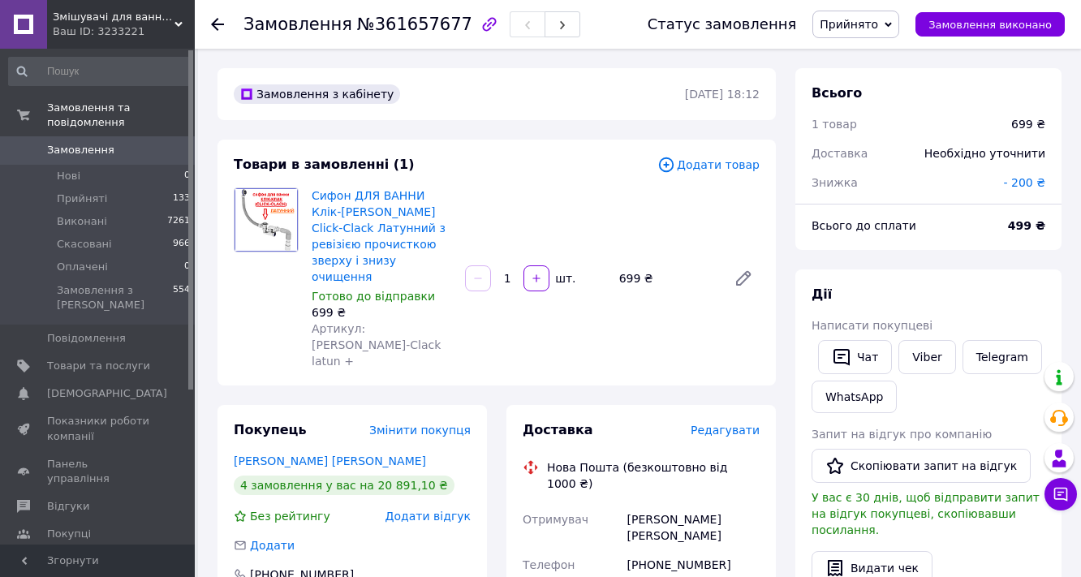
click at [718, 169] on span "Додати товар" at bounding box center [709, 165] width 102 height 18
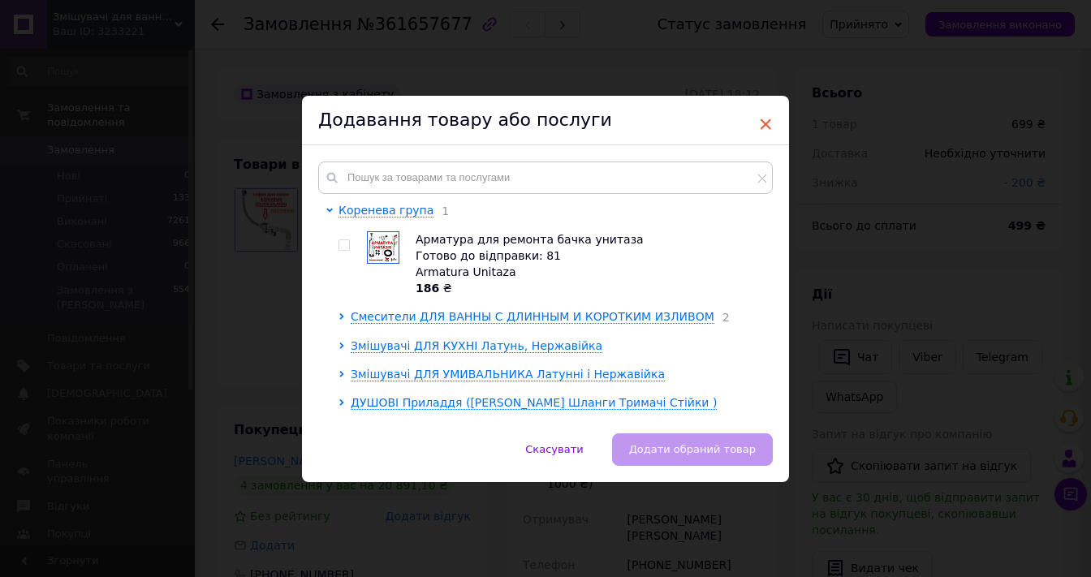
click at [760, 123] on span "×" at bounding box center [765, 124] width 15 height 28
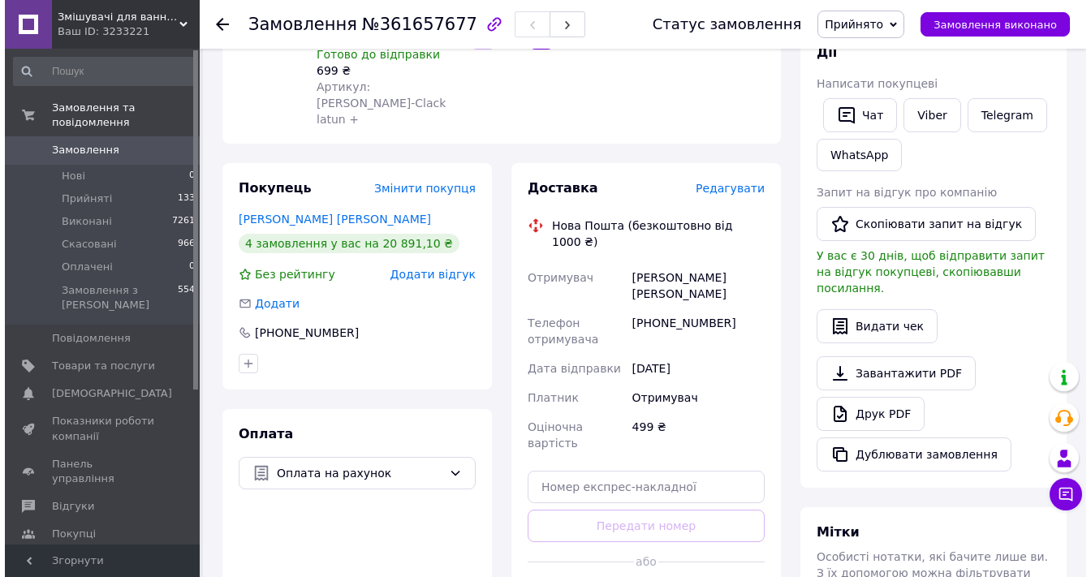
scroll to position [260, 0]
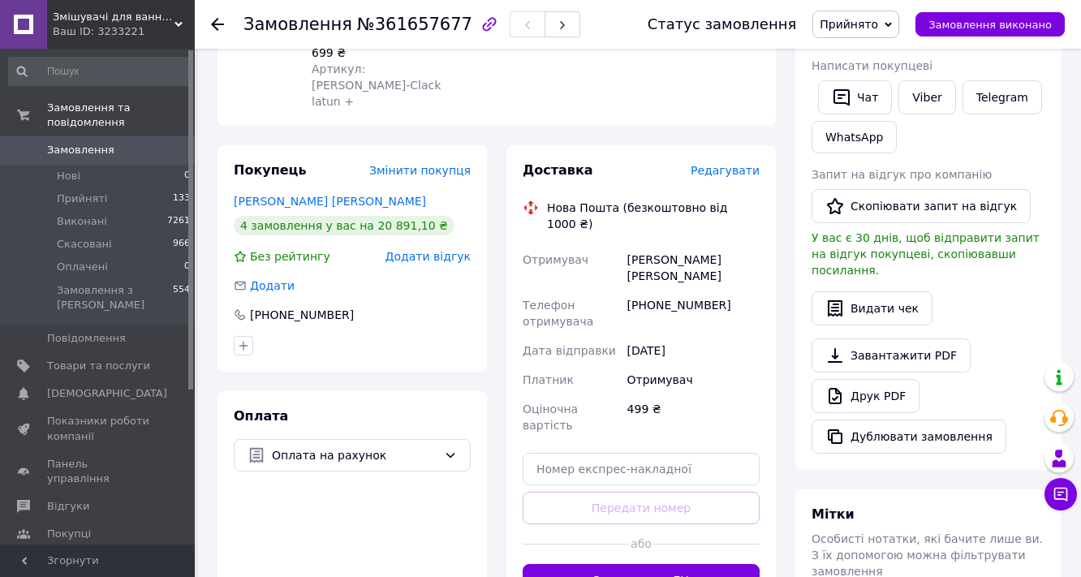
click at [753, 164] on span "Редагувати" at bounding box center [725, 170] width 69 height 13
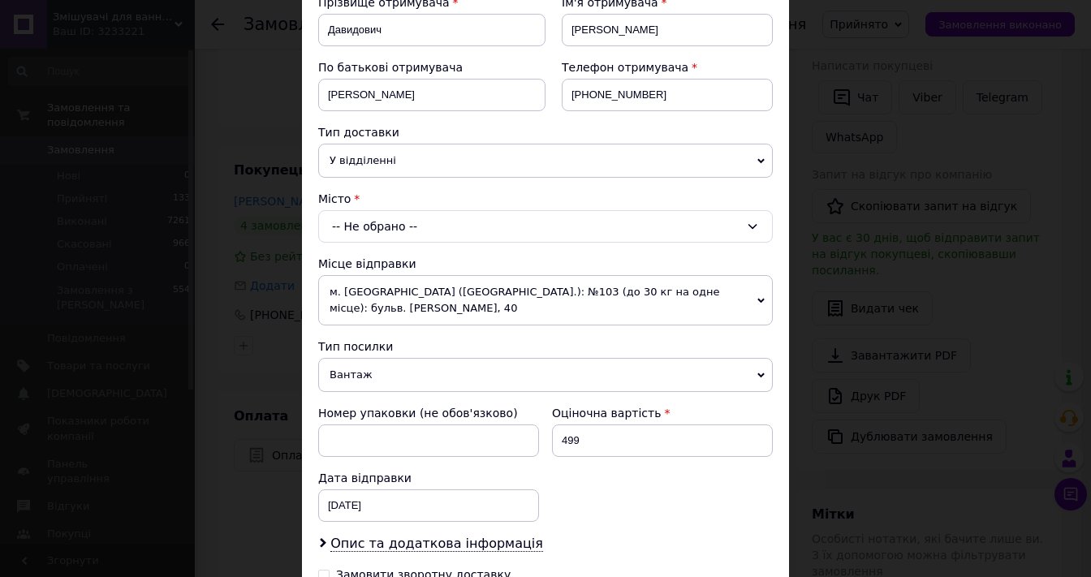
click at [376, 222] on div "-- Не обрано --" at bounding box center [545, 226] width 455 height 32
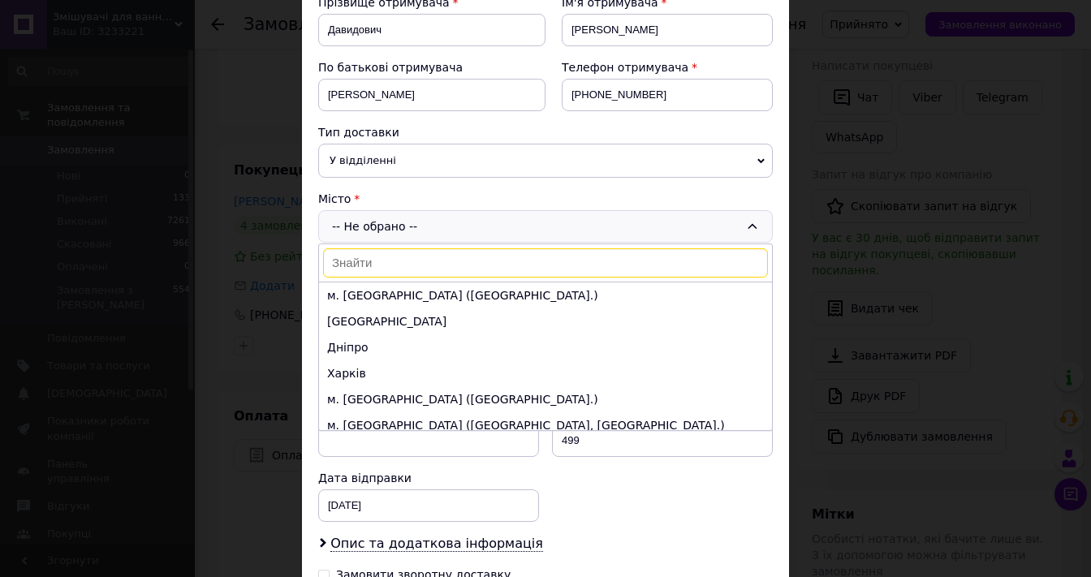
click at [385, 262] on input at bounding box center [545, 262] width 445 height 29
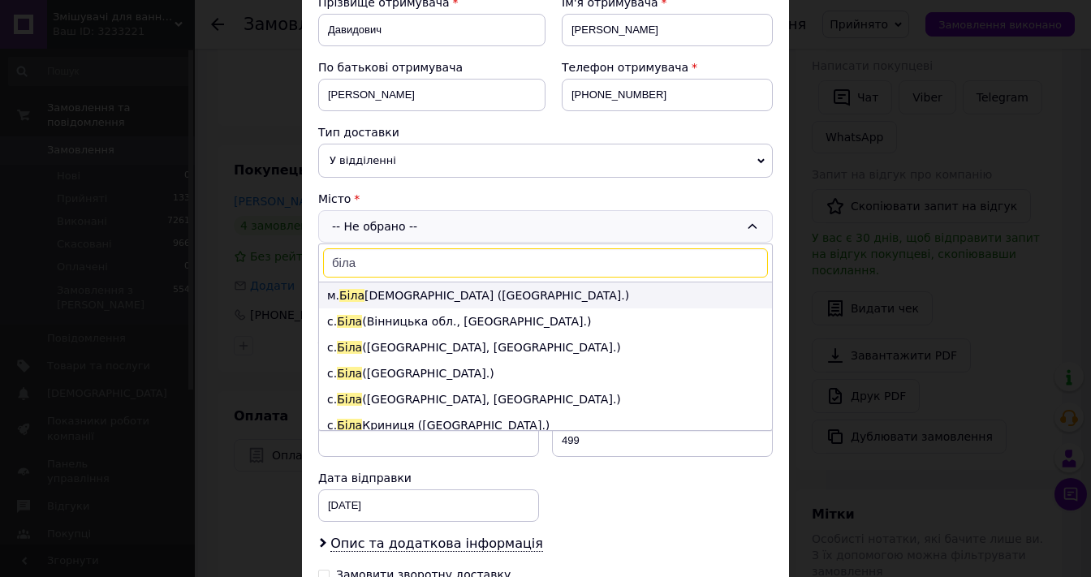
type input "біла"
click at [409, 291] on li "м. [GEOGRAPHIC_DATA] ([GEOGRAPHIC_DATA].)" at bounding box center [545, 296] width 453 height 26
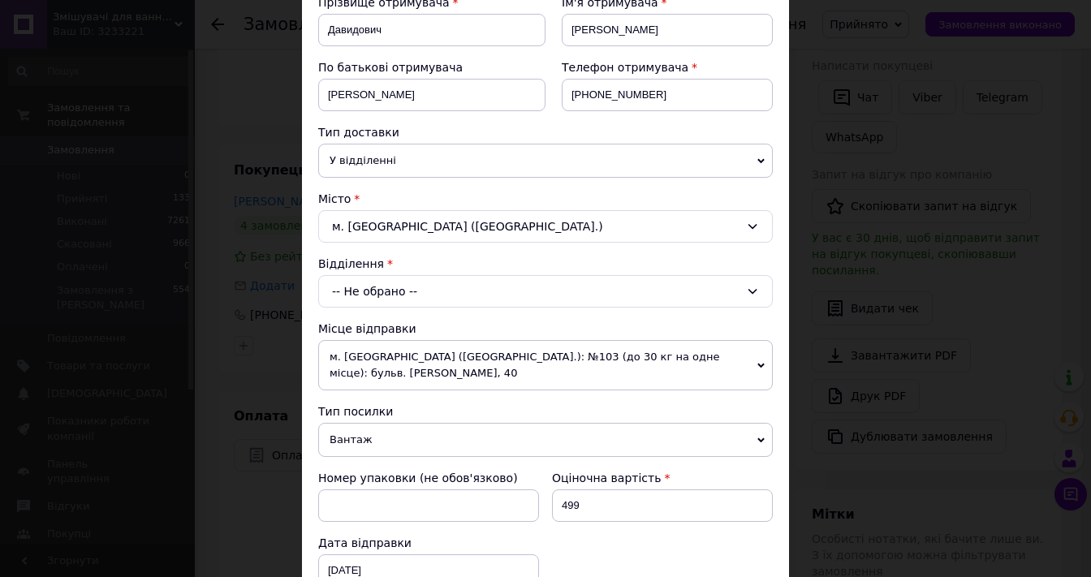
click at [417, 286] on div "-- Не обрано --" at bounding box center [545, 291] width 455 height 32
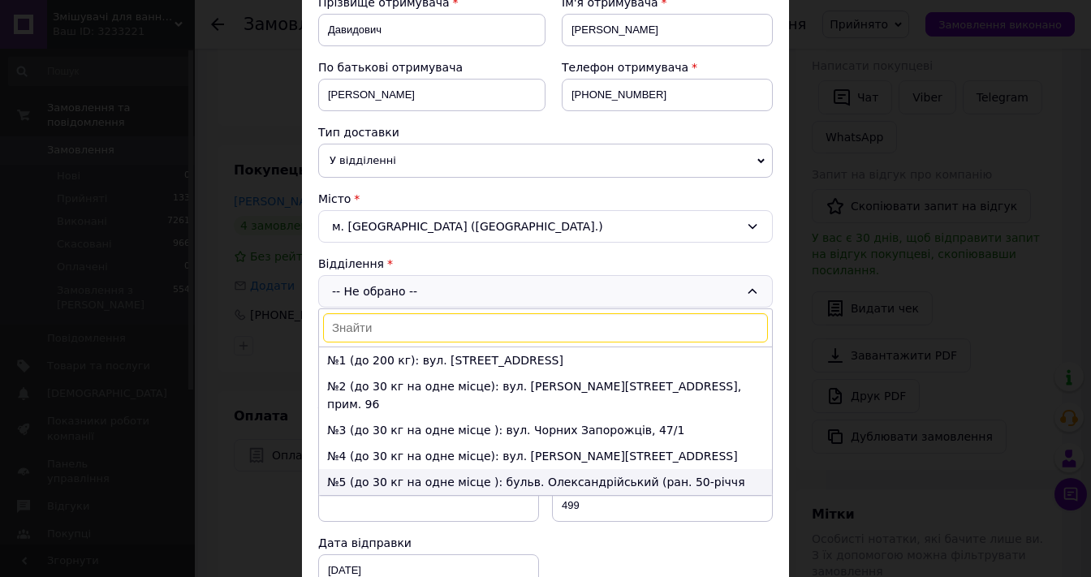
click at [366, 469] on li "№5 (до 30 кг на одне місце ): бульв. Олександрійський (ран. 50-річчя Перемоги),…" at bounding box center [545, 491] width 453 height 44
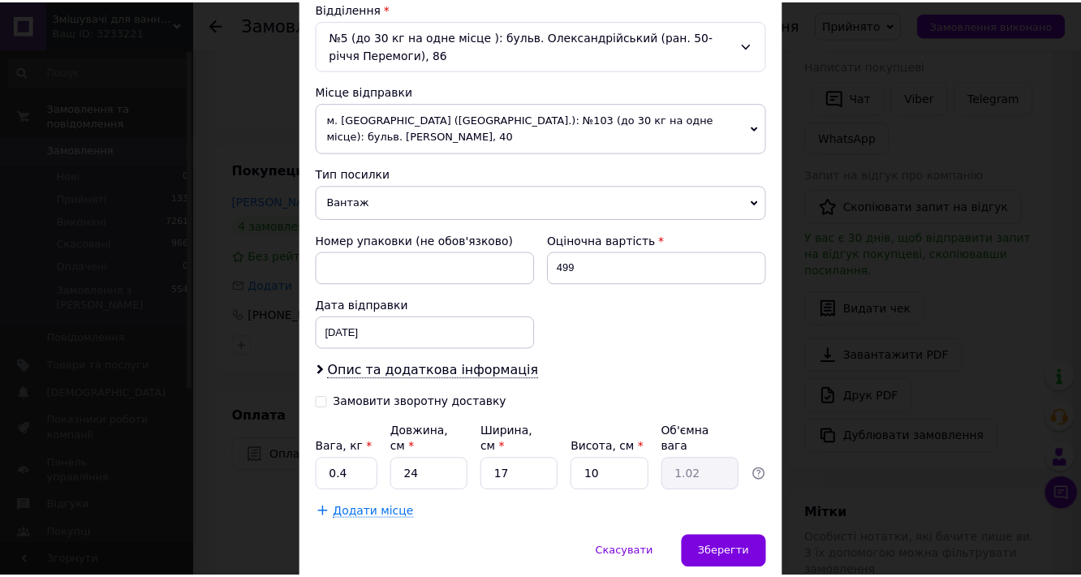
scroll to position [520, 0]
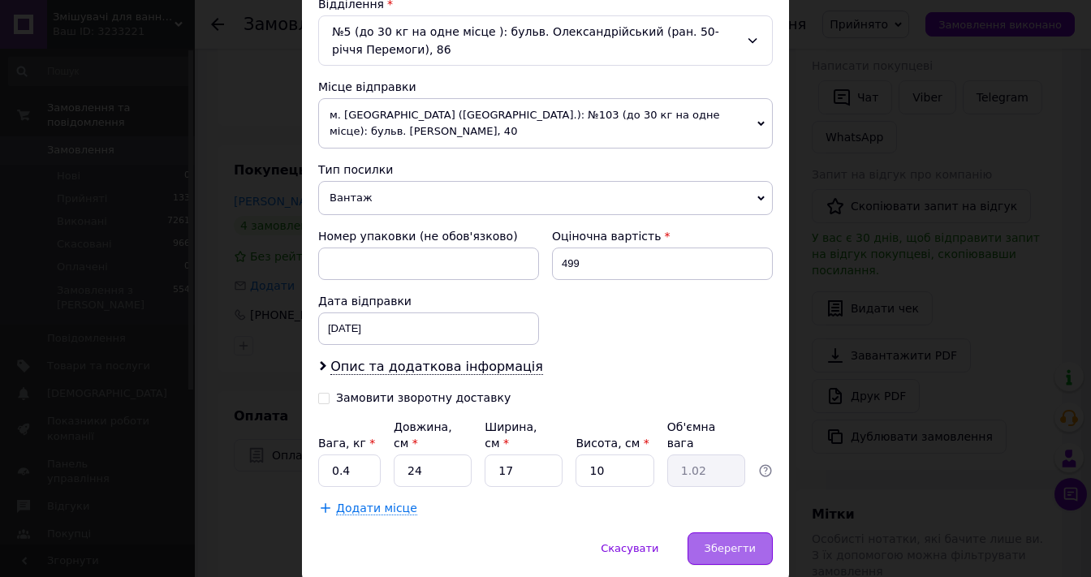
click at [743, 533] on div "Зберегти" at bounding box center [730, 549] width 85 height 32
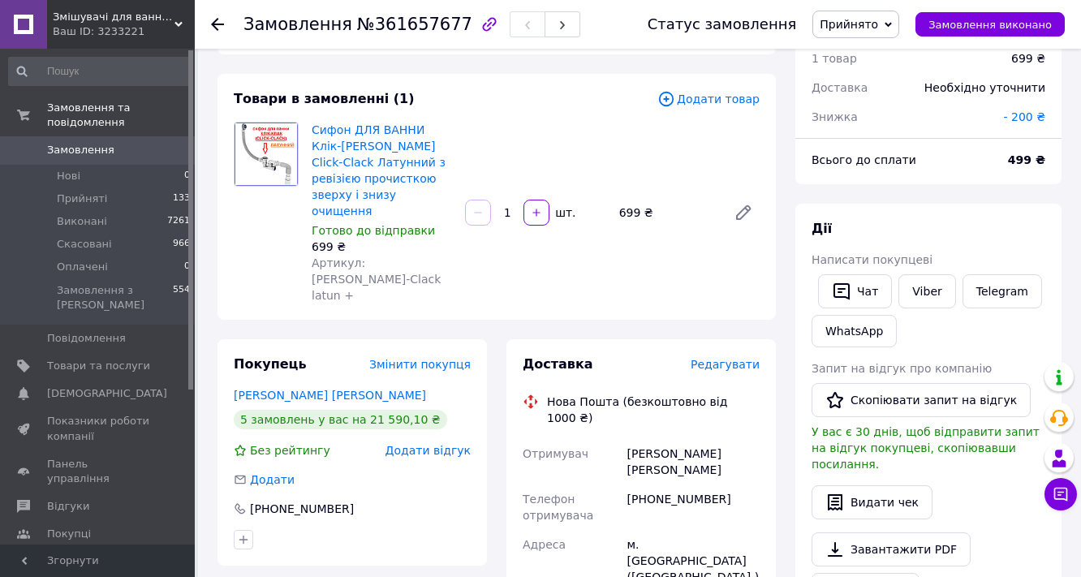
scroll to position [325, 0]
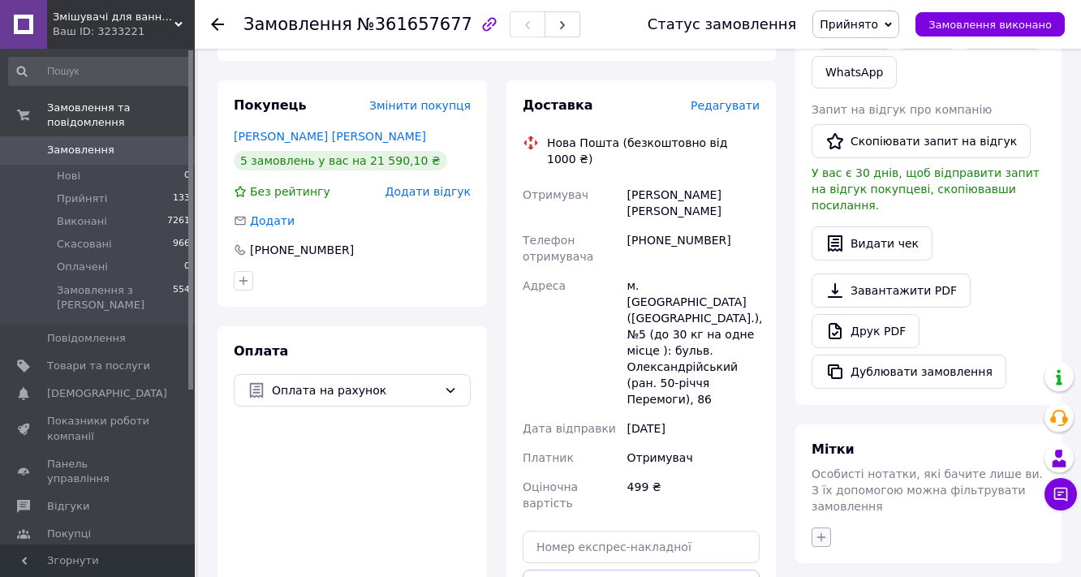
click at [822, 533] on icon "button" at bounding box center [822, 537] width 9 height 9
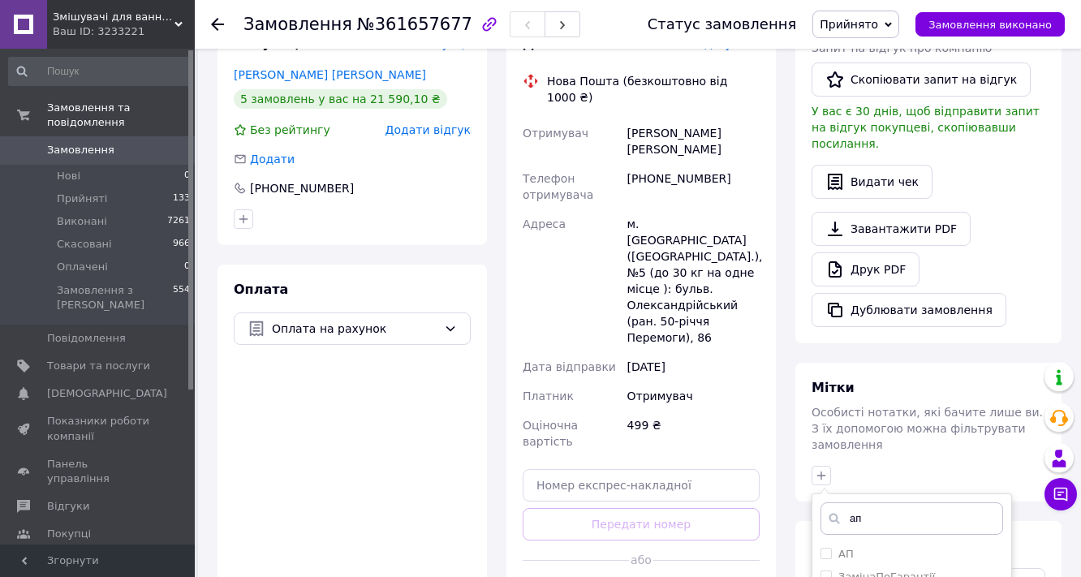
scroll to position [585, 0]
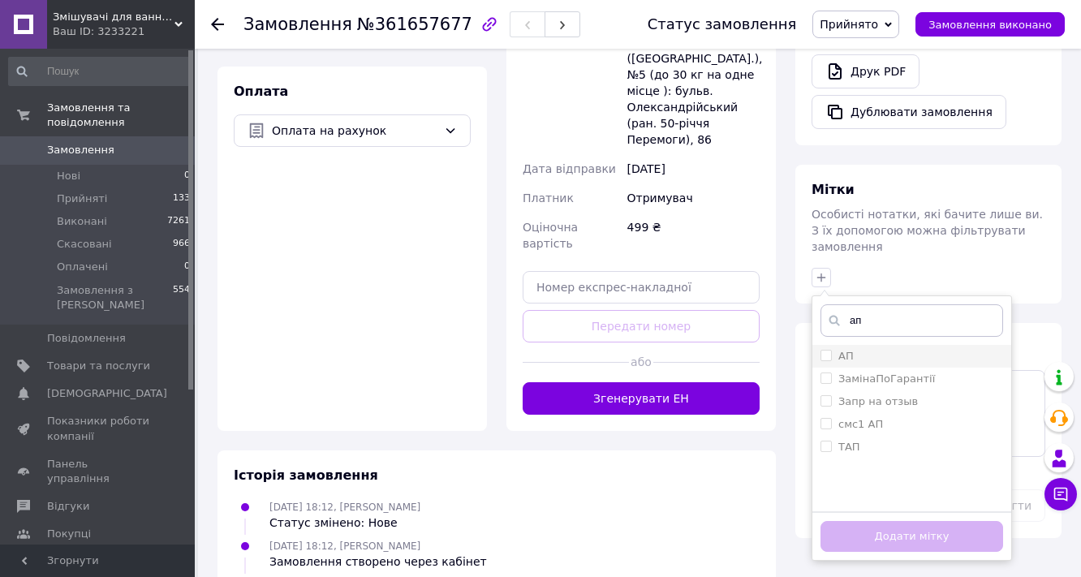
type input "ап"
click at [857, 349] on div "АП" at bounding box center [912, 356] width 183 height 15
checkbox input "true"
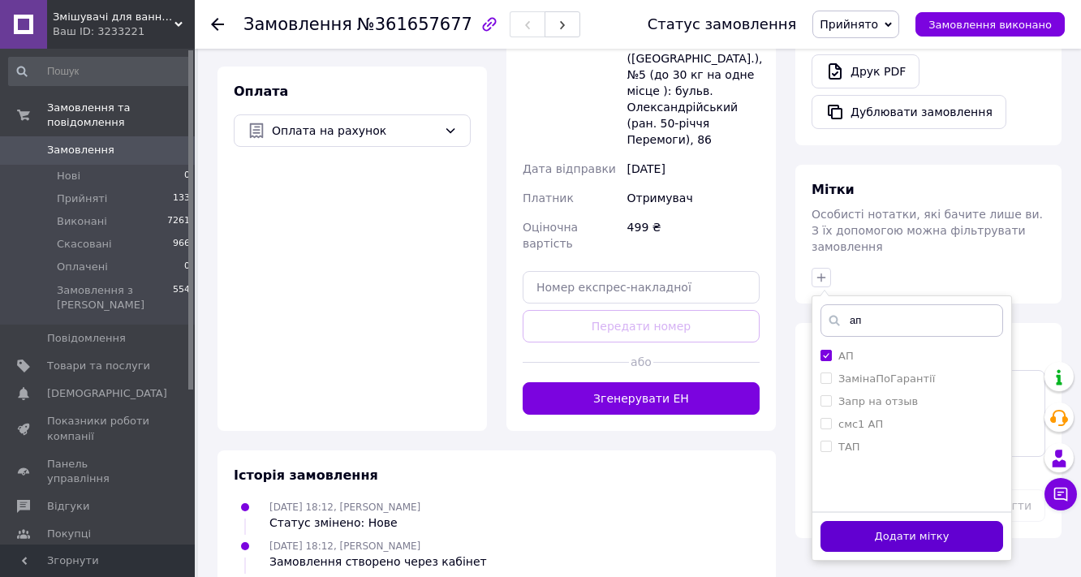
click at [918, 521] on button "Додати мітку" at bounding box center [912, 537] width 183 height 32
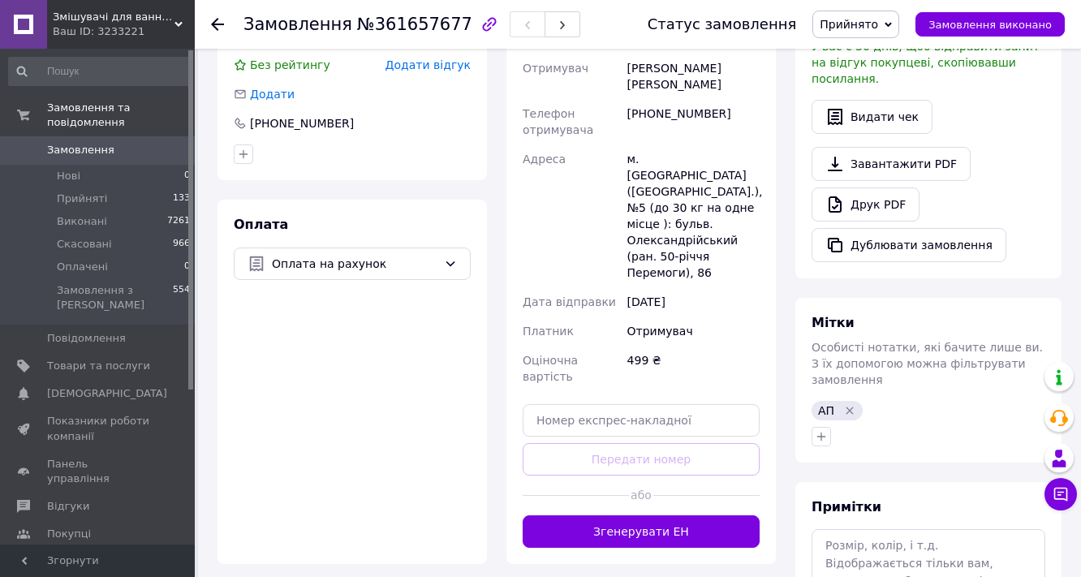
scroll to position [455, 0]
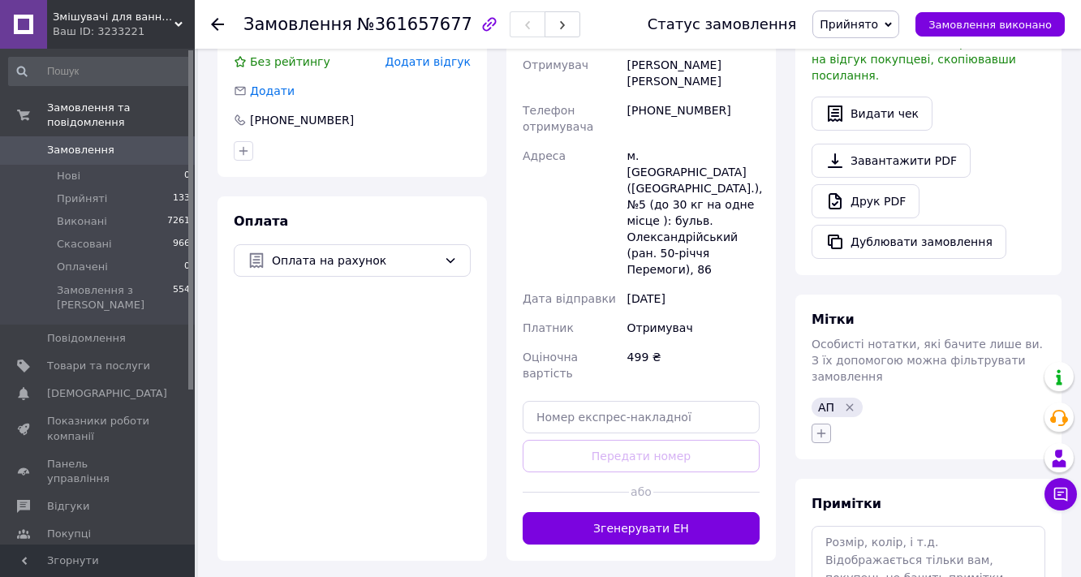
click at [818, 427] on icon "button" at bounding box center [821, 433] width 13 height 13
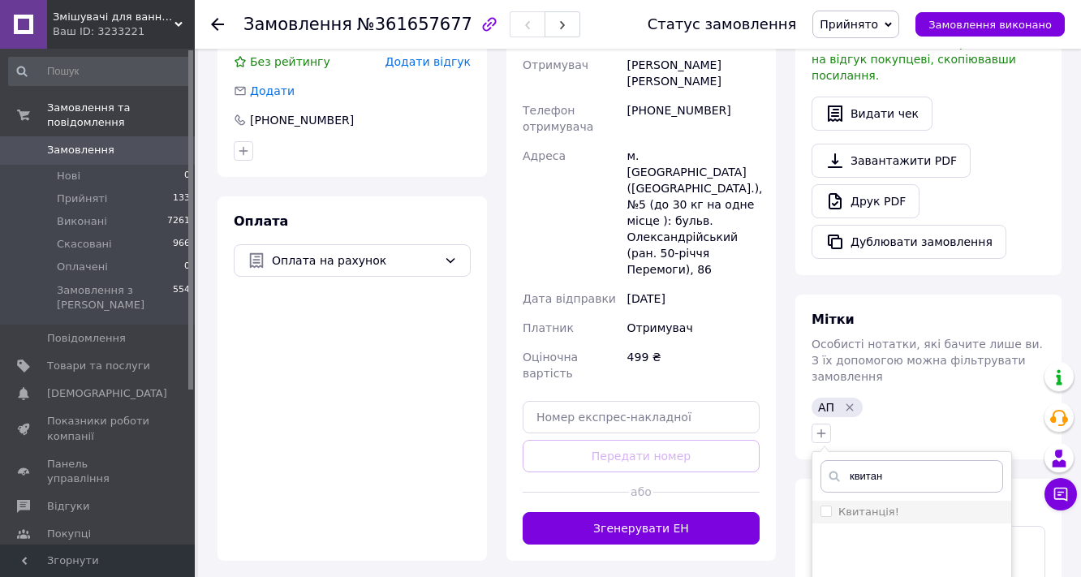
type input "квитан"
click at [874, 506] on label "Квитанція!" at bounding box center [869, 512] width 61 height 12
checkbox input "true"
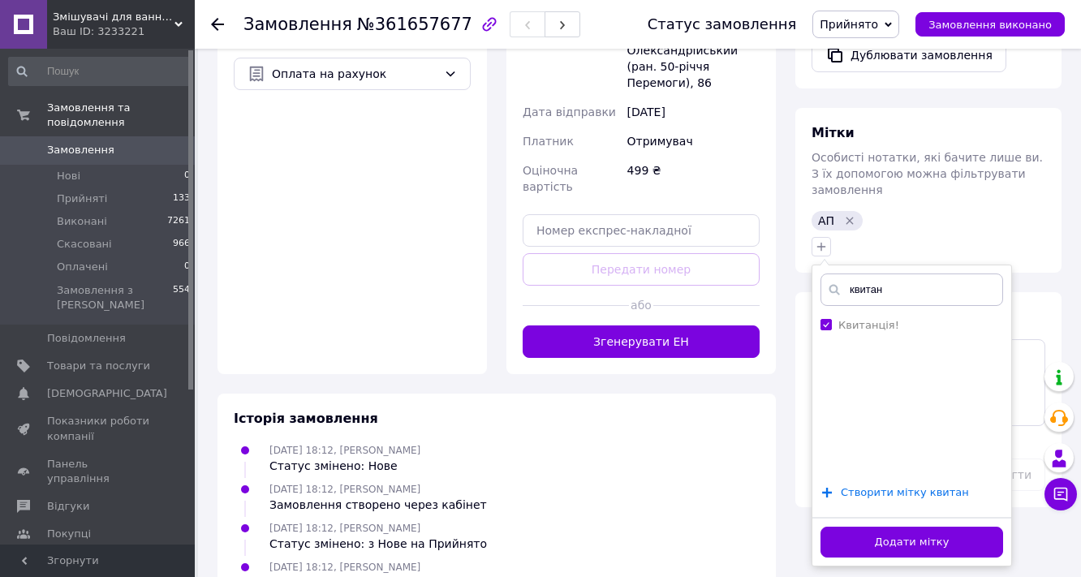
scroll to position [714, 0]
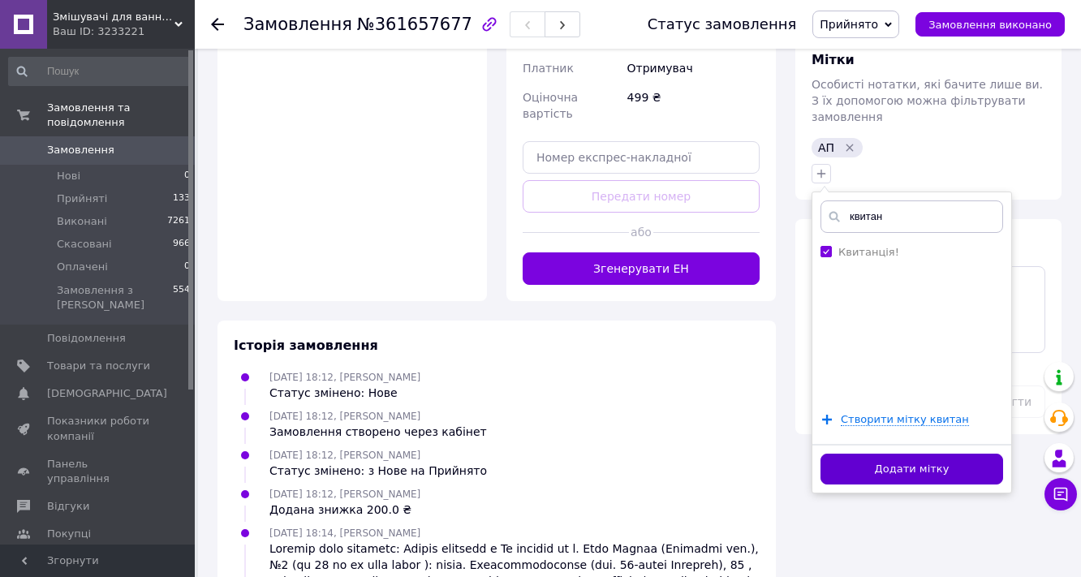
click at [913, 454] on button "Додати мітку" at bounding box center [912, 470] width 183 height 32
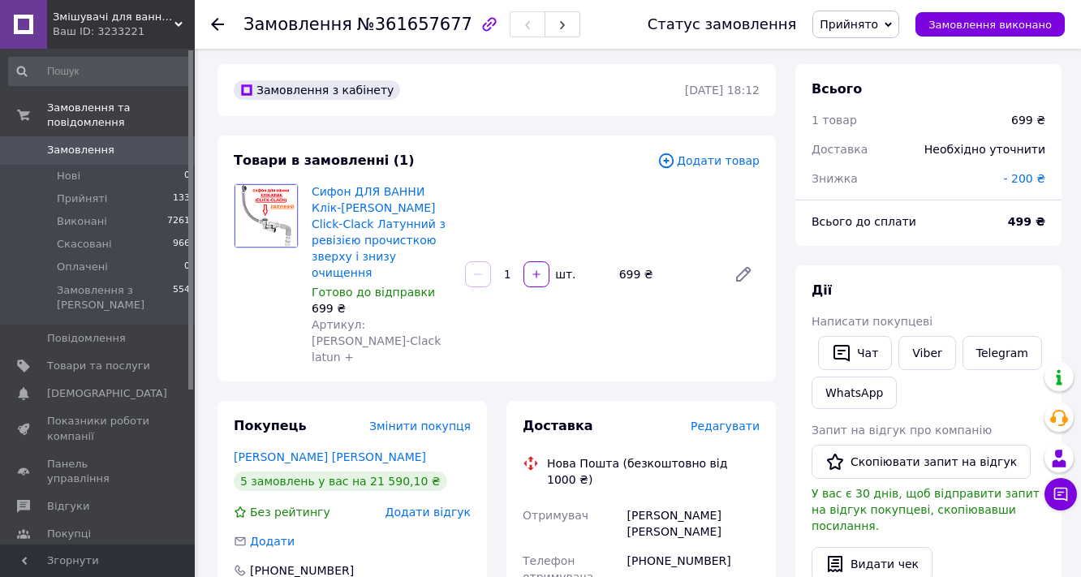
scroll to position [0, 0]
